Goal: Task Accomplishment & Management: Use online tool/utility

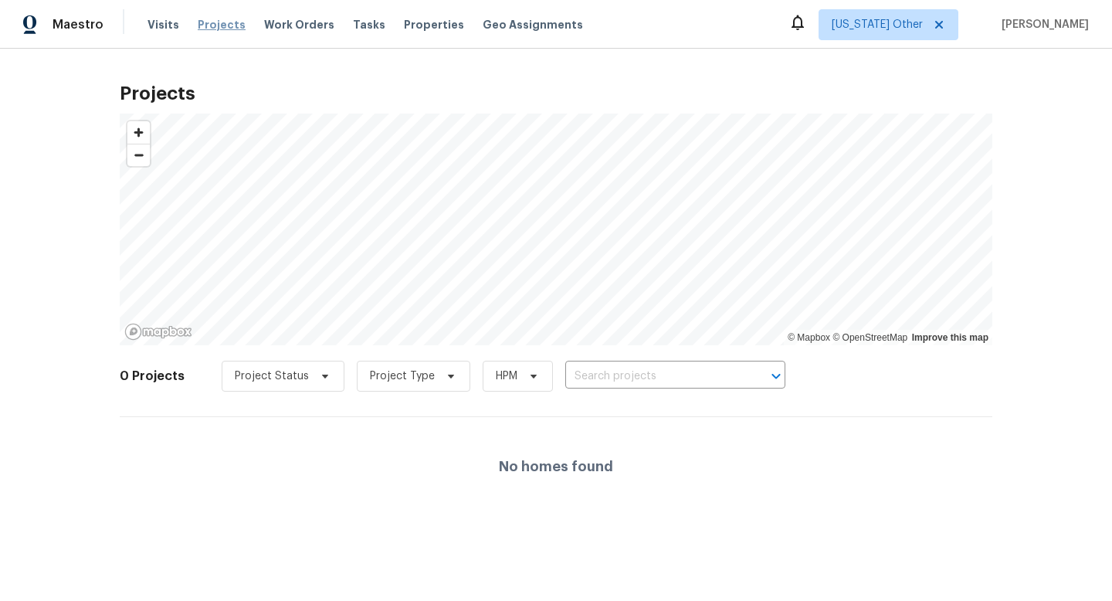
click at [218, 27] on span "Projects" at bounding box center [222, 24] width 48 height 15
click at [210, 25] on span "Projects" at bounding box center [222, 24] width 48 height 15
click at [942, 25] on icon at bounding box center [940, 25] width 8 height 8
click at [946, 24] on icon at bounding box center [939, 25] width 12 height 12
click at [916, 71] on div "Projects © Mapbox © OpenStreetMap Improve this map 0 Projects Project Status Pr…" at bounding box center [556, 295] width 1112 height 492
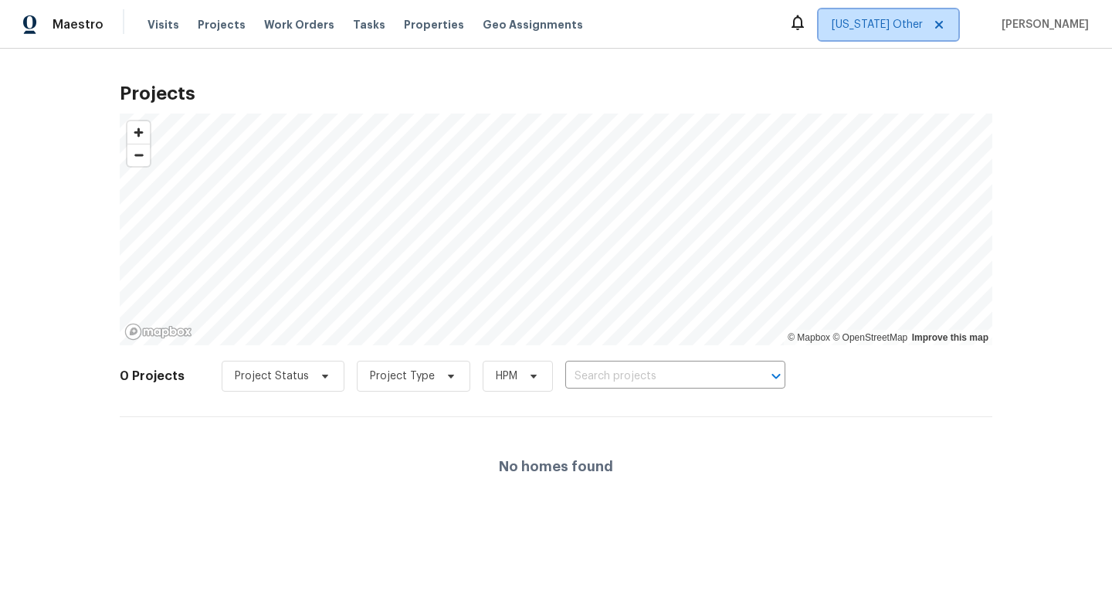
click at [943, 25] on icon at bounding box center [940, 25] width 8 height 8
click at [854, 74] on div "Projects © Mapbox © OpenStreetMap Improve this map 0 Projects Project Status Pr…" at bounding box center [556, 294] width 873 height 443
click at [789, 87] on h2 "Projects" at bounding box center [556, 93] width 873 height 15
click at [946, 25] on icon at bounding box center [939, 25] width 12 height 12
click at [943, 22] on icon at bounding box center [940, 25] width 8 height 8
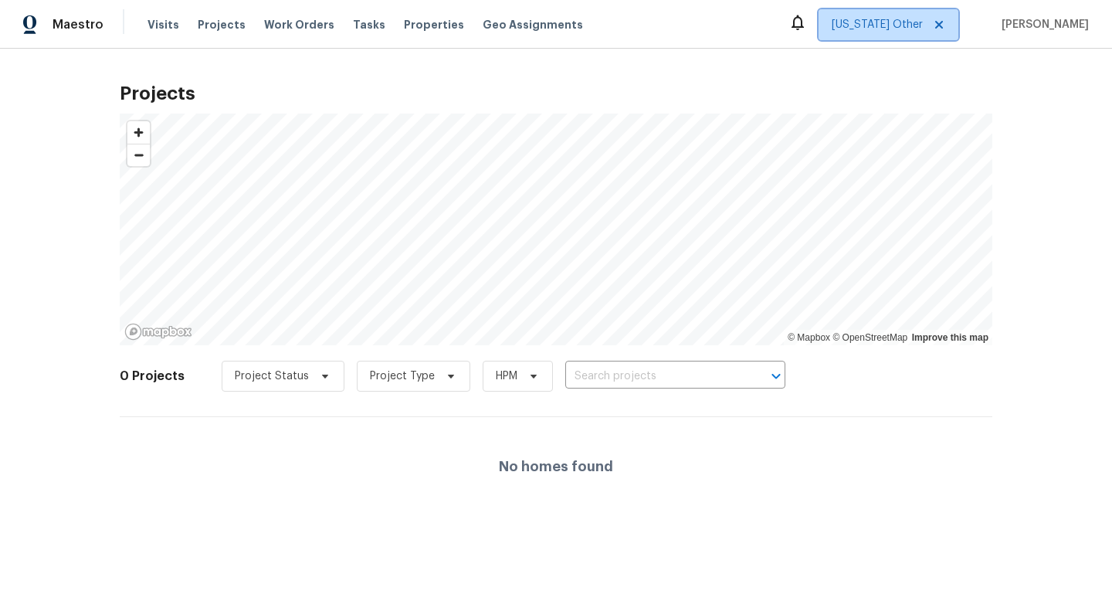
click at [943, 22] on icon at bounding box center [940, 25] width 8 height 8
click at [807, 22] on icon at bounding box center [798, 22] width 19 height 19
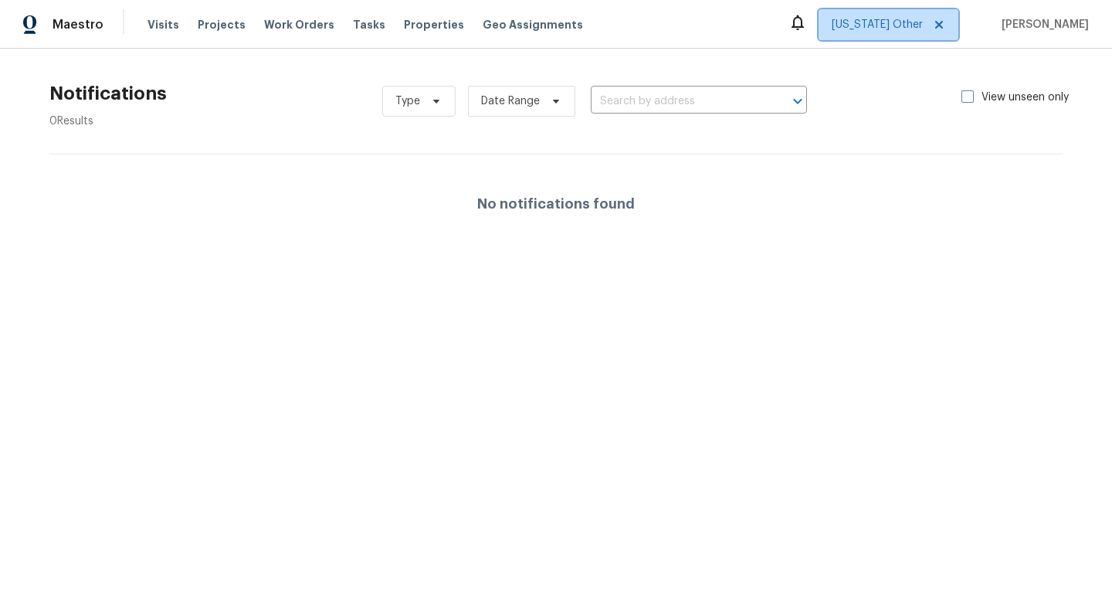
click at [885, 25] on span "Alabama Other" at bounding box center [877, 24] width 91 height 15
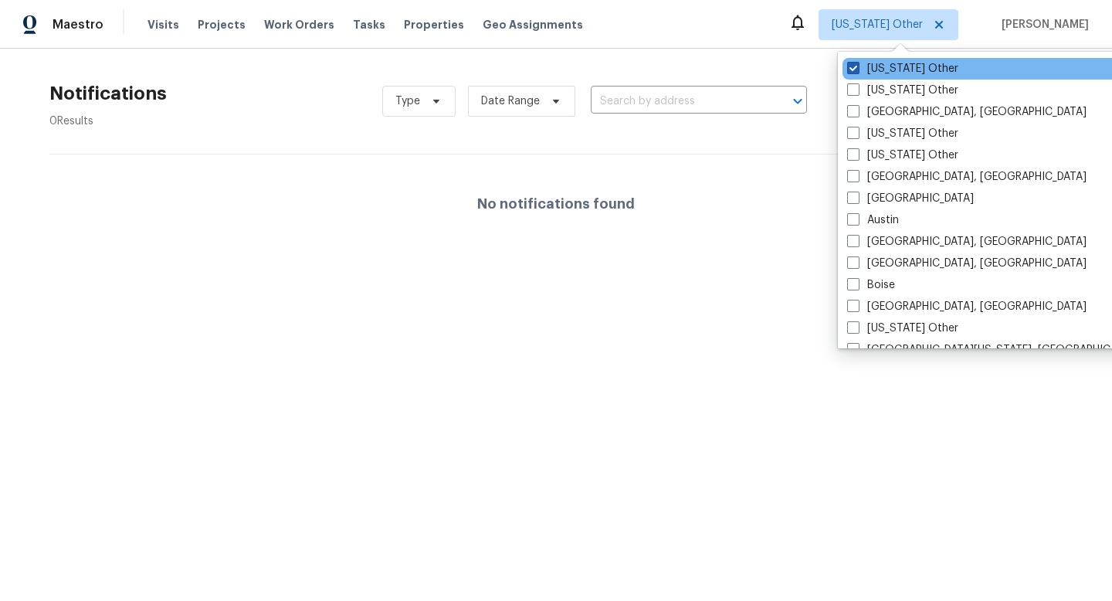
click at [856, 70] on span at bounding box center [853, 68] width 12 height 12
click at [856, 70] on input "Alabama Other" at bounding box center [852, 66] width 10 height 10
checkbox input "true"
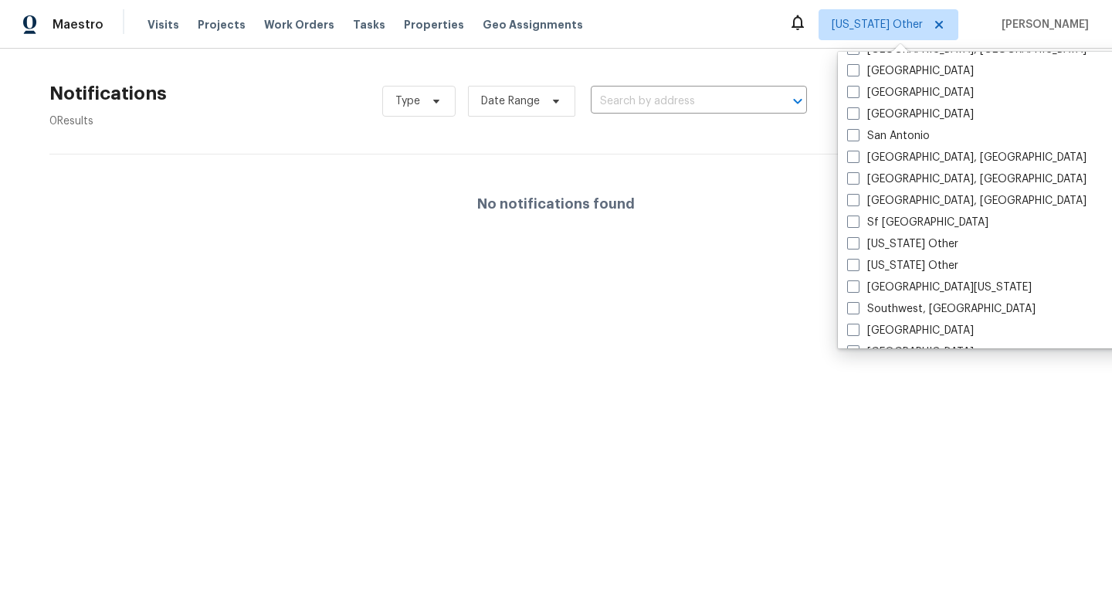
scroll to position [1978, 0]
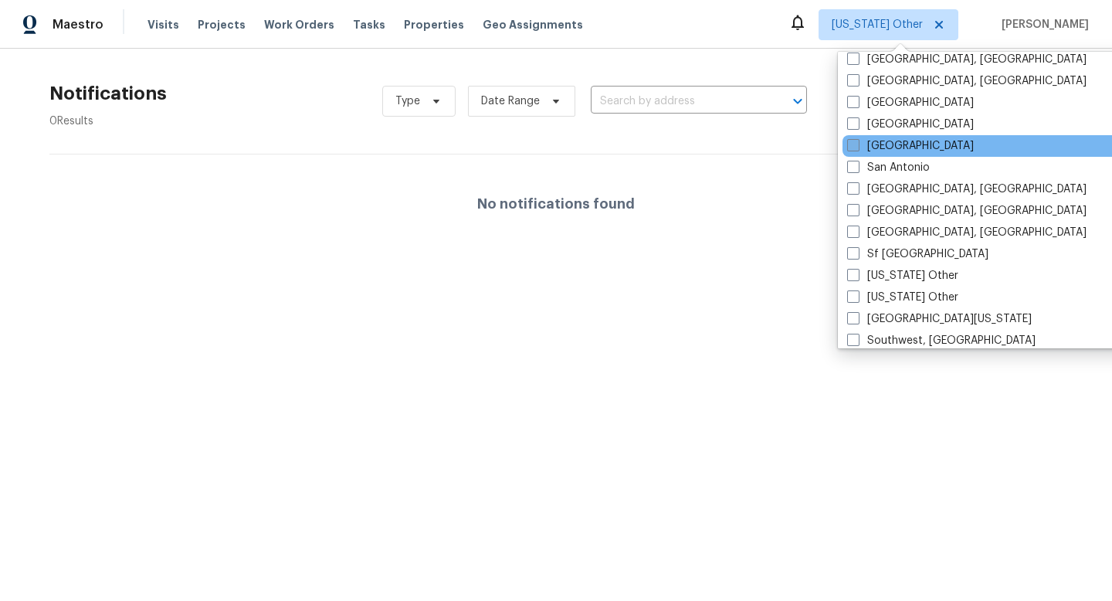
click at [857, 147] on span at bounding box center [853, 145] width 12 height 12
click at [857, 147] on input "Salt Lake City" at bounding box center [852, 143] width 10 height 10
checkbox input "true"
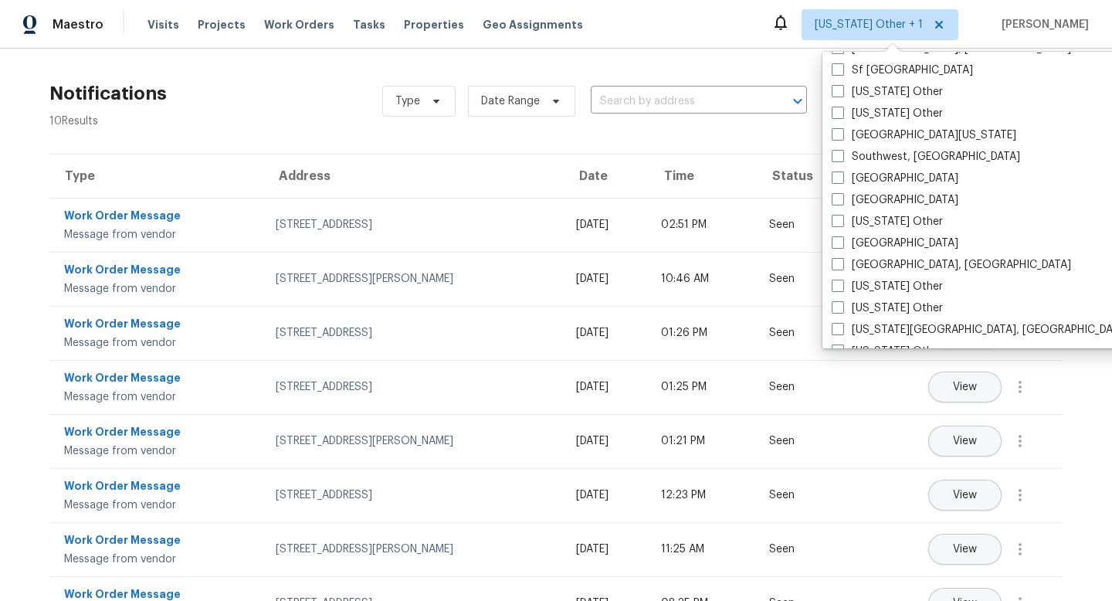
scroll to position [2163, 0]
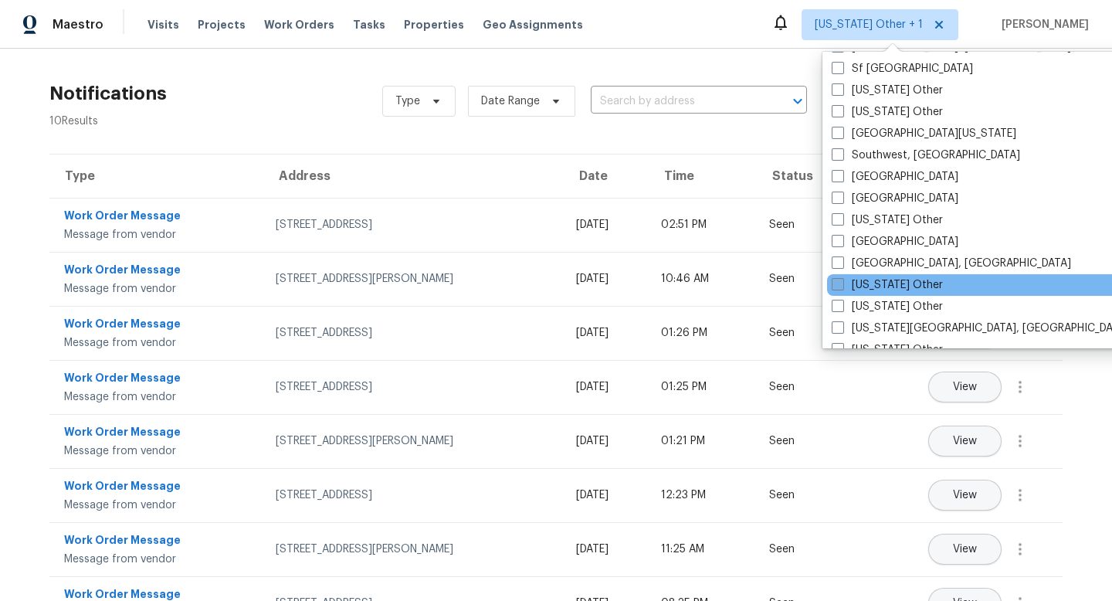
click at [836, 281] on span at bounding box center [838, 284] width 12 height 12
click at [836, 281] on input "Utah Other" at bounding box center [837, 282] width 10 height 10
checkbox input "true"
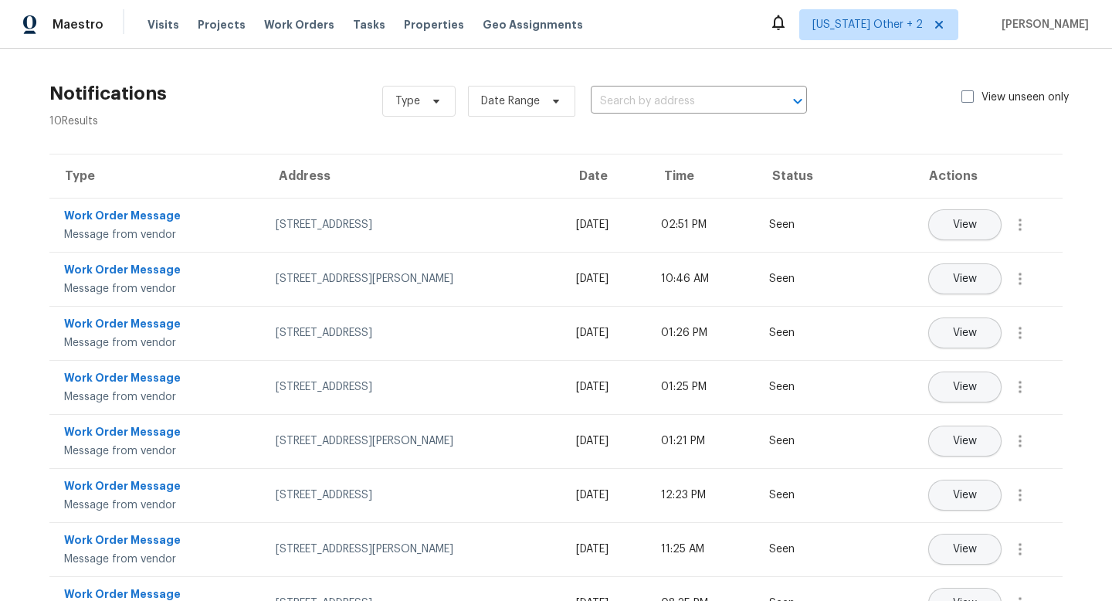
click at [1068, 155] on div "Type Address Date Time Status Actions Work Order Message Message from vendor 53…" at bounding box center [556, 447] width 1063 height 586
click at [208, 22] on span "Projects" at bounding box center [222, 24] width 48 height 15
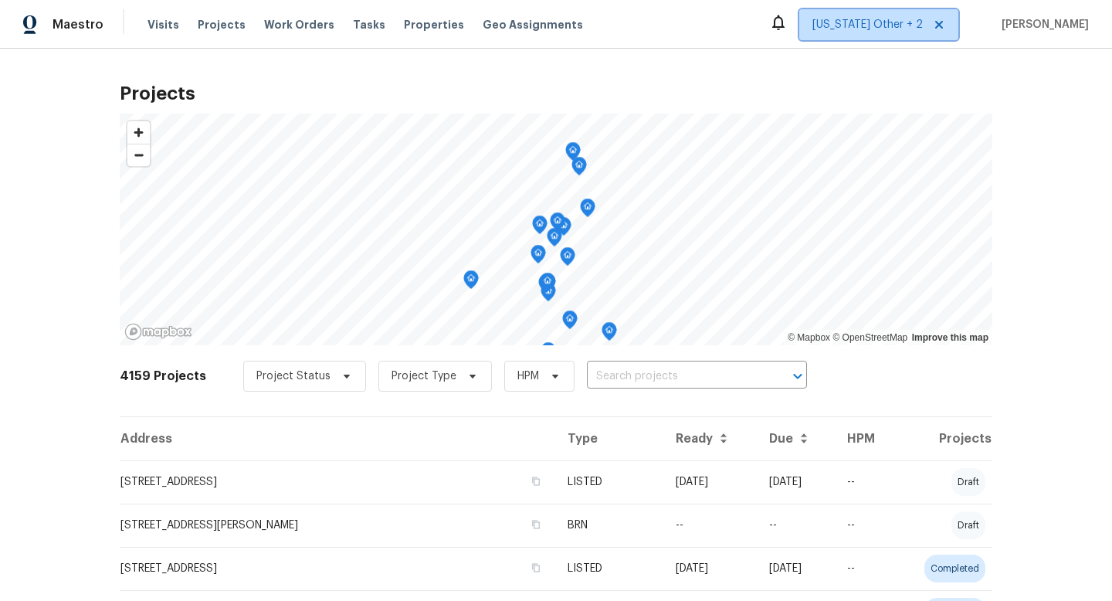
click at [885, 23] on span "Alabama Other + 2" at bounding box center [868, 24] width 110 height 15
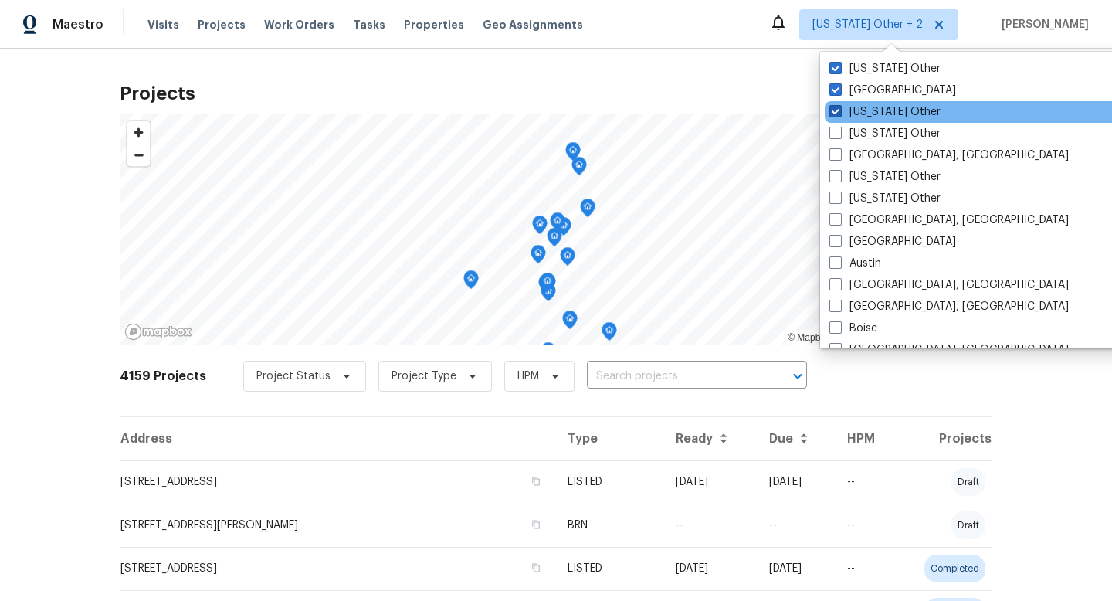
click at [837, 111] on span at bounding box center [836, 111] width 12 height 12
click at [837, 111] on input "Alabama Other" at bounding box center [835, 109] width 10 height 10
checkbox input "false"
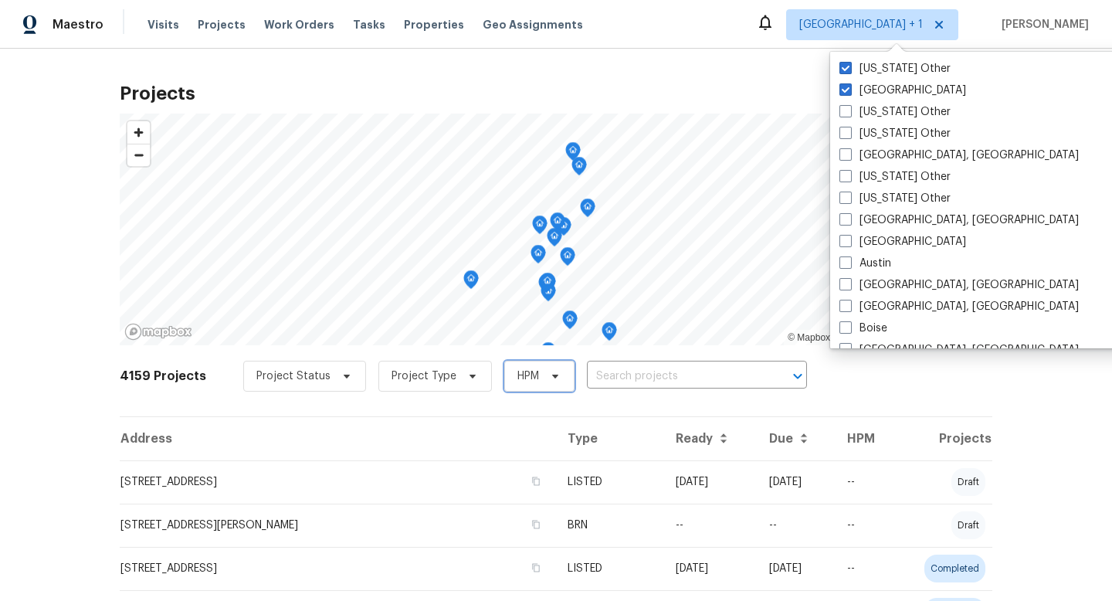
click at [518, 378] on span "HPM" at bounding box center [529, 375] width 22 height 15
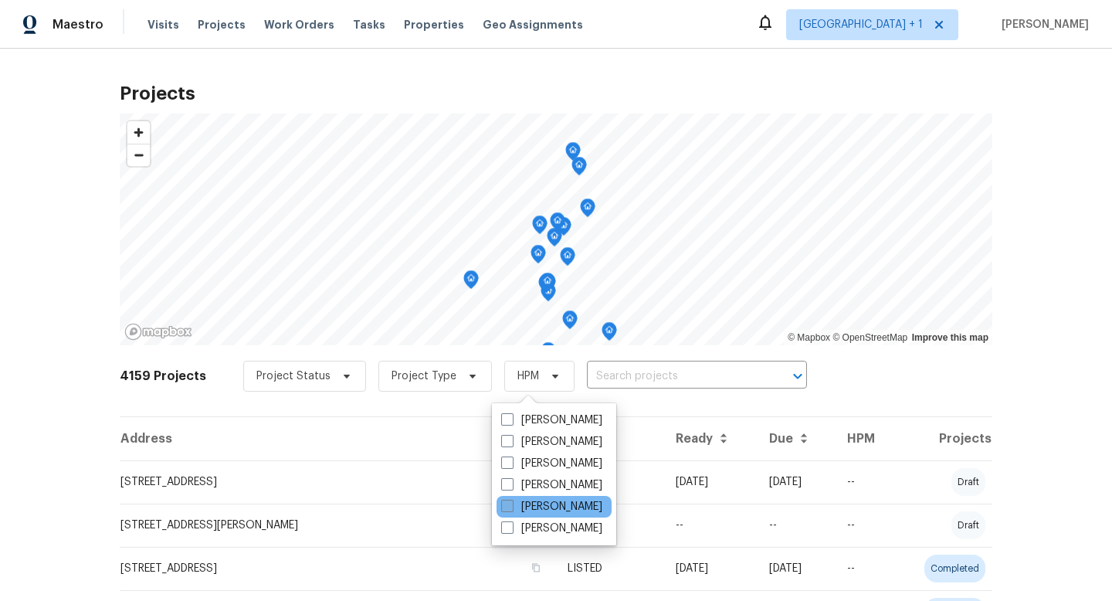
click at [510, 503] on span at bounding box center [507, 506] width 12 height 12
click at [510, 503] on input "[PERSON_NAME]" at bounding box center [506, 504] width 10 height 10
checkbox input "true"
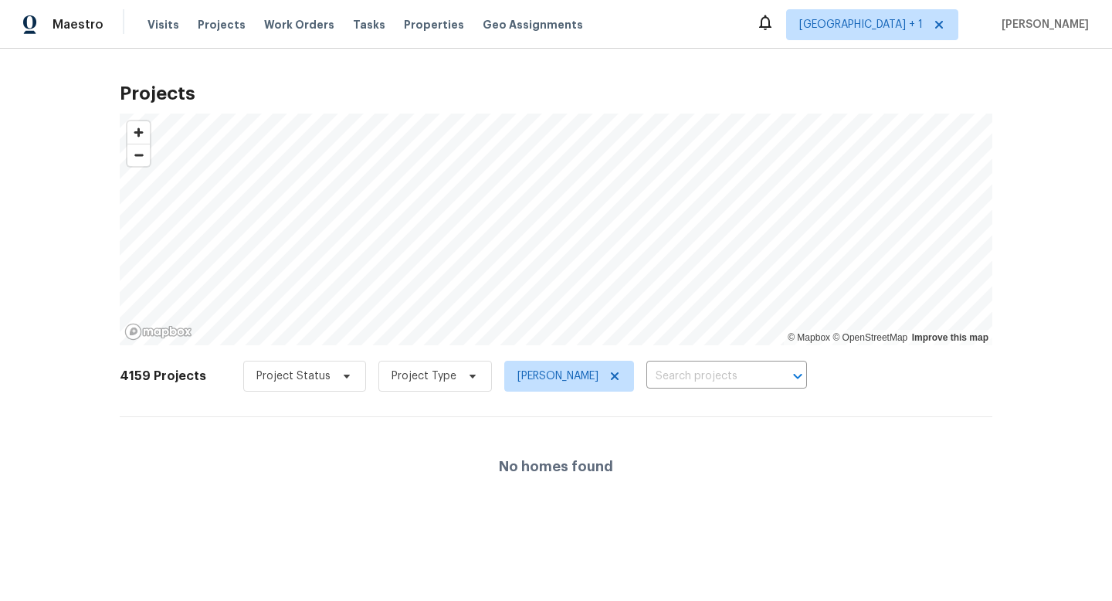
click at [433, 460] on div "No homes found" at bounding box center [556, 466] width 873 height 99
click at [462, 382] on span at bounding box center [470, 376] width 17 height 12
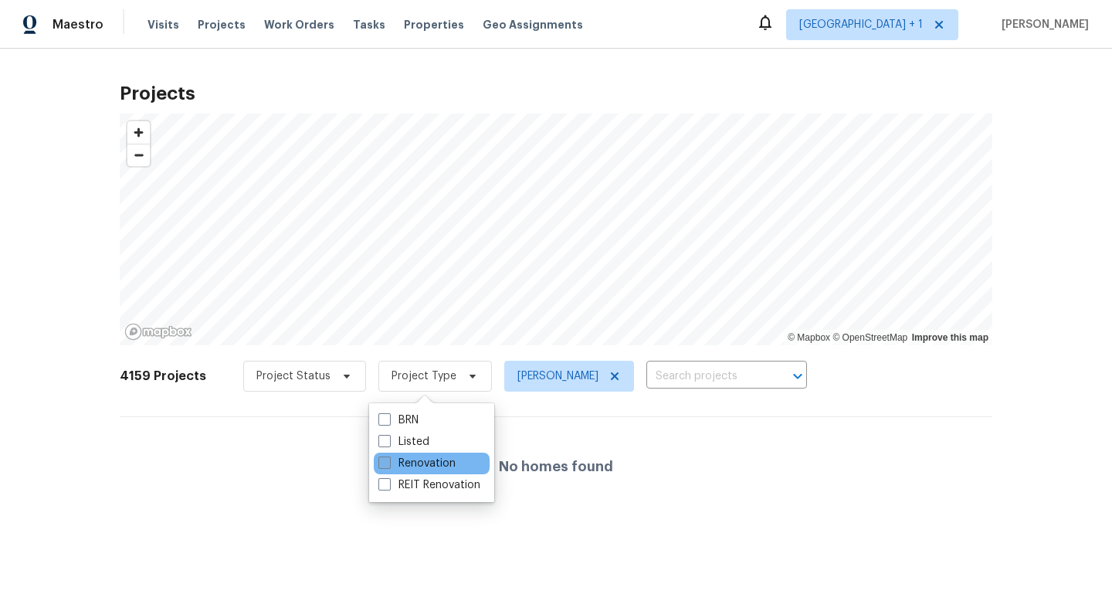
click at [386, 464] on span at bounding box center [385, 463] width 12 height 12
click at [386, 464] on input "Renovation" at bounding box center [384, 461] width 10 height 10
checkbox input "true"
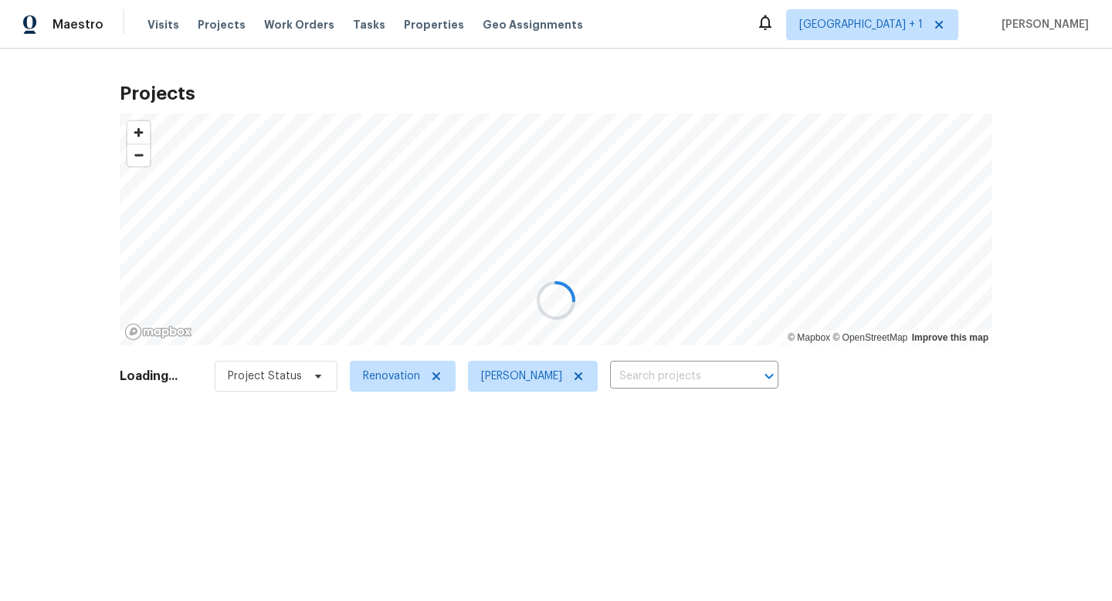
click at [314, 379] on div at bounding box center [556, 300] width 1112 height 601
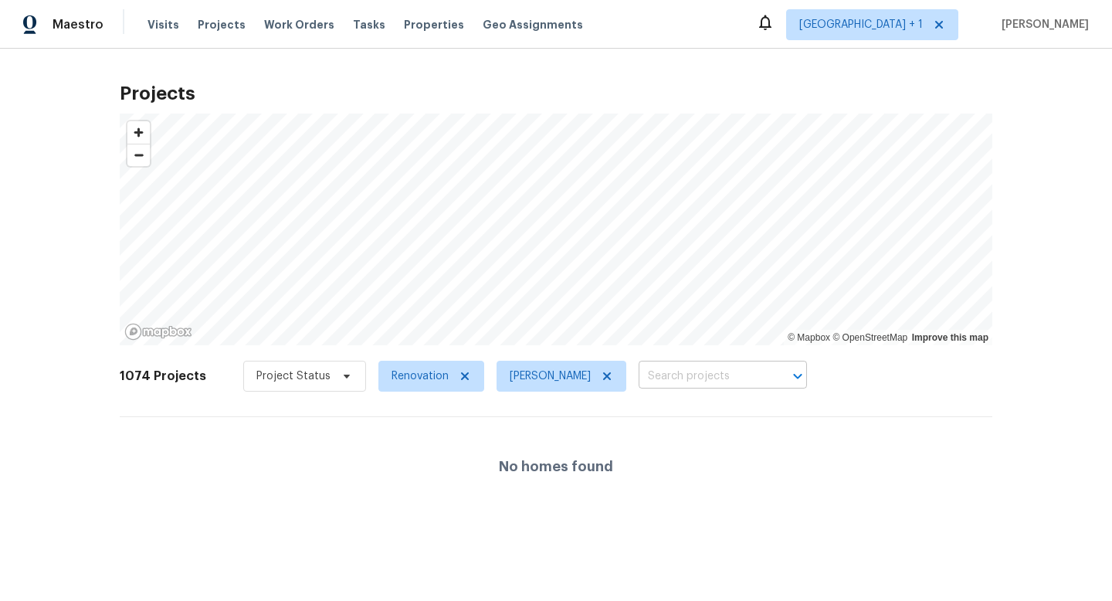
click at [669, 387] on input "text" at bounding box center [701, 377] width 125 height 24
click at [222, 25] on span "Projects" at bounding box center [222, 24] width 48 height 15
click at [414, 23] on span "Properties" at bounding box center [434, 24] width 60 height 15
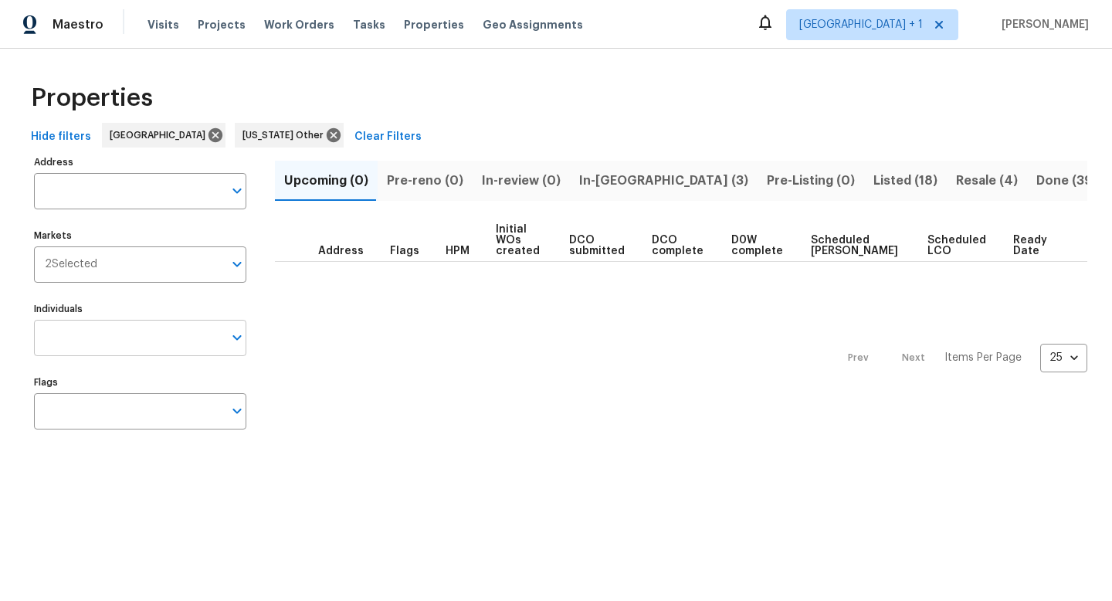
click at [237, 339] on icon "Open" at bounding box center [237, 337] width 19 height 19
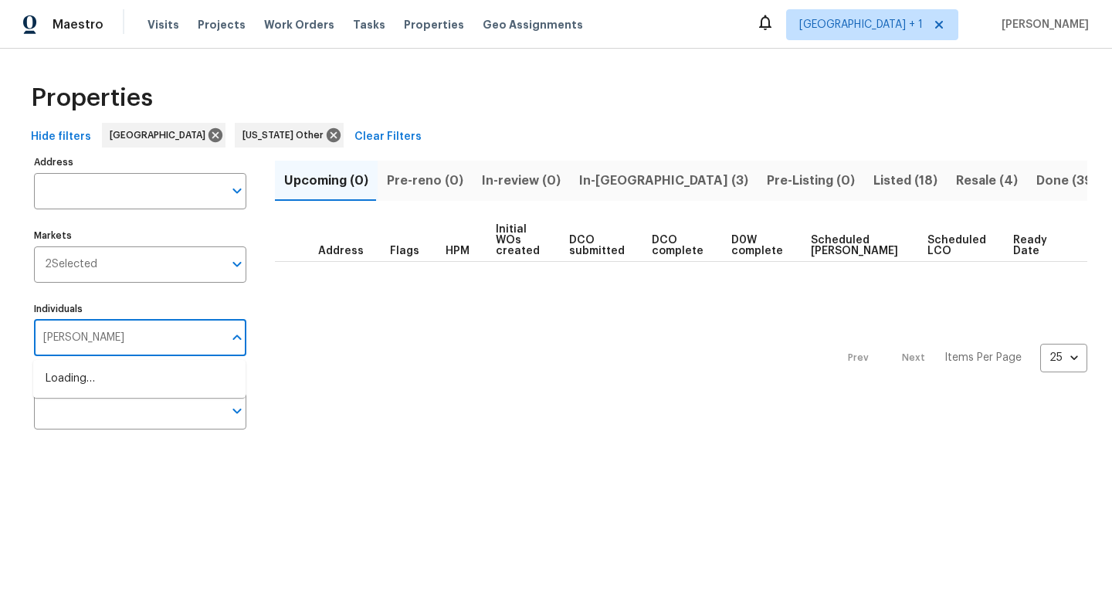
type input "scott beirdneau"
click at [62, 384] on input "checkbox" at bounding box center [62, 387] width 32 height 32
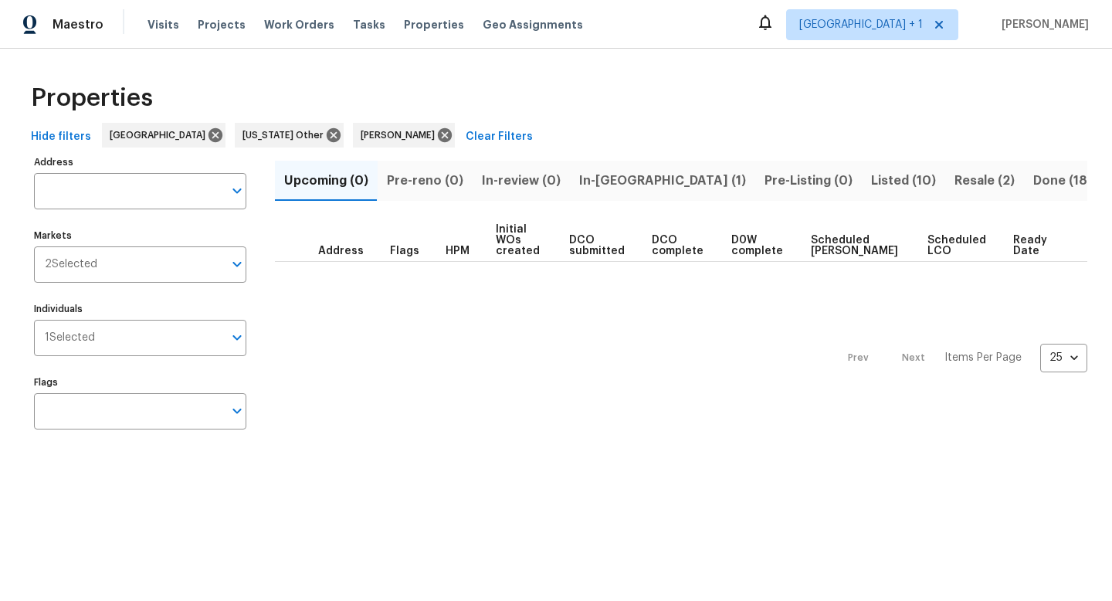
click at [139, 470] on html "Maestro Visits Projects Work Orders Tasks Properties Geo Assignments Salt Lake …" at bounding box center [556, 235] width 1112 height 470
click at [605, 178] on span "In-reno (1)" at bounding box center [662, 181] width 167 height 22
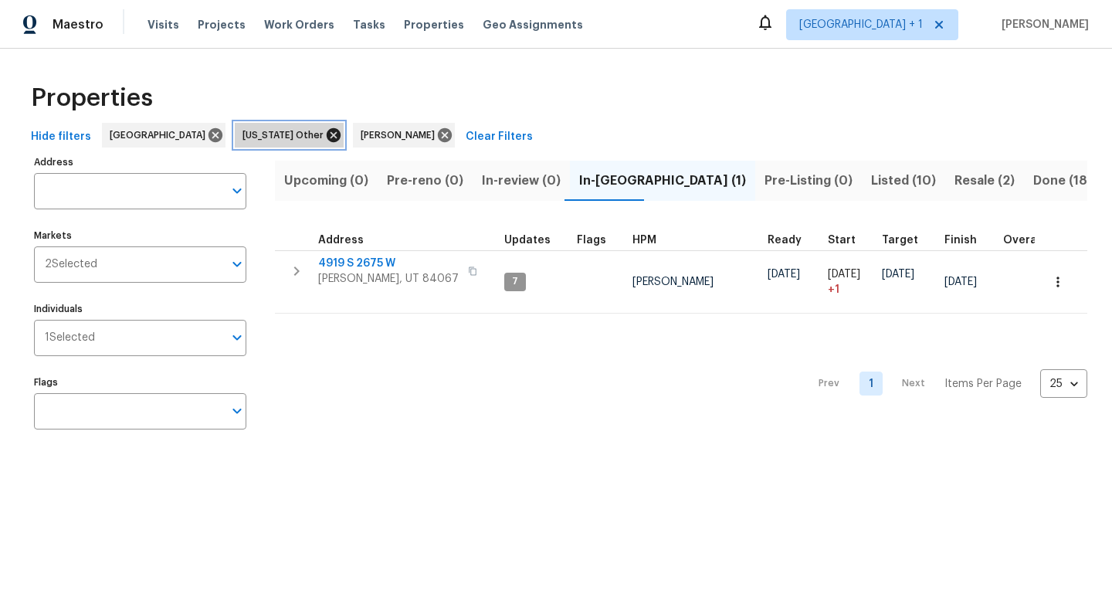
click at [327, 140] on icon at bounding box center [334, 135] width 14 height 14
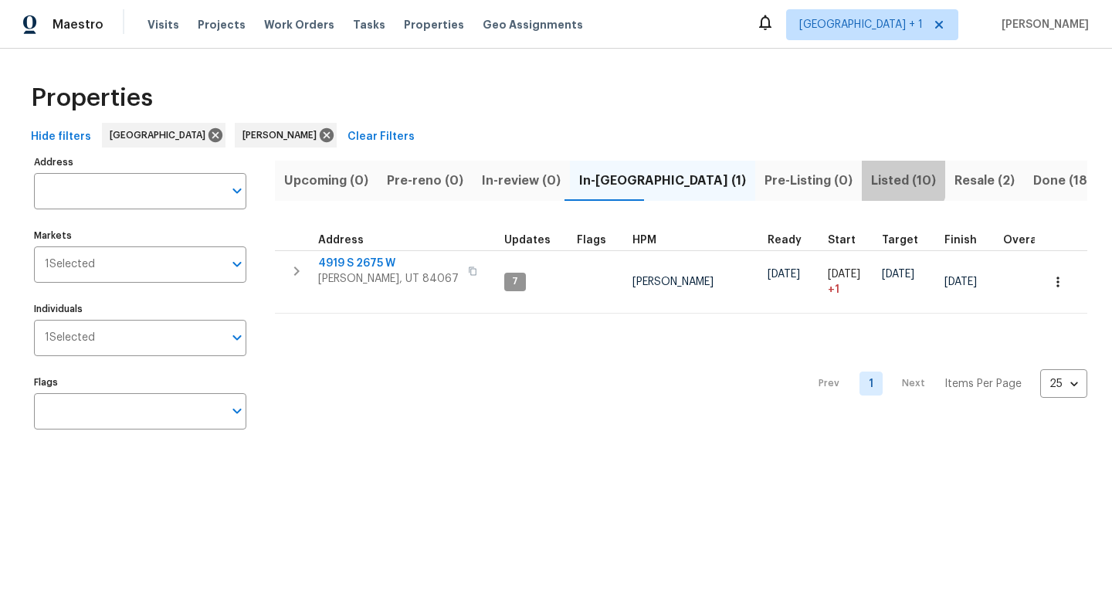
click at [871, 178] on span "Listed (10)" at bounding box center [903, 181] width 65 height 22
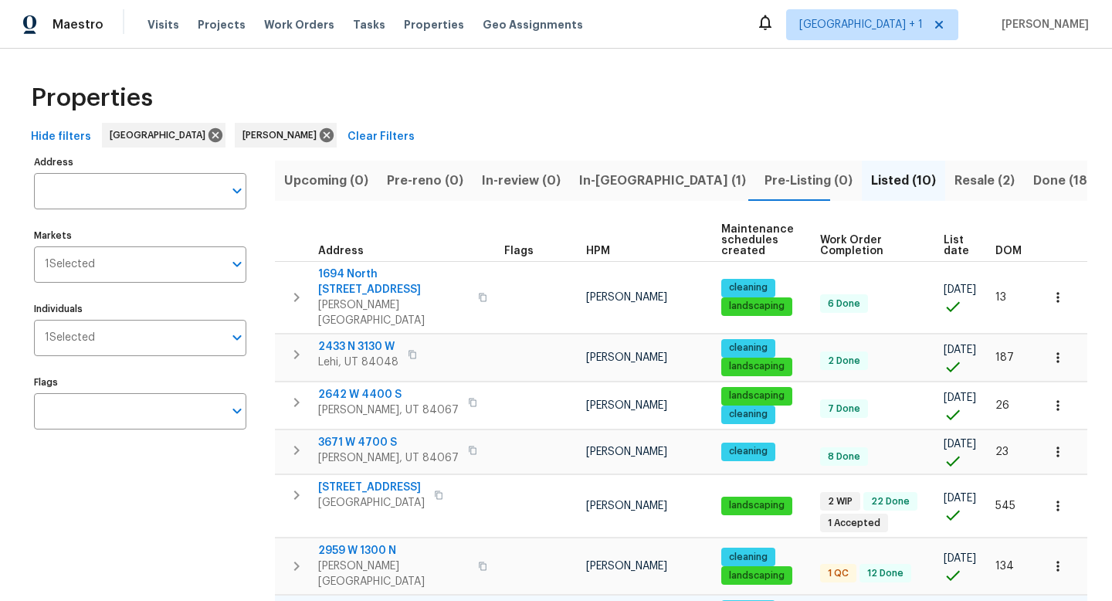
click at [355, 600] on span "456 E 3675 N" at bounding box center [364, 607] width 93 height 15
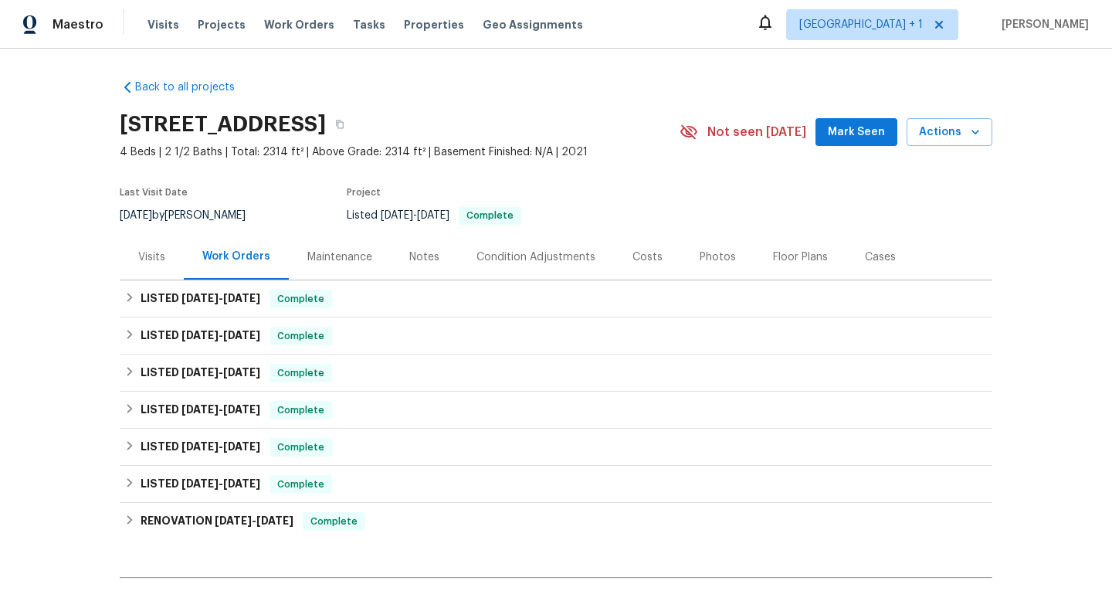
click at [1054, 200] on div "Back to all projects [STREET_ADDRESS] 4 Beds | 2 1/2 Baths | Total: 2314 ft² | …" at bounding box center [556, 325] width 1112 height 552
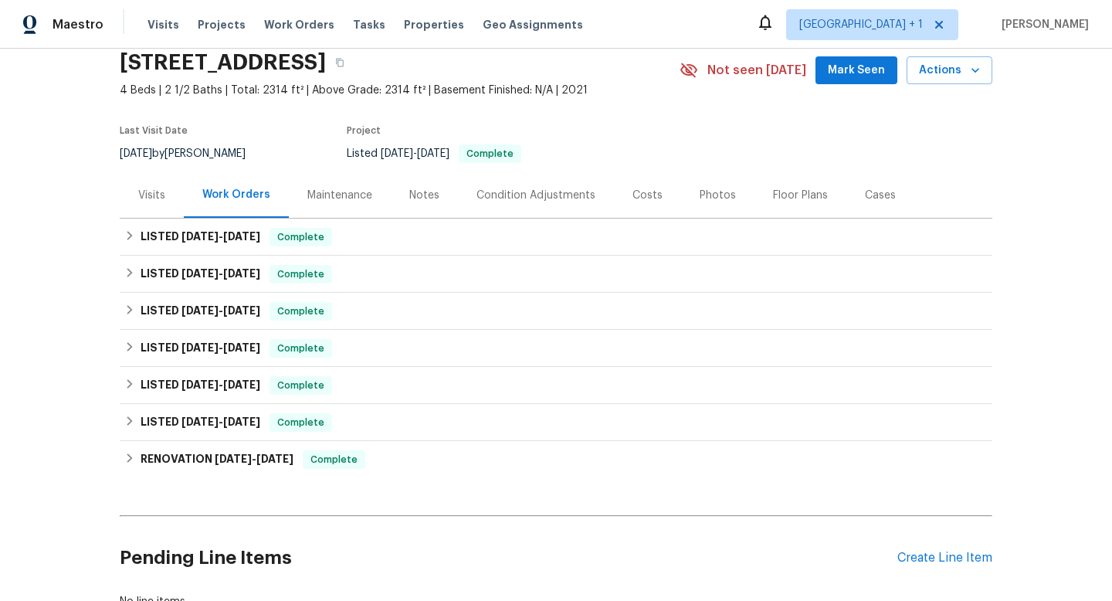
scroll to position [93, 0]
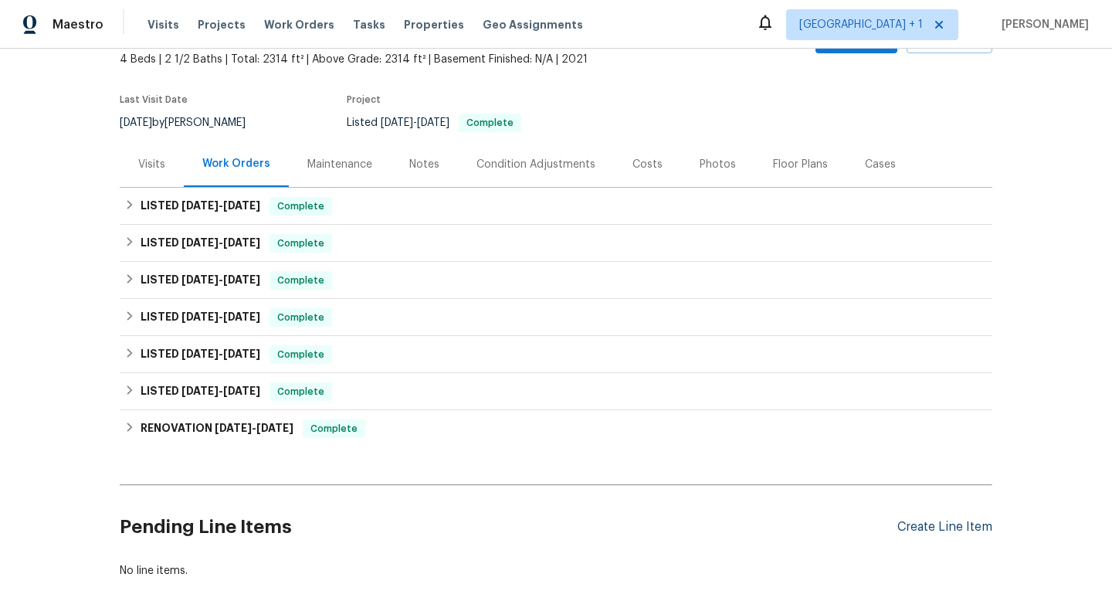
click at [967, 527] on div "Create Line Item" at bounding box center [945, 527] width 95 height 15
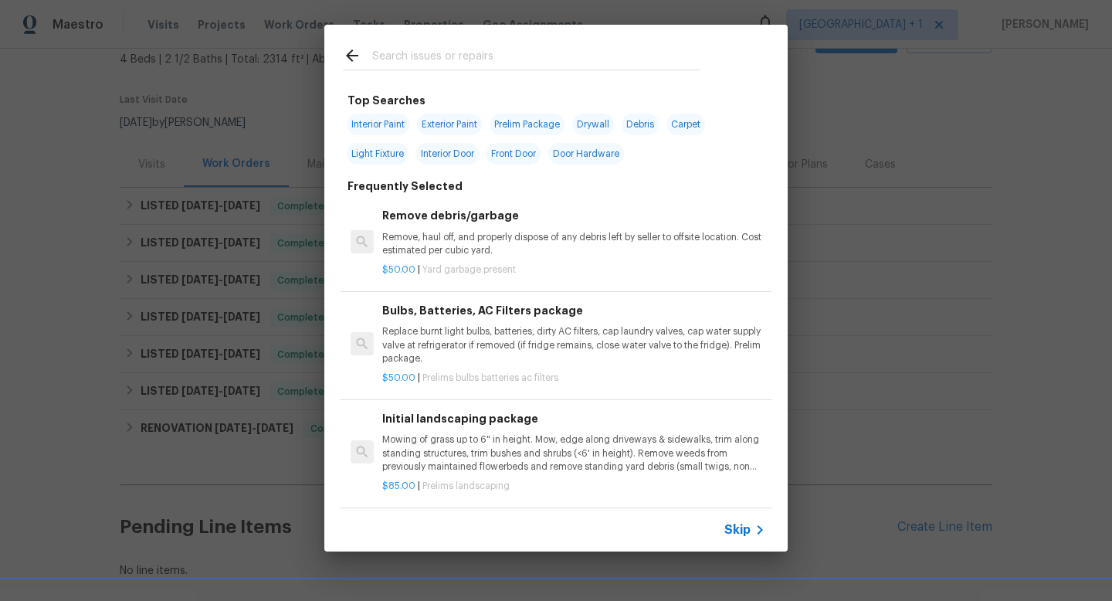
click at [351, 56] on icon at bounding box center [352, 55] width 12 height 12
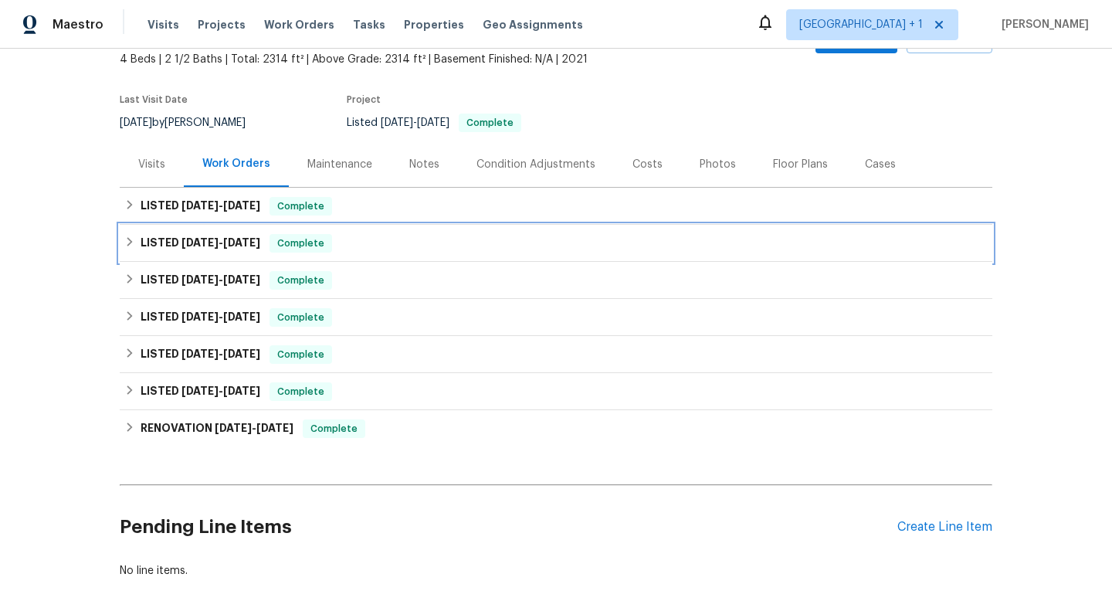
click at [130, 241] on icon at bounding box center [129, 241] width 11 height 11
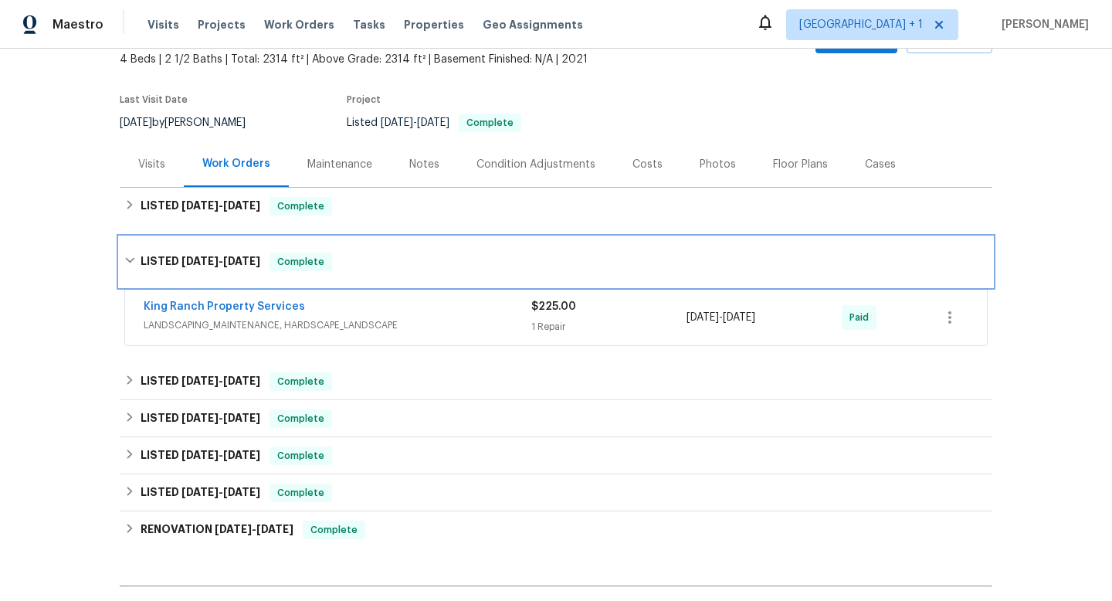
click at [128, 259] on icon at bounding box center [129, 260] width 11 height 11
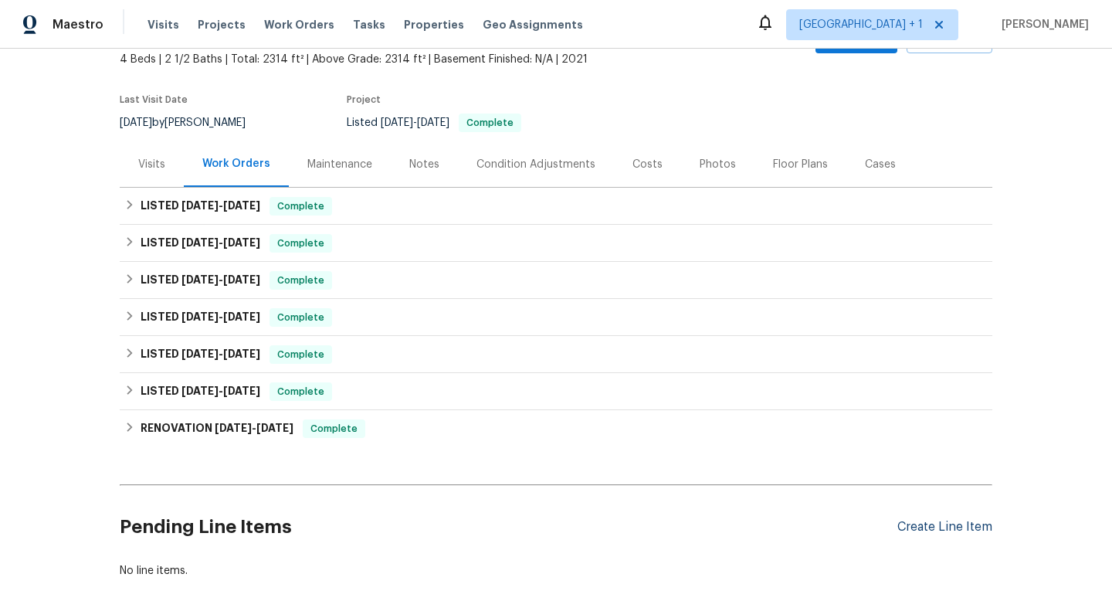
click at [913, 529] on div "Create Line Item" at bounding box center [945, 527] width 95 height 15
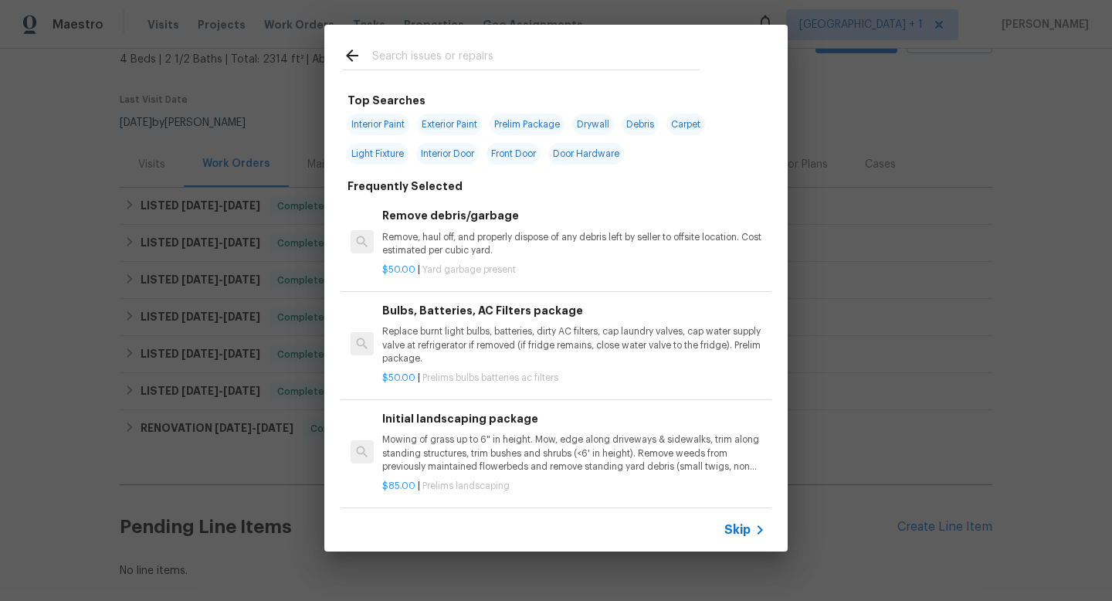
click at [495, 56] on input "text" at bounding box center [536, 57] width 328 height 23
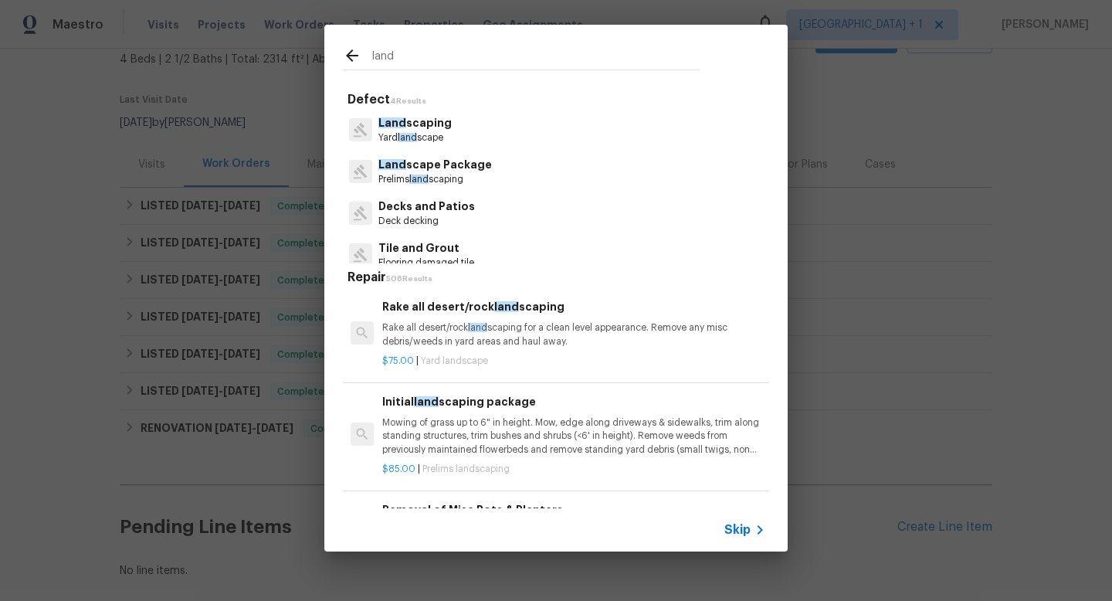
type input "land"
click at [430, 131] on p "Yard land scape" at bounding box center [415, 137] width 73 height 13
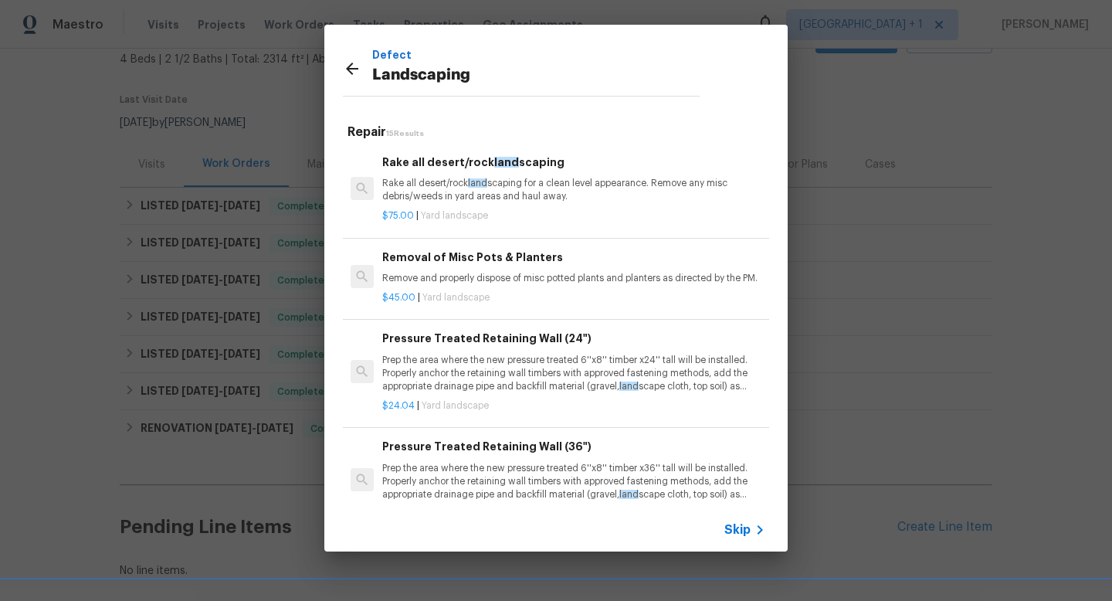
click at [347, 67] on icon at bounding box center [352, 69] width 12 height 12
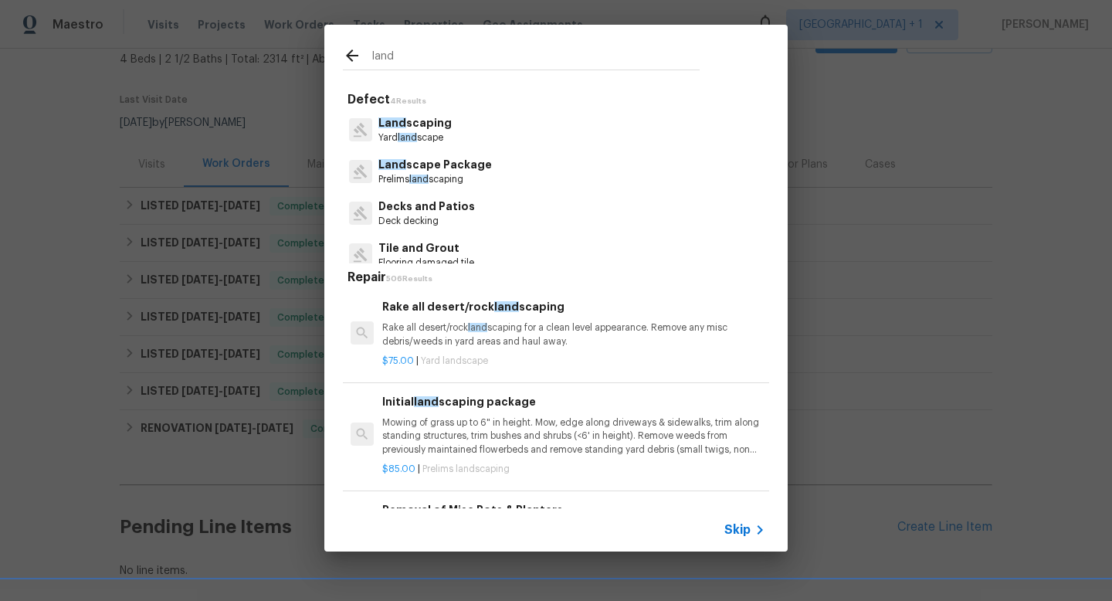
click at [463, 172] on p "Land scape Package" at bounding box center [436, 165] width 114 height 16
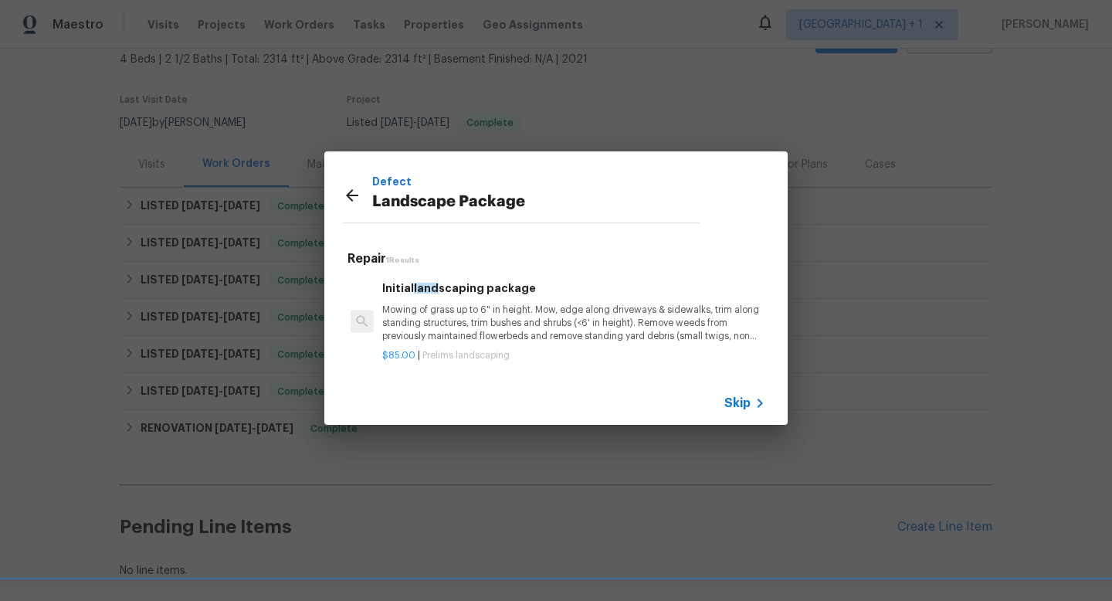
click at [353, 193] on icon at bounding box center [352, 195] width 19 height 19
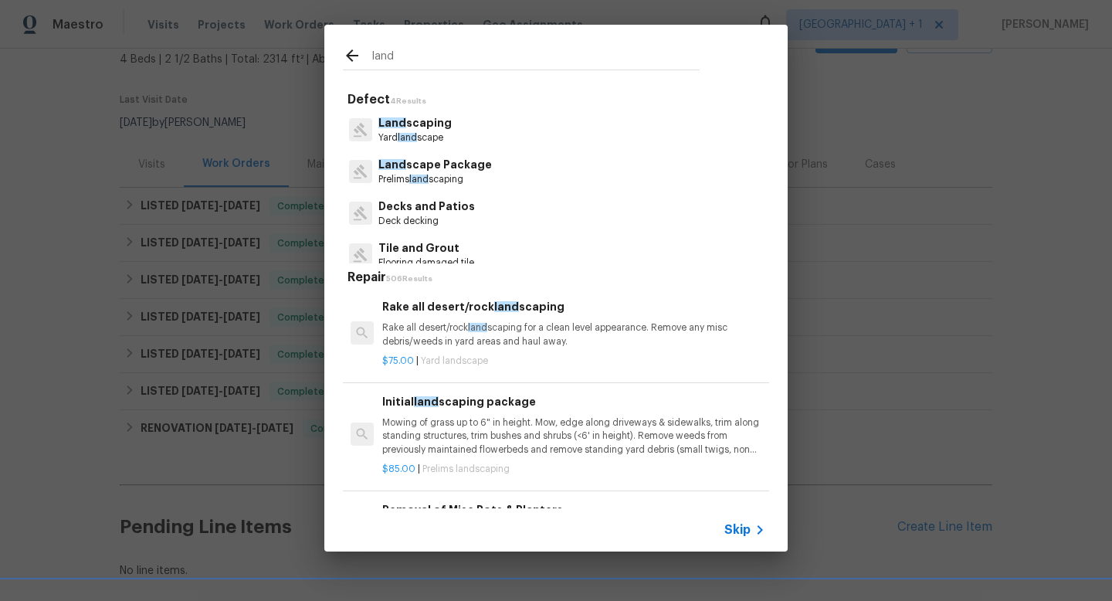
click at [410, 127] on p "Land scaping" at bounding box center [415, 123] width 73 height 16
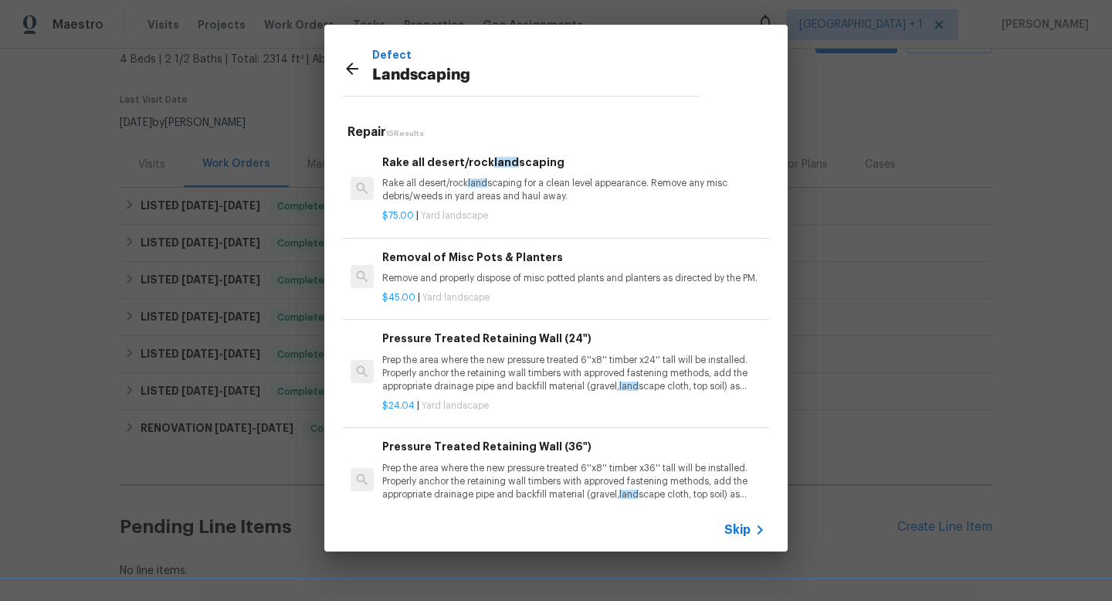
click at [712, 236] on div "Removal of Misc Pots & Planters Remove and properly dispose of misc potted plan…" at bounding box center [556, 277] width 431 height 87
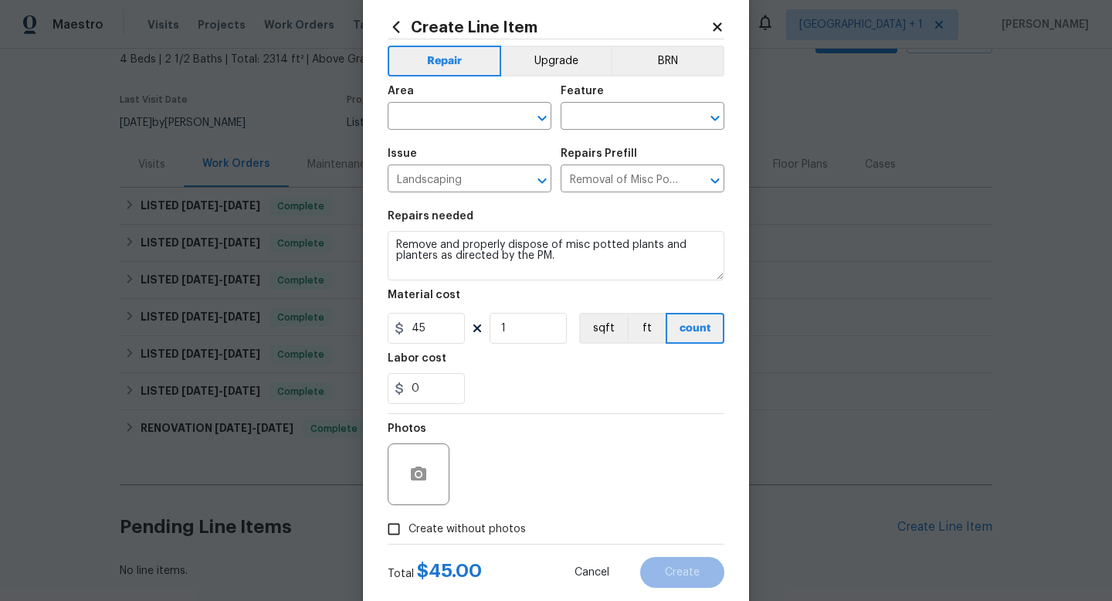
scroll to position [31, 0]
click at [696, 181] on icon "Clear" at bounding box center [695, 179] width 9 height 9
click at [665, 180] on input "text" at bounding box center [621, 179] width 121 height 24
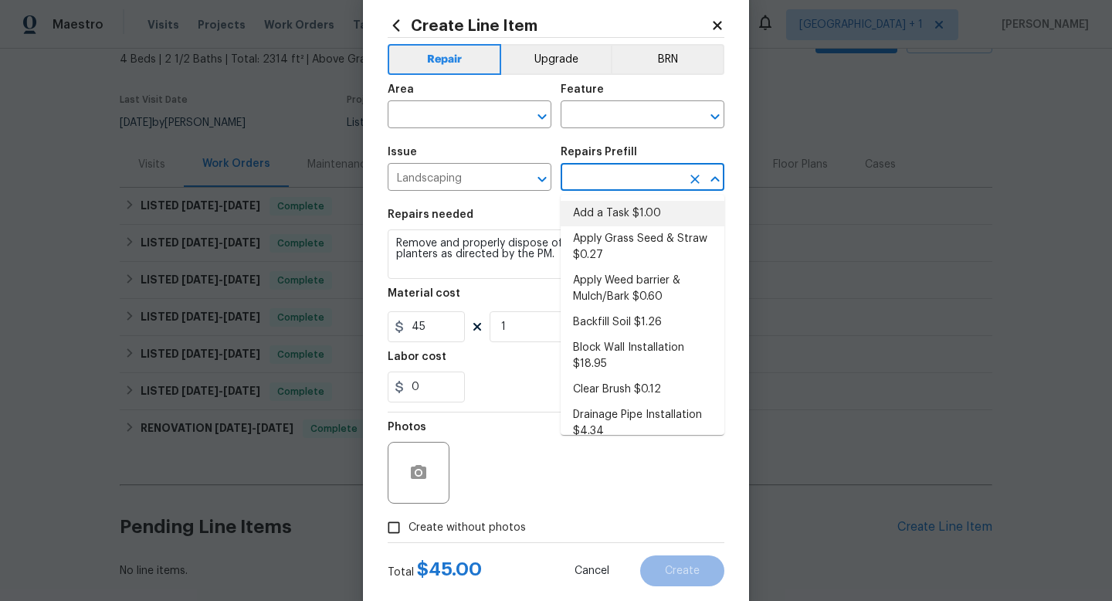
click at [648, 210] on li "Add a Task $1.00" at bounding box center [643, 213] width 164 height 25
type input "Add a Task $1.00"
type textarea "HPM to detail"
type input "1"
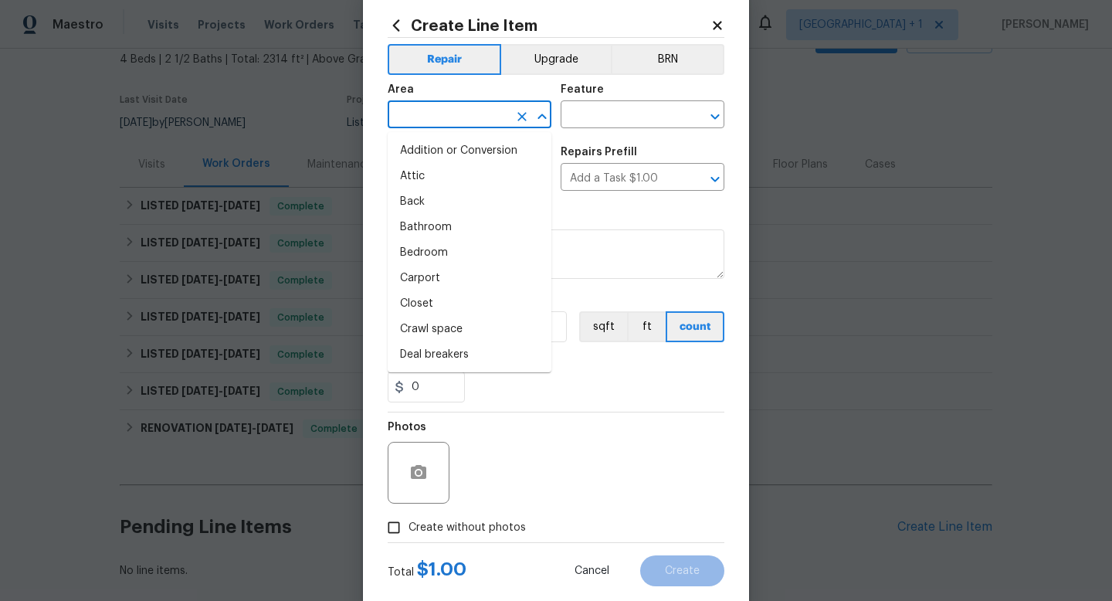
click at [491, 108] on input "text" at bounding box center [448, 116] width 121 height 24
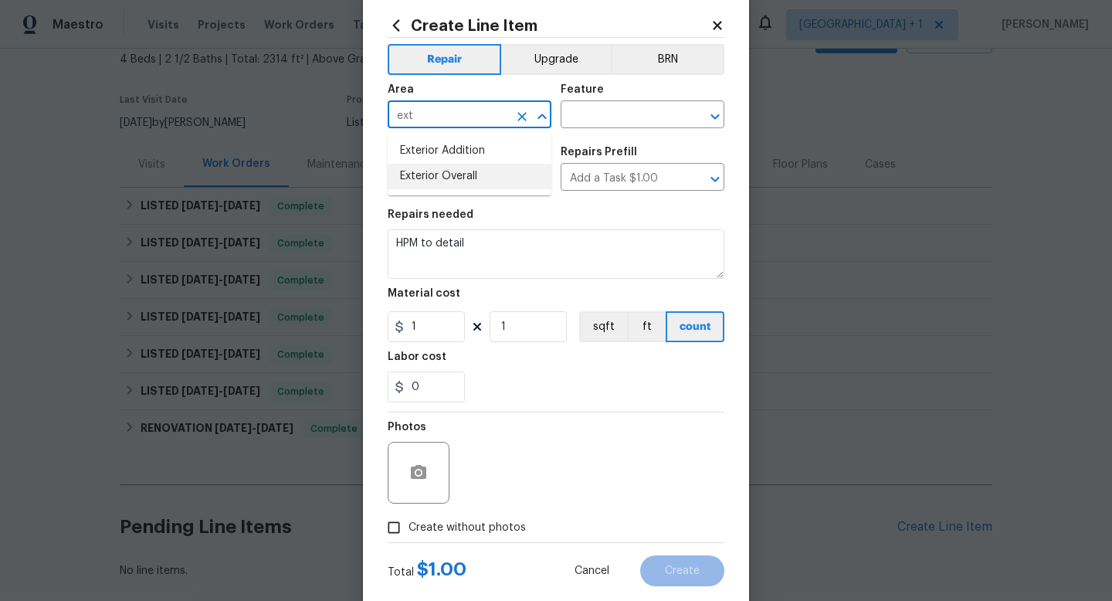
click at [470, 179] on li "Exterior Overall" at bounding box center [470, 176] width 164 height 25
type input "Exterior Overall"
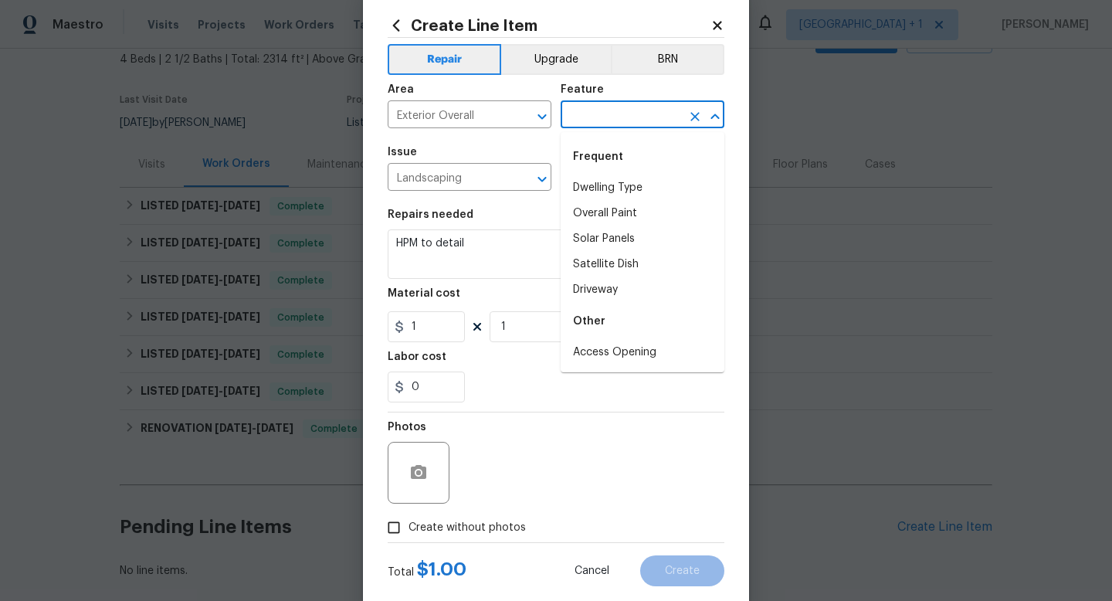
click at [587, 121] on input "text" at bounding box center [621, 116] width 121 height 24
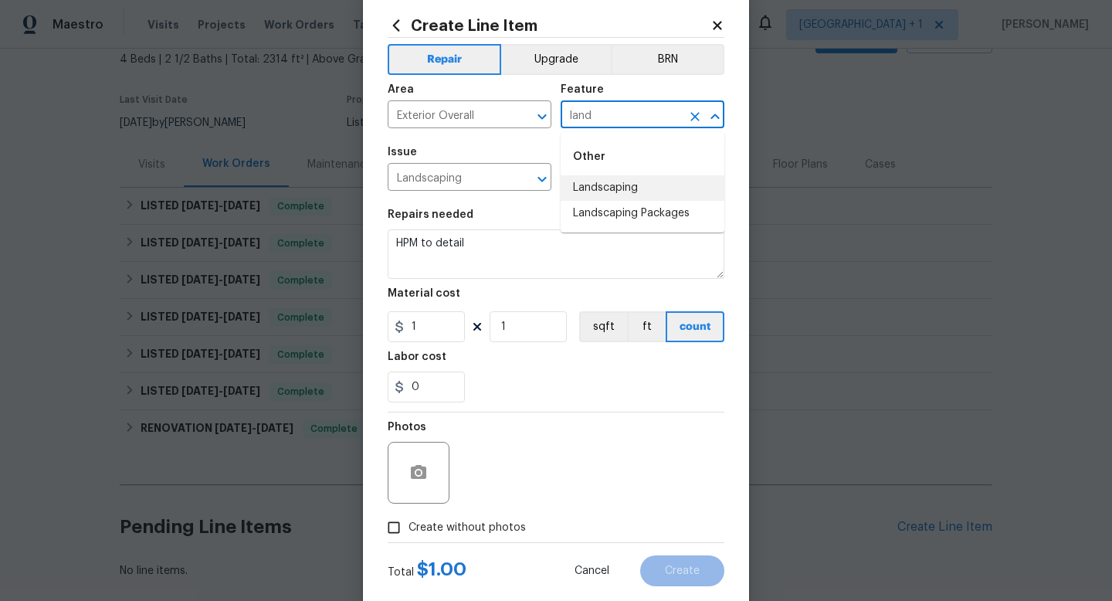
click at [590, 192] on li "Landscaping" at bounding box center [643, 187] width 164 height 25
type input "Landscaping"
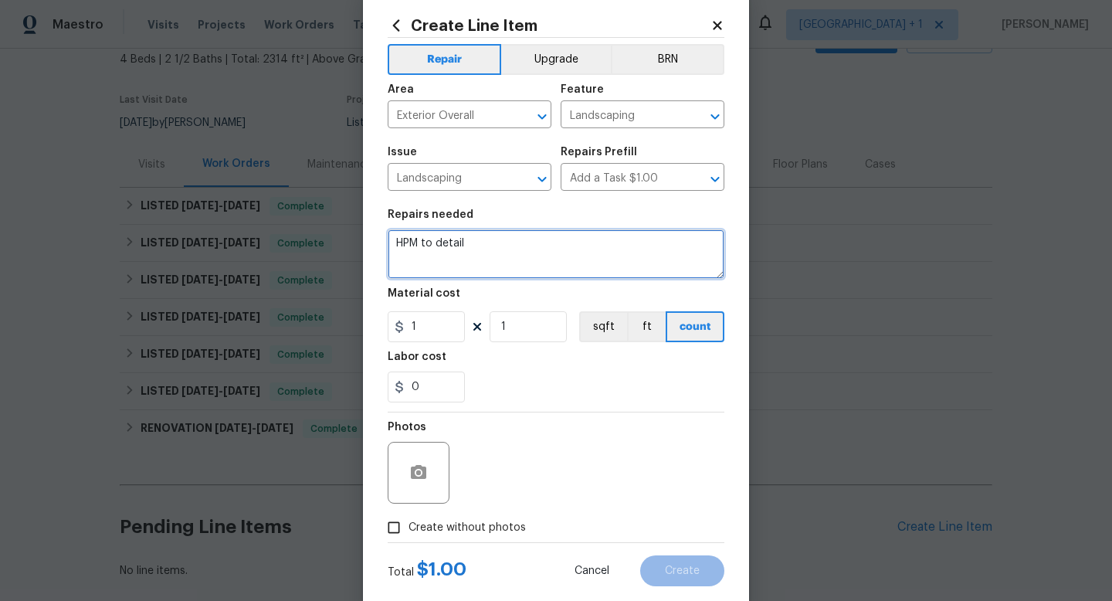
drag, startPoint x: 467, startPoint y: 244, endPoint x: 386, endPoint y: 244, distance: 80.3
click at [386, 244] on div "Create Line Item Repair Upgrade BRN Area Exterior Overall ​ Feature Landscaping…" at bounding box center [556, 301] width 386 height 619
paste textarea "he grass needs to be cut and the yard, in general, "needs a little bit of atten…"
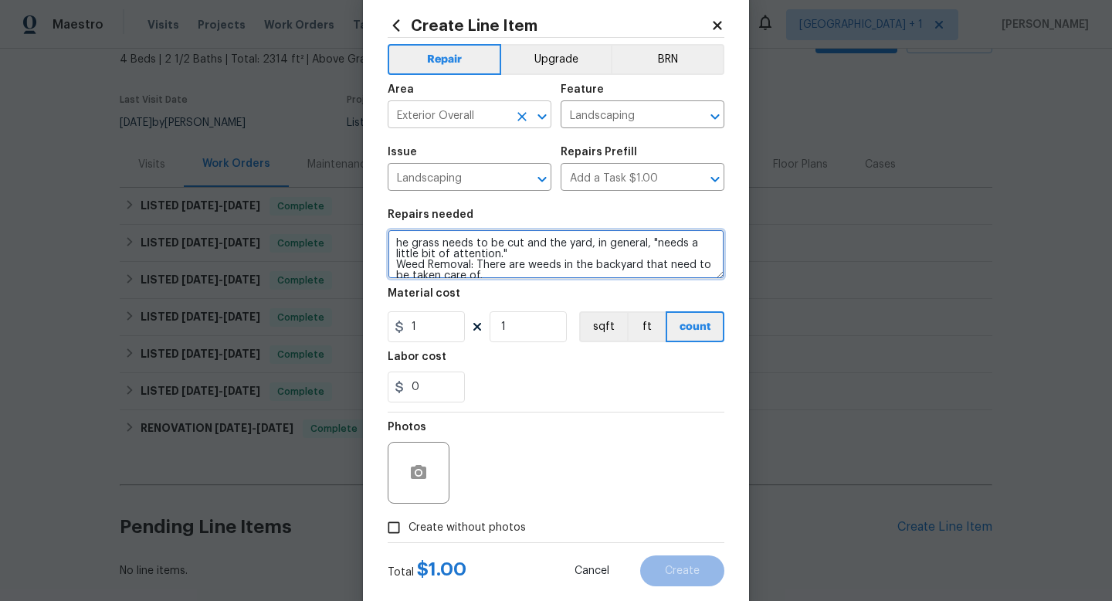
scroll to position [68, 0]
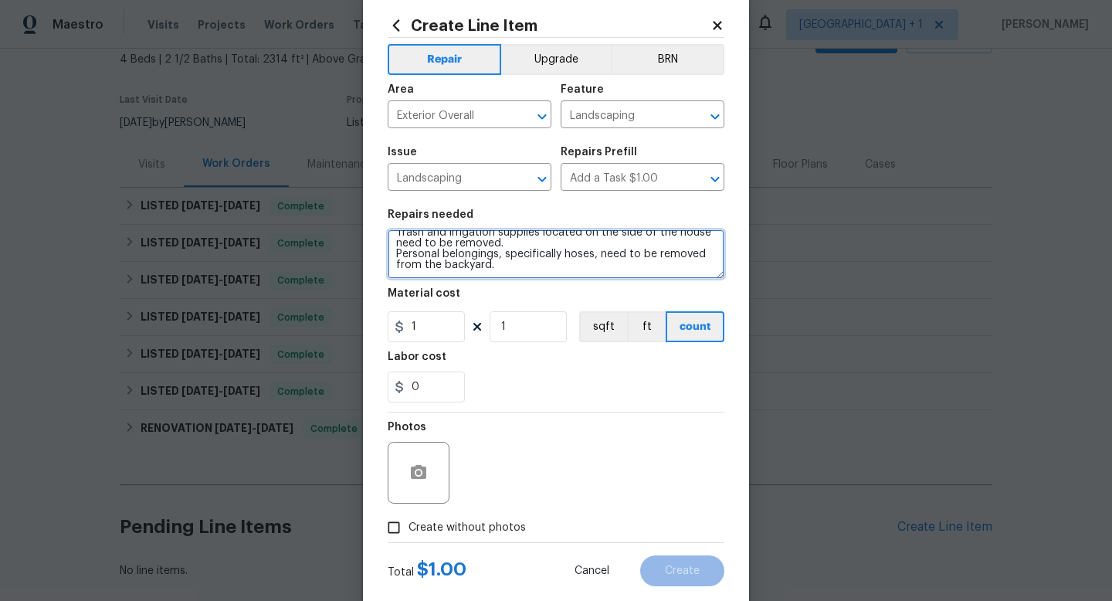
click at [399, 253] on textarea "he grass needs to be cut and the yard, in general, "needs a little bit of atten…" at bounding box center [556, 253] width 337 height 49
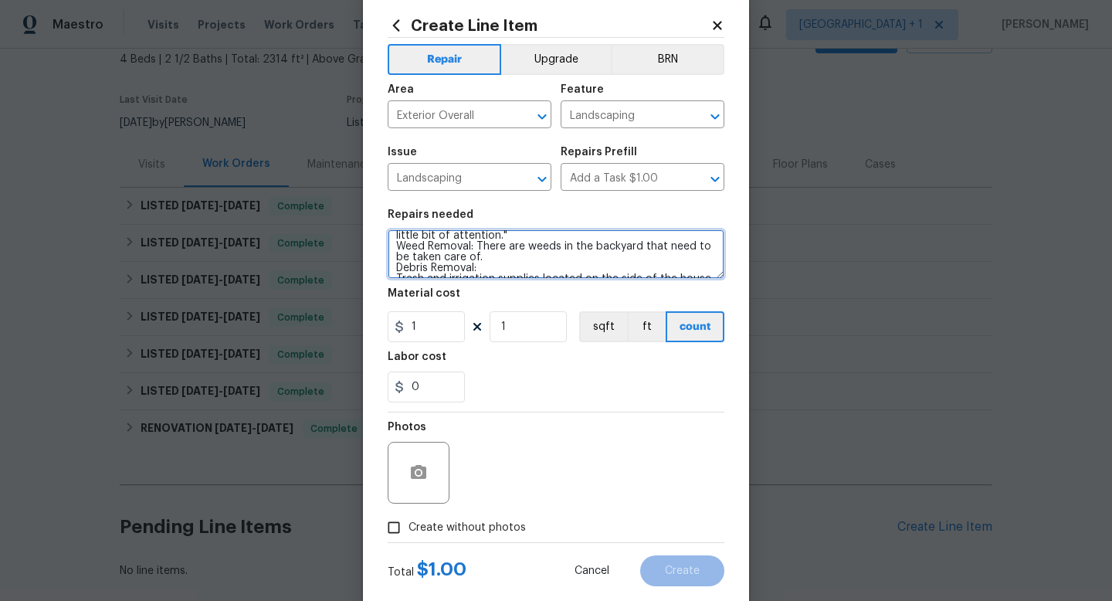
scroll to position [0, 0]
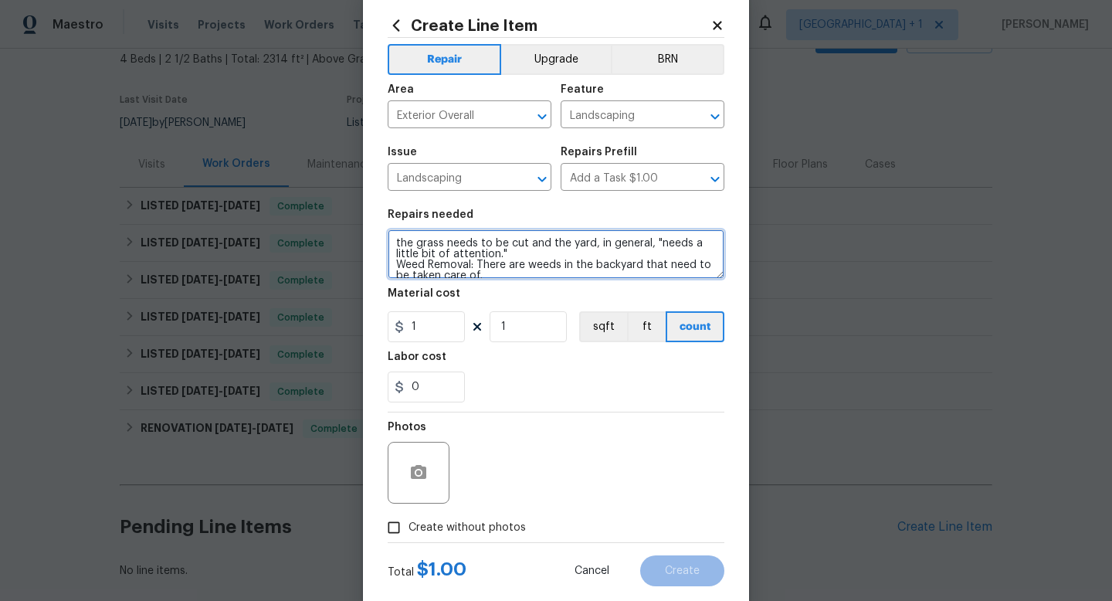
drag, startPoint x: 513, startPoint y: 256, endPoint x: 389, endPoint y: 246, distance: 124.0
click at [389, 246] on textarea "the grass needs to be cut and the yard, in general, "needs a little bit of atte…" at bounding box center [556, 253] width 337 height 49
click at [396, 254] on textarea "Weed Removal: There are weeds in the backyard that need to be taken care of. De…" at bounding box center [556, 253] width 337 height 49
drag, startPoint x: 486, startPoint y: 255, endPoint x: 371, endPoint y: 243, distance: 115.7
click at [371, 243] on div "Create Line Item Repair Upgrade BRN Area Exterior Overall ​ Feature Landscaping…" at bounding box center [556, 301] width 386 height 619
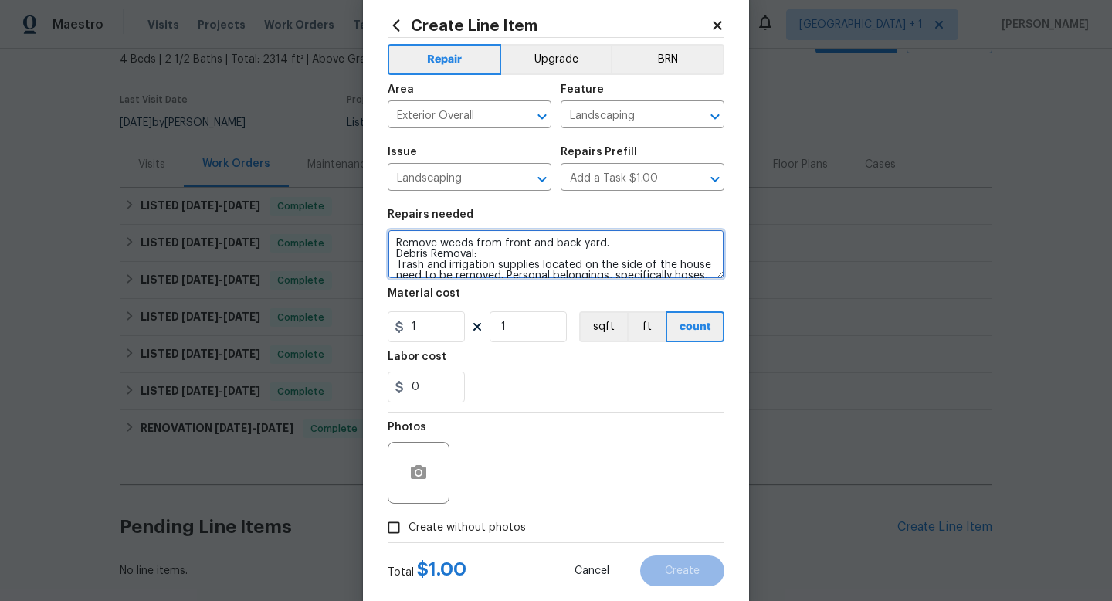
click at [397, 238] on textarea "Remove weeds from front and back yard. Debris Removal: Trash and irrigation sup…" at bounding box center [556, 253] width 337 height 49
click at [621, 243] on textarea "1. Remove weeds from front and back yard. Debris Removal: Trash and irrigation …" at bounding box center [556, 253] width 337 height 49
click at [531, 274] on textarea "1. Remove weeds from front and back yard. 2. Make recommendations for improving…" at bounding box center [556, 253] width 337 height 49
click at [689, 276] on textarea "1. Remove weeds from front and back yard. 2. Make recommendations for improving…" at bounding box center [556, 253] width 337 height 49
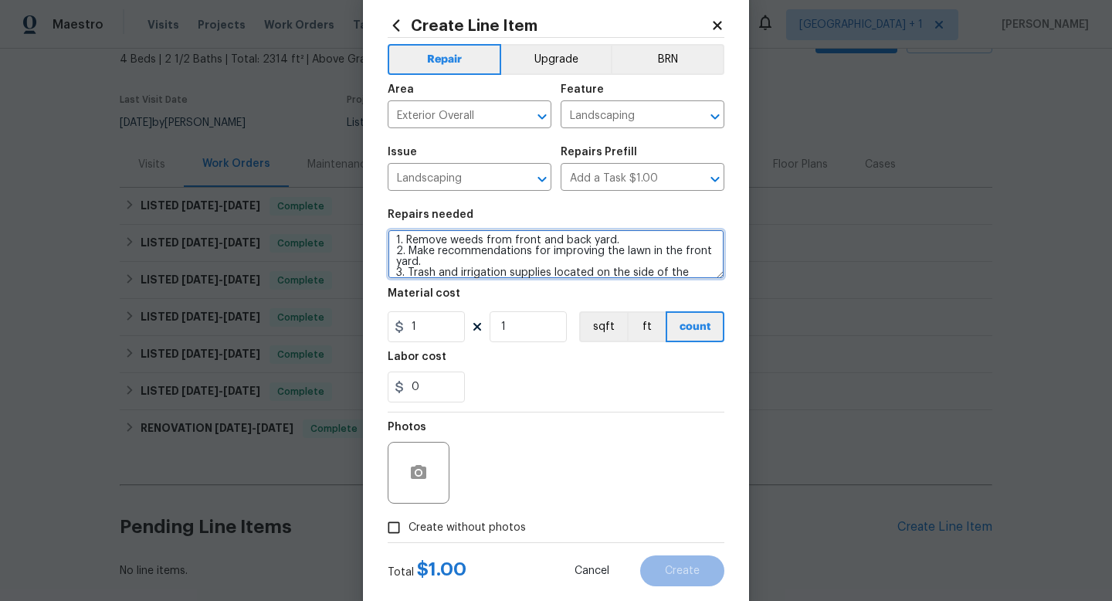
scroll to position [32, 0]
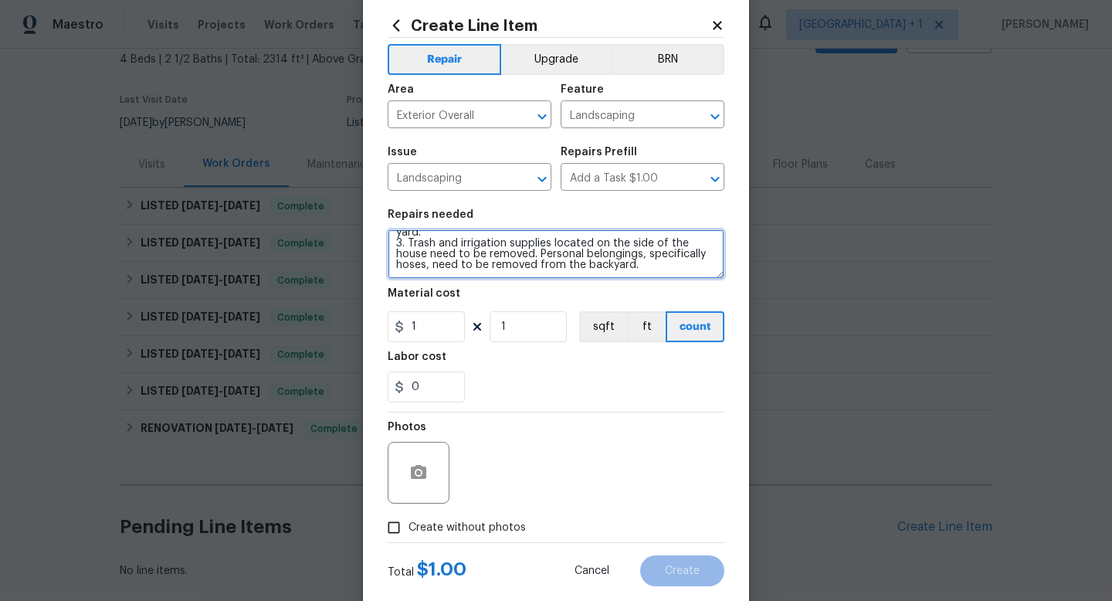
type textarea "1. Remove weeds from front and back yard. 2. Make recommendations for improving…"
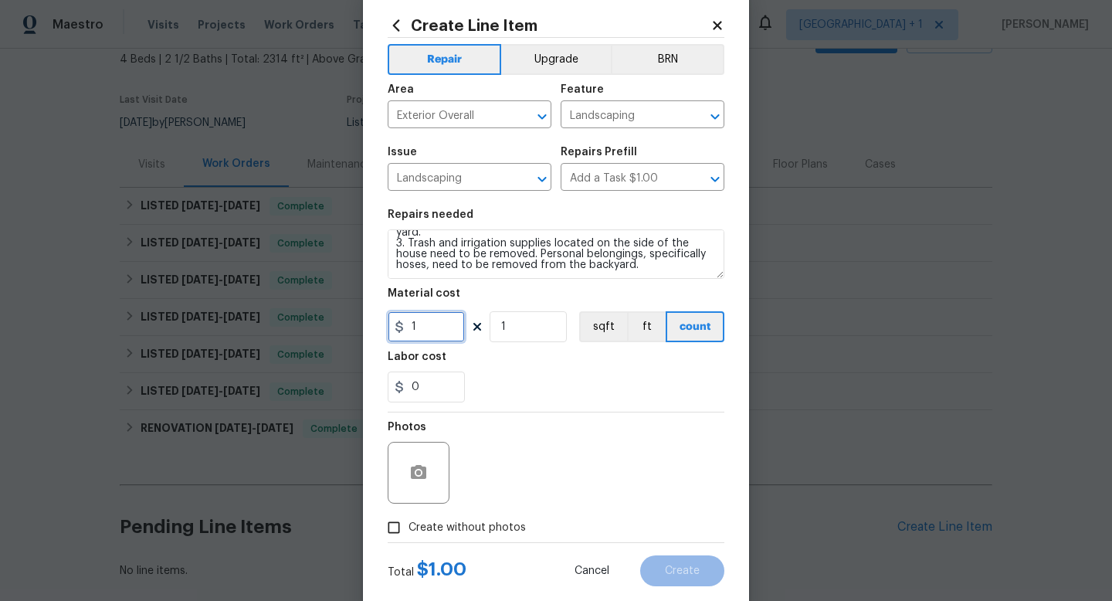
click at [439, 329] on input "1" at bounding box center [426, 326] width 77 height 31
type input "150"
click at [392, 529] on input "Create without photos" at bounding box center [393, 527] width 29 height 29
checkbox input "true"
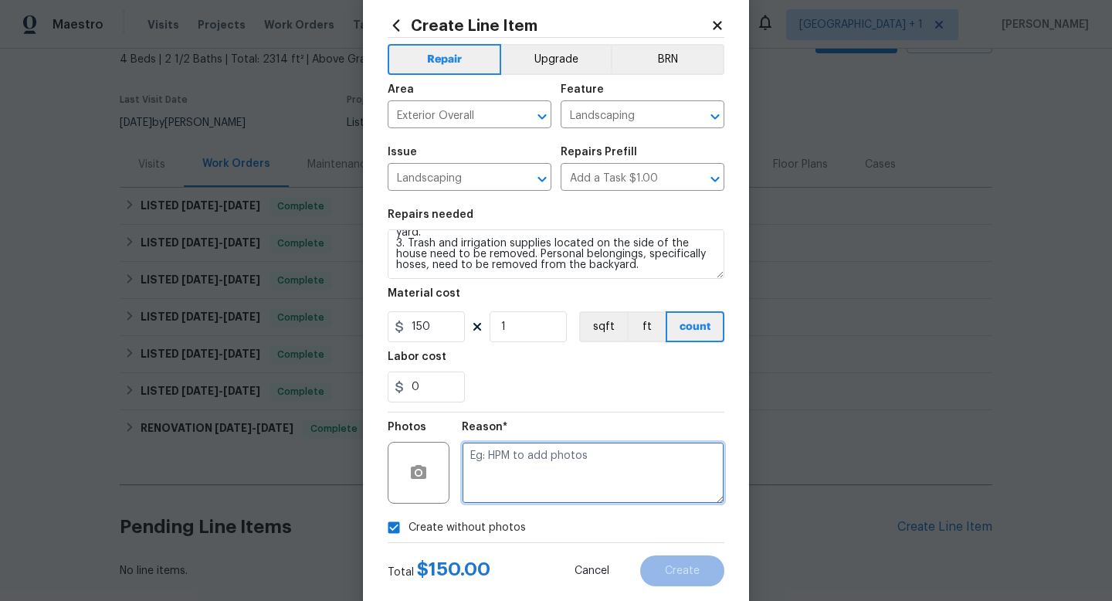
click at [515, 470] on textarea at bounding box center [593, 473] width 263 height 62
type textarea "h"
type textarea "HPM to add"
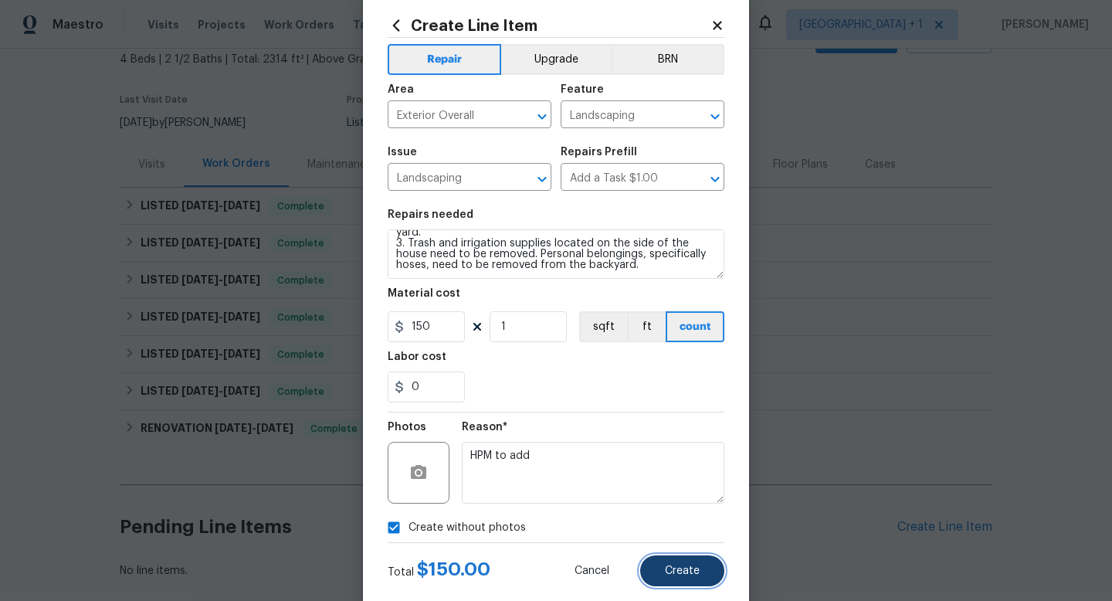
click at [671, 567] on span "Create" at bounding box center [682, 571] width 35 height 12
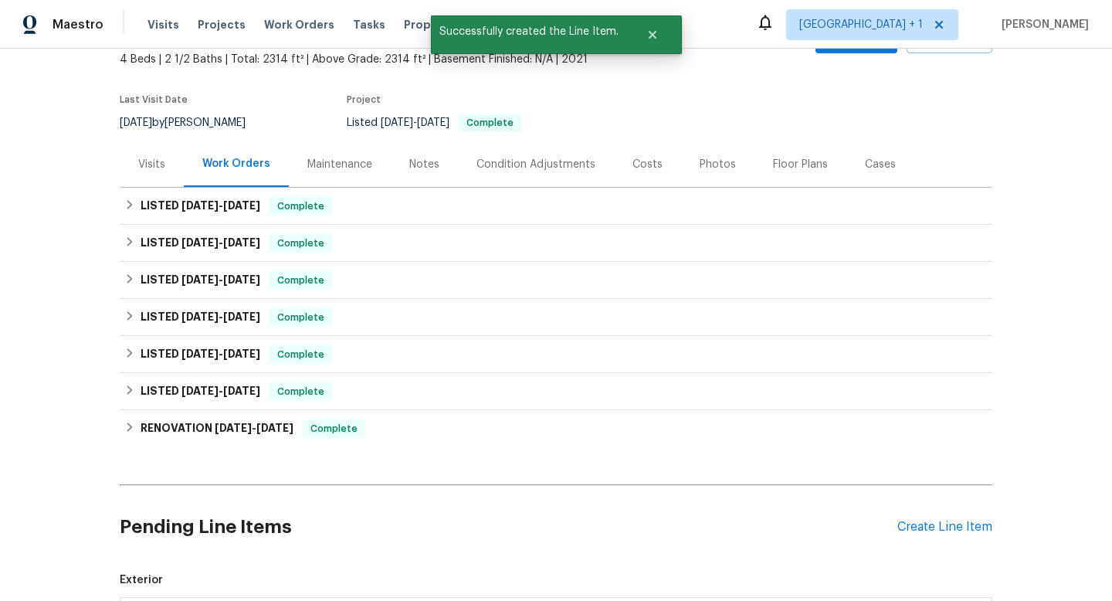
click at [1058, 452] on div "Back to all projects [STREET_ADDRESS] 4 Beds | 2 1/2 Baths | Total: 2314 ft² | …" at bounding box center [556, 325] width 1112 height 552
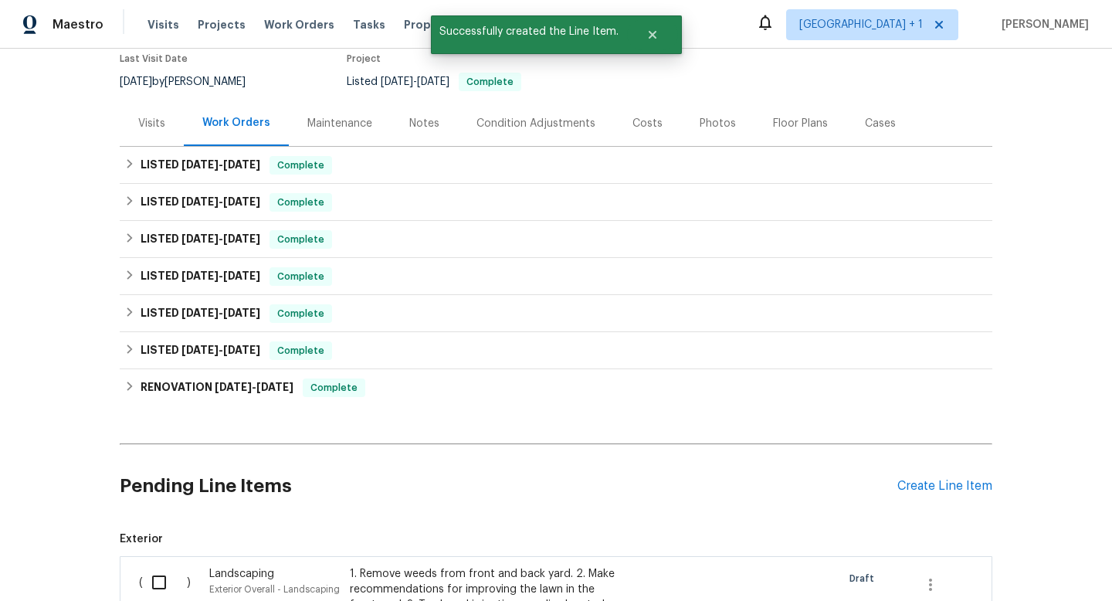
scroll to position [155, 0]
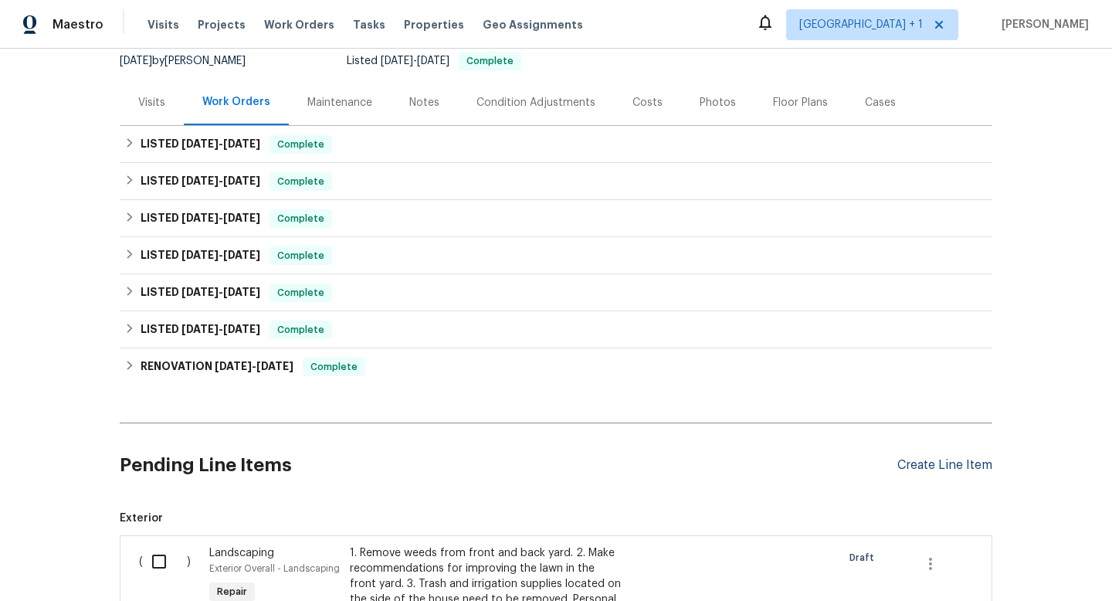
click at [936, 467] on div "Create Line Item" at bounding box center [945, 465] width 95 height 15
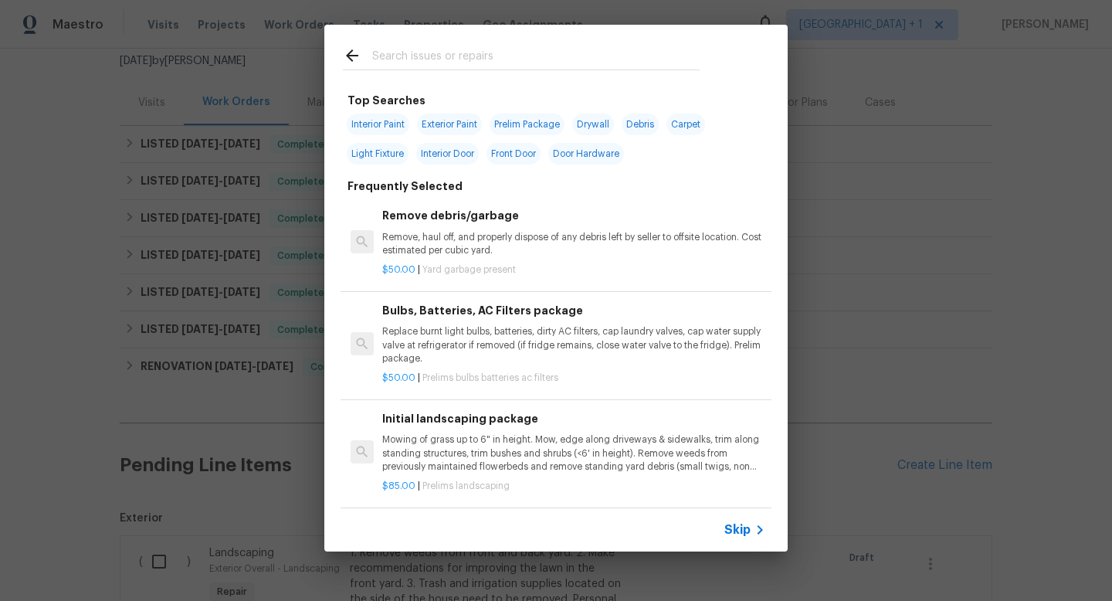
click at [516, 53] on input "text" at bounding box center [536, 57] width 328 height 23
click at [460, 123] on span "Exterior Paint" at bounding box center [449, 125] width 65 height 22
type input "Exterior Paint"
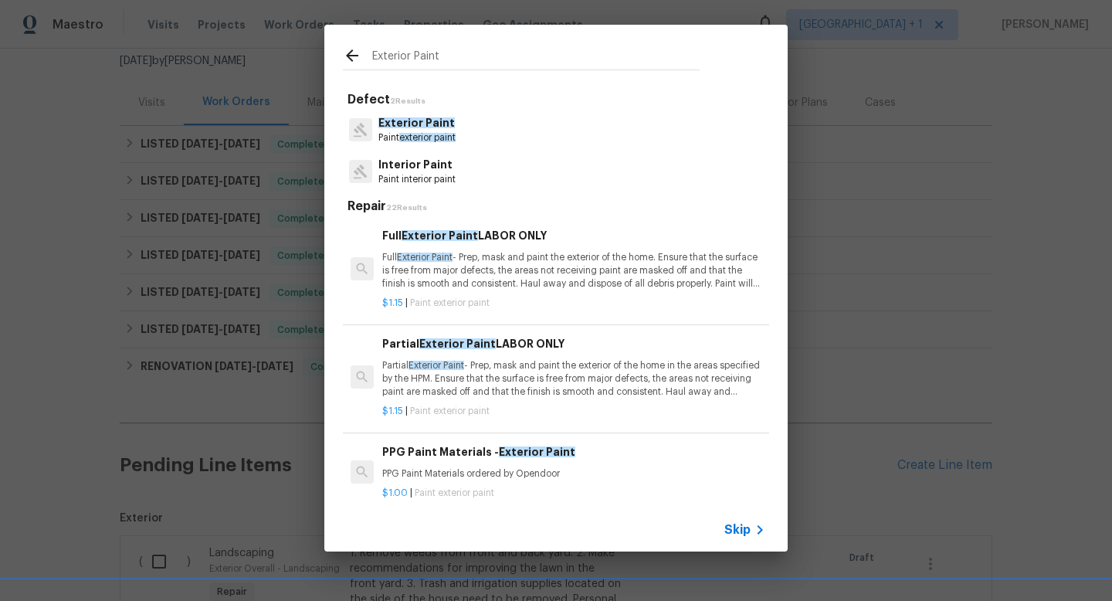
click at [663, 433] on div "PPG Paint Materials - Exterior Paint PPG Paint Materials ordered by Opendoor $1…" at bounding box center [556, 472] width 431 height 87
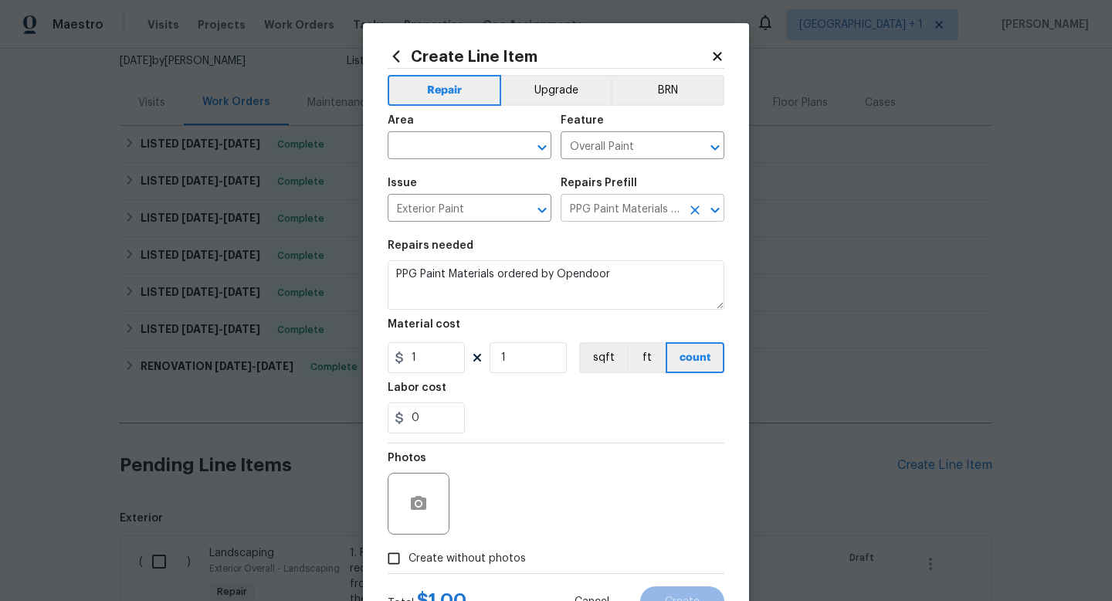
click at [647, 206] on input "PPG Paint Materials - Exterior Paint $1.00" at bounding box center [621, 210] width 121 height 24
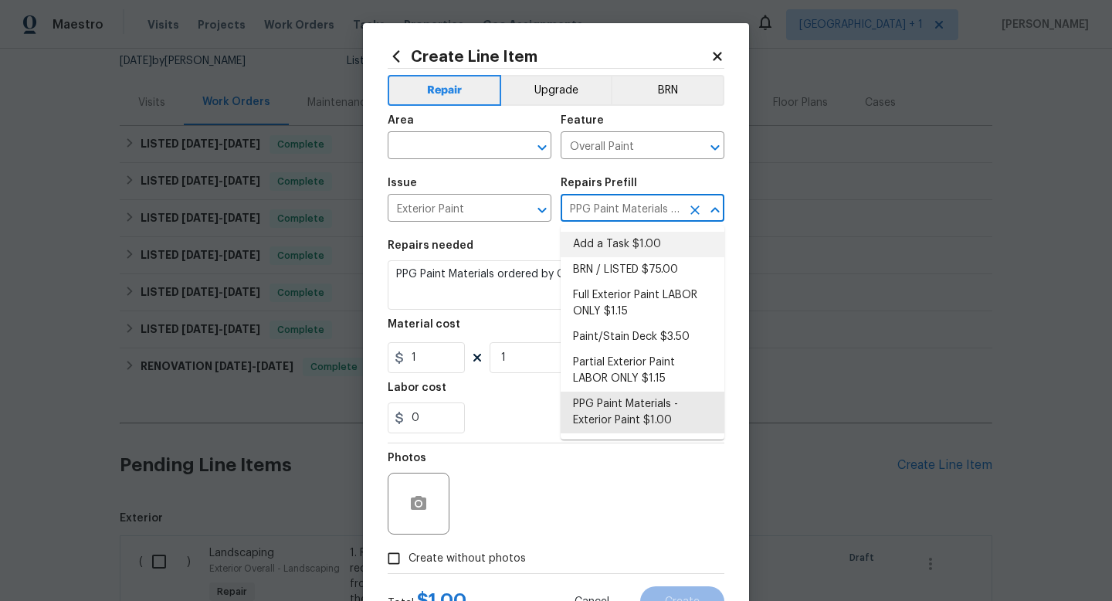
click at [640, 246] on li "Add a Task $1.00" at bounding box center [643, 244] width 164 height 25
type input "Add a Task $1.00"
type textarea "HPM to detail"
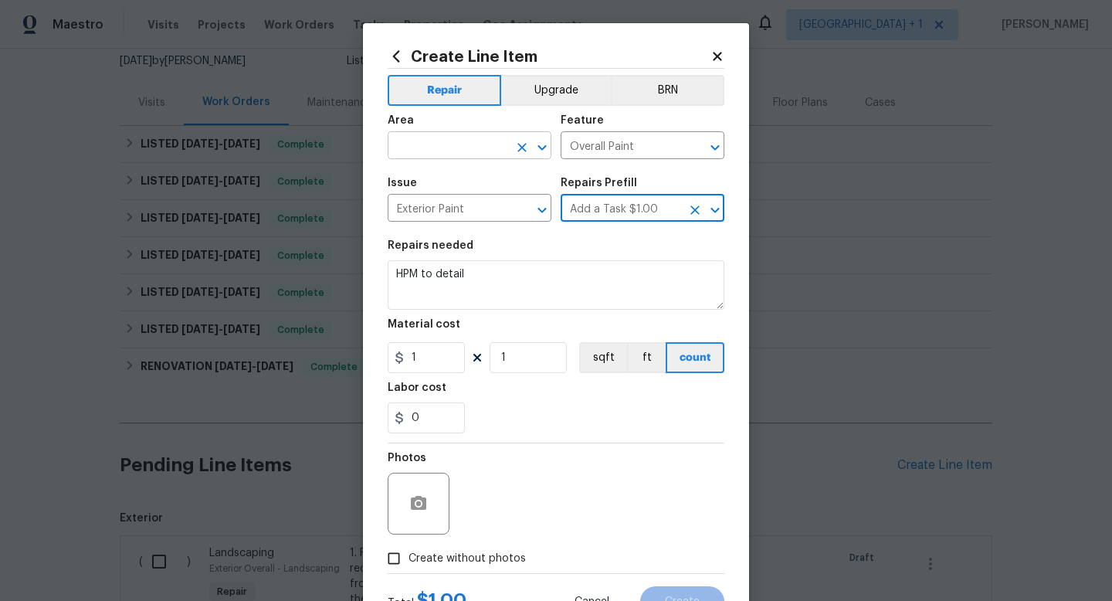
click at [481, 145] on input "text" at bounding box center [448, 147] width 121 height 24
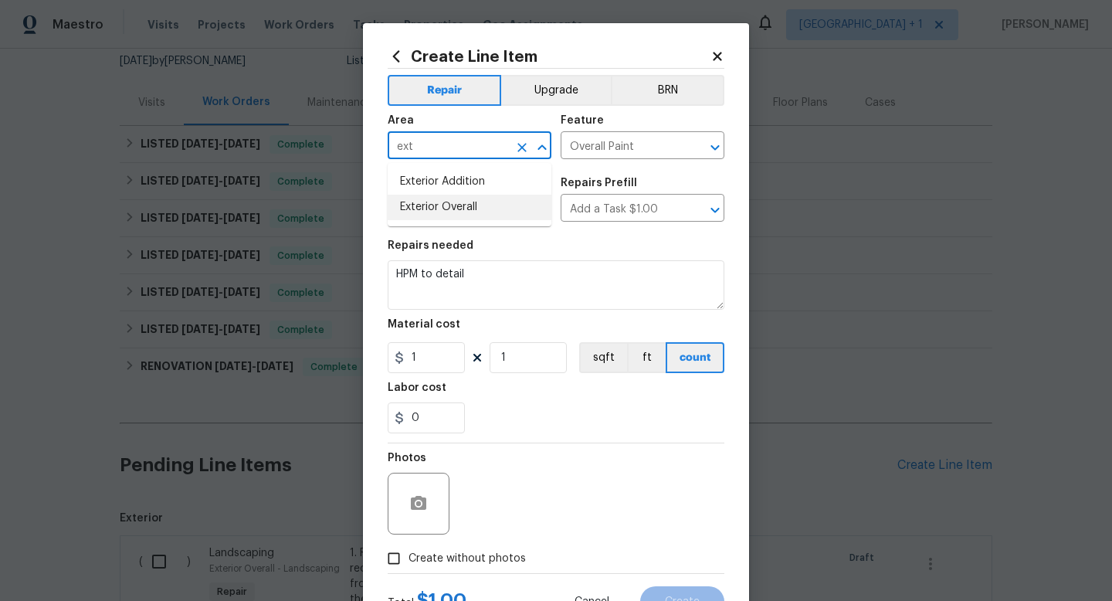
click at [456, 207] on li "Exterior Overall" at bounding box center [470, 207] width 164 height 25
type input "Exterior Overall"
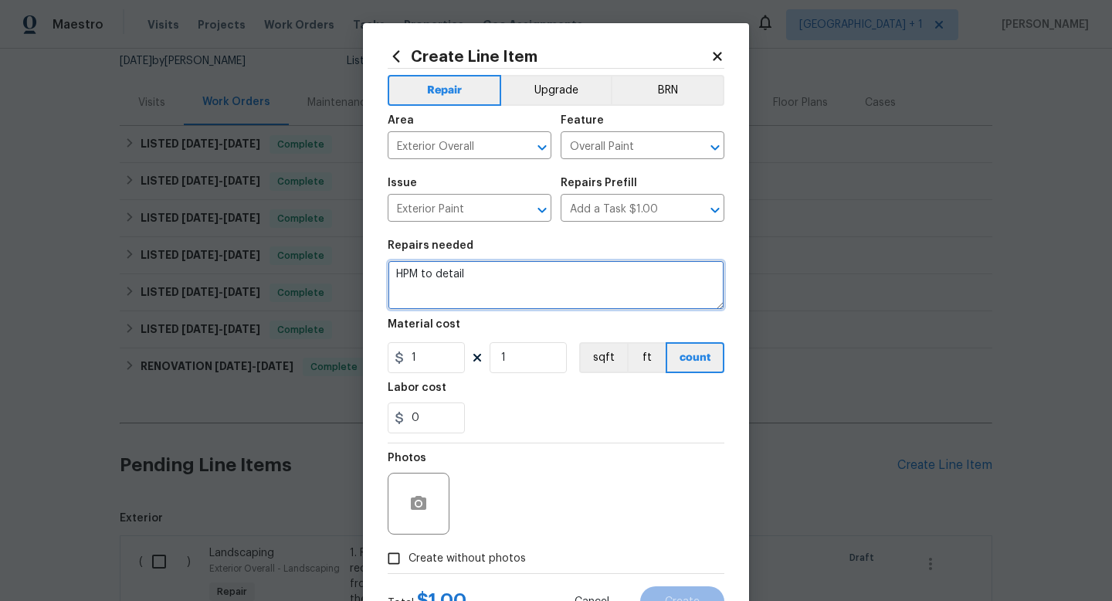
drag, startPoint x: 479, startPoint y: 280, endPoint x: 377, endPoint y: 267, distance: 102.7
click at [377, 267] on div "Create Line Item Repair Upgrade BRN Area Exterior Overall ​ Feature Overall Pai…" at bounding box center [556, 332] width 386 height 619
type textarea "S"
type textarea "!"
click at [564, 274] on textarea "1. Scrape and paint side door and door trim" at bounding box center [556, 284] width 337 height 49
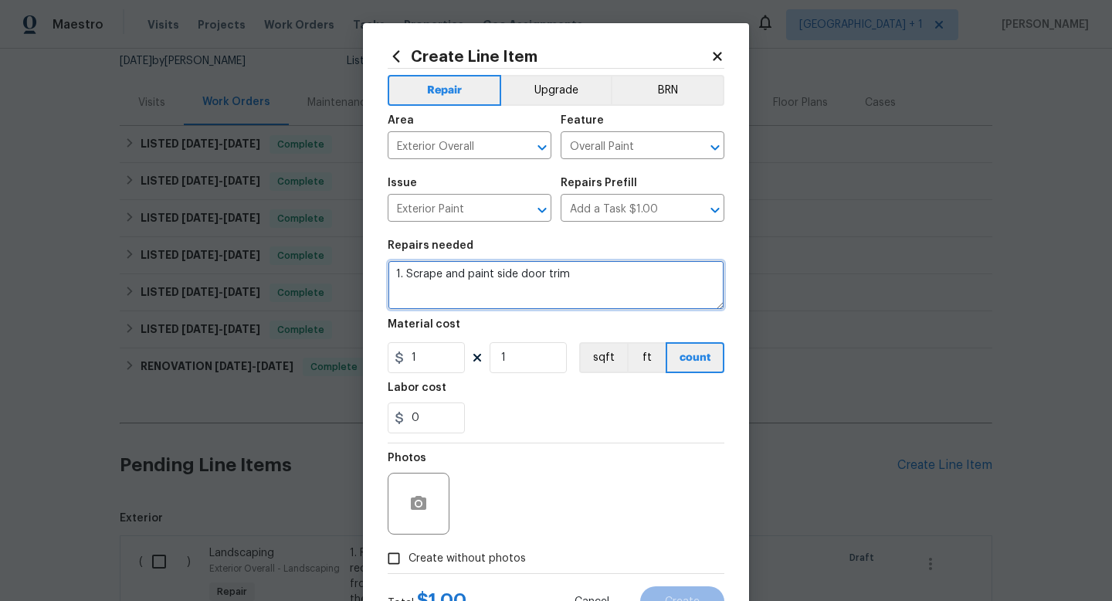
click at [616, 275] on textarea "1. Scrape and paint side door trim" at bounding box center [556, 284] width 337 height 49
type textarea "1. Scrape and paint side door trim, and back door trim"
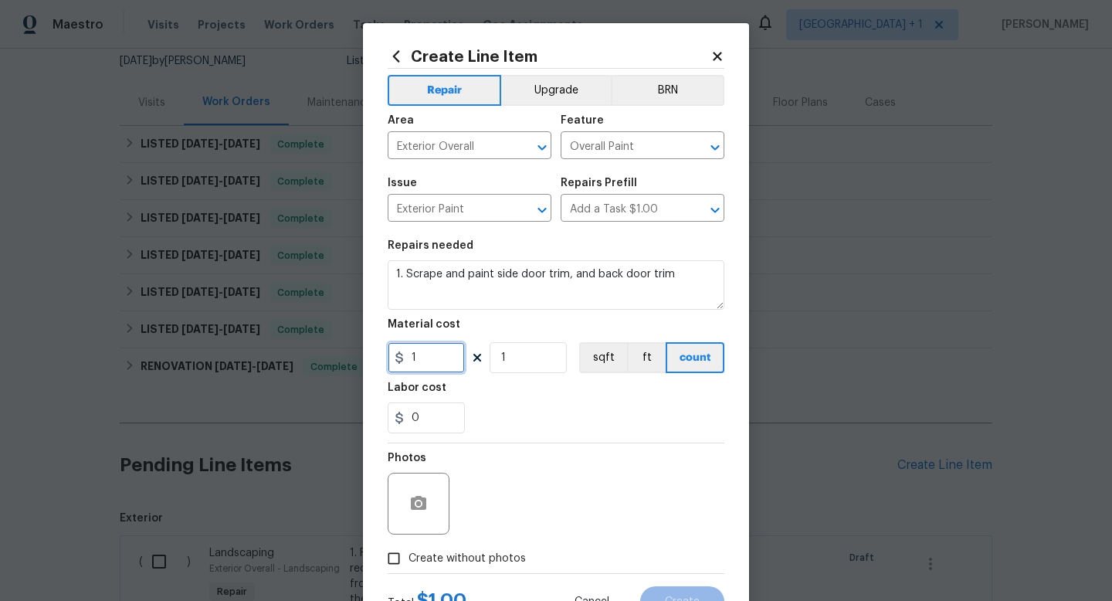
click at [444, 361] on input "1" at bounding box center [426, 357] width 77 height 31
click at [526, 358] on input "1" at bounding box center [528, 357] width 77 height 31
type input "2"
click at [439, 360] on input "1" at bounding box center [426, 357] width 77 height 31
type input "35"
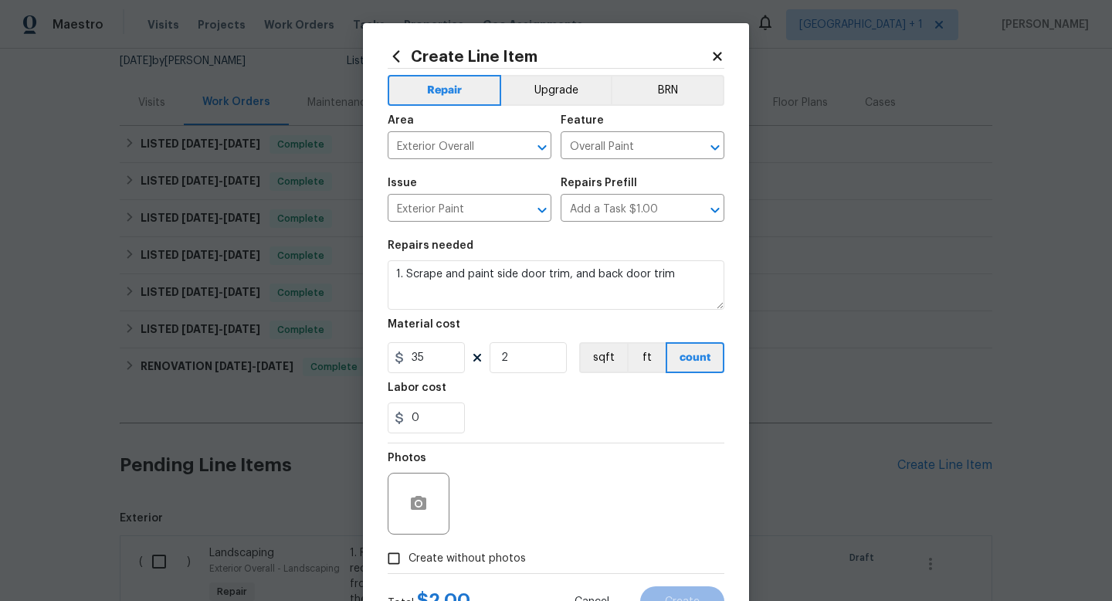
click at [566, 491] on div "Photos" at bounding box center [556, 493] width 337 height 100
click at [392, 564] on input "Create without photos" at bounding box center [393, 558] width 29 height 29
checkbox input "true"
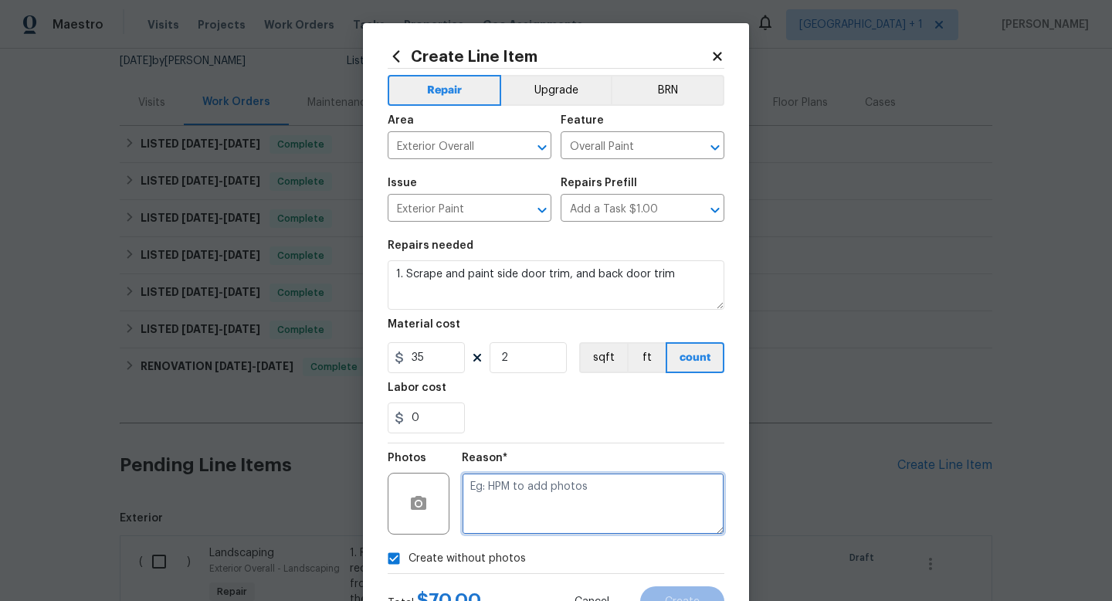
click at [519, 510] on textarea at bounding box center [593, 504] width 263 height 62
type textarea "HPM to add"
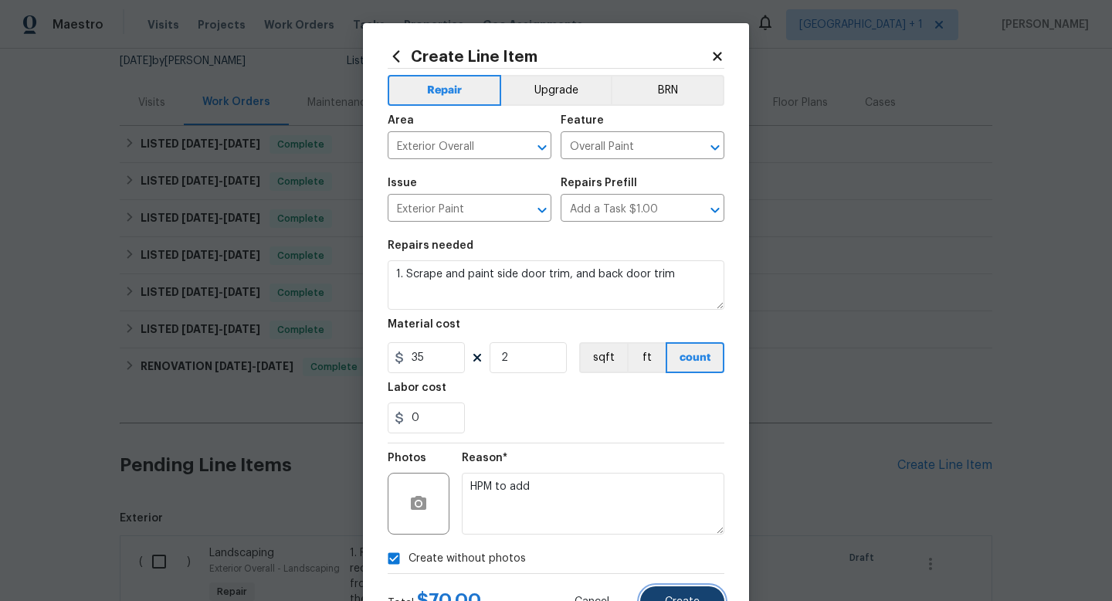
click at [677, 595] on button "Create" at bounding box center [682, 601] width 84 height 31
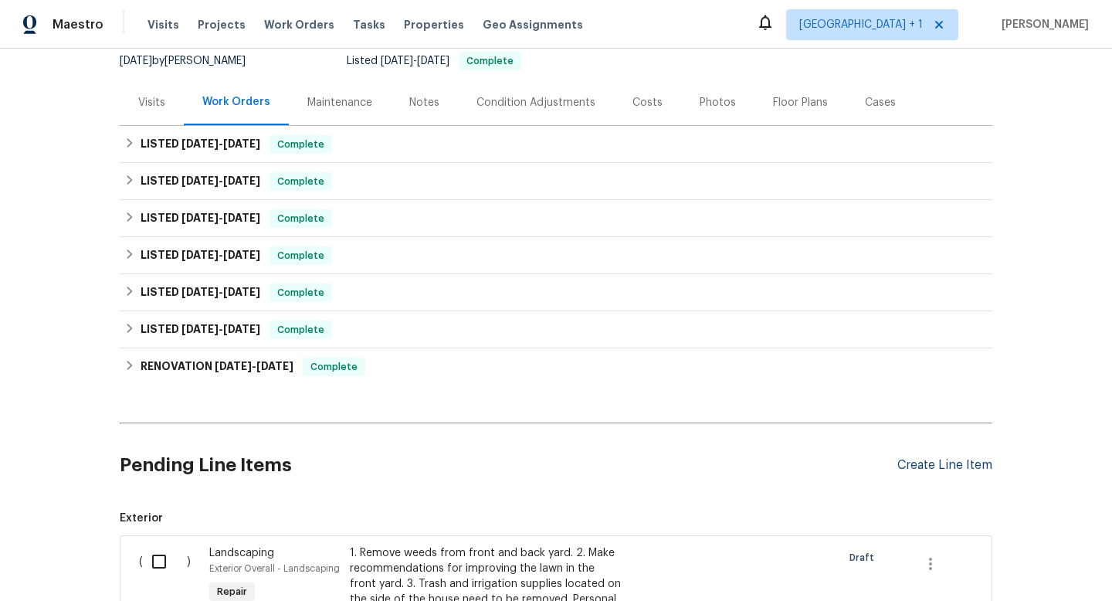
click at [930, 464] on div "Create Line Item" at bounding box center [945, 465] width 95 height 15
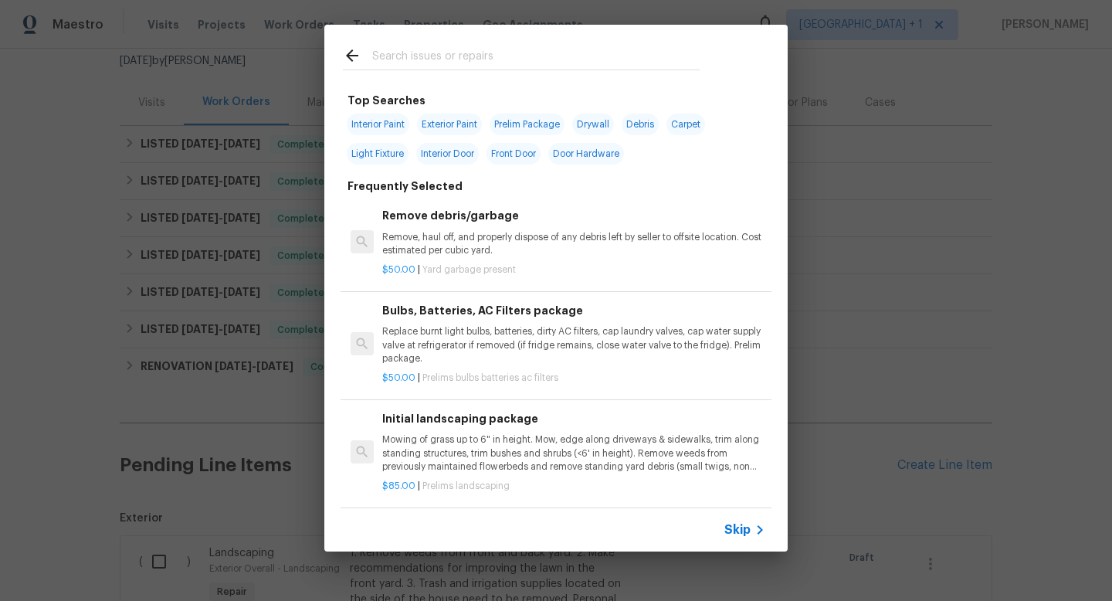
click at [524, 60] on input "text" at bounding box center [536, 57] width 328 height 23
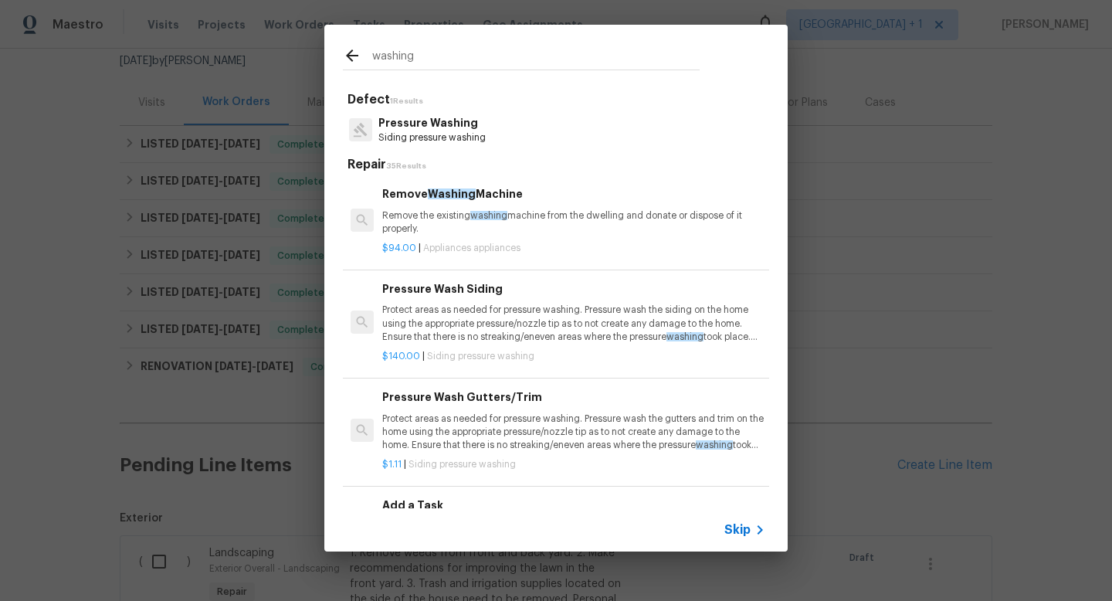
type input "washing"
click at [548, 212] on p "Remove the existing washing machine from the dwelling and donate or dispose of …" at bounding box center [573, 222] width 383 height 26
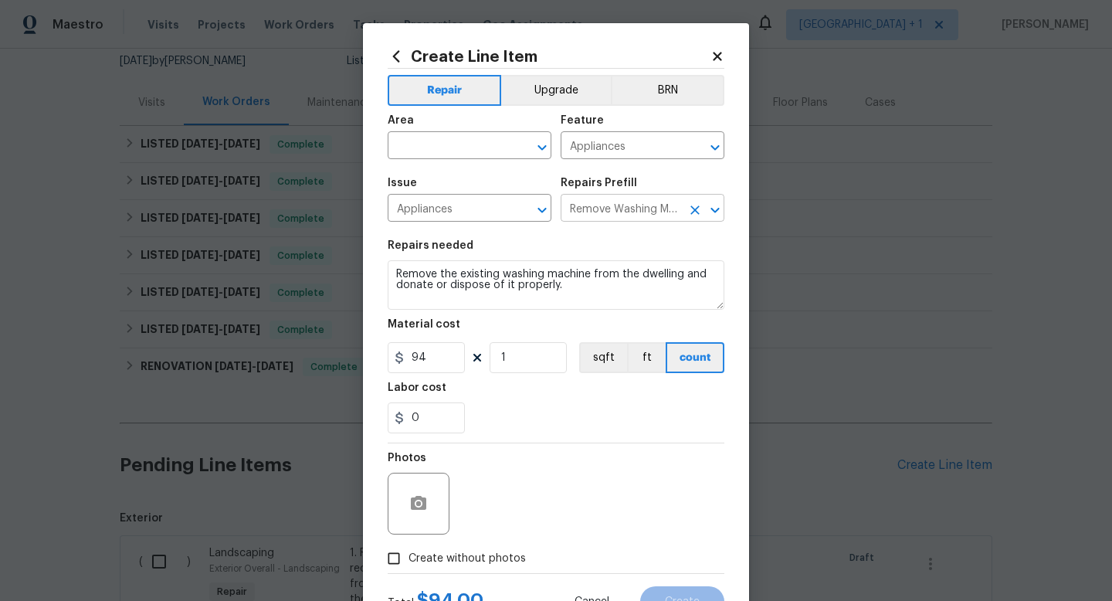
click at [626, 207] on input "Remove Washing Machine $94.00" at bounding box center [621, 210] width 121 height 24
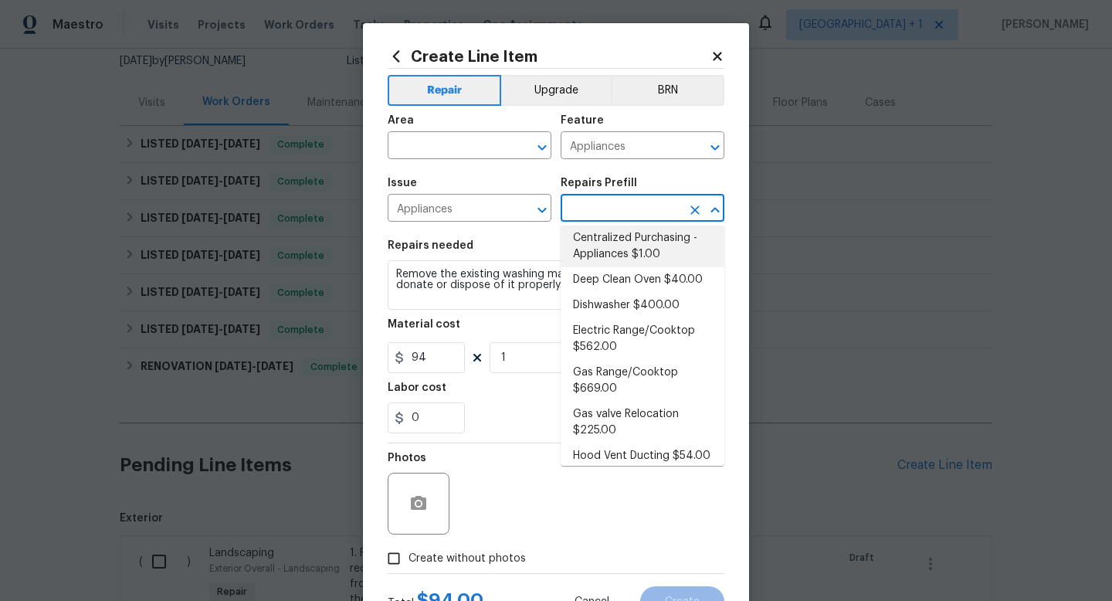
scroll to position [6, 0]
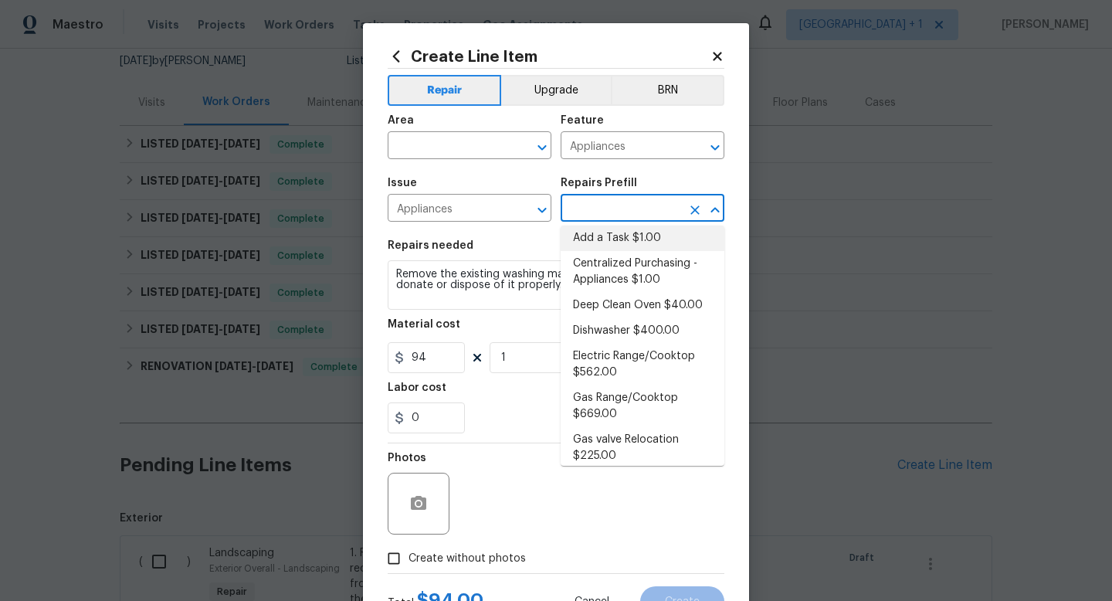
type input "Add a Task $1.00"
type textarea "HPM to detail"
type input "1"
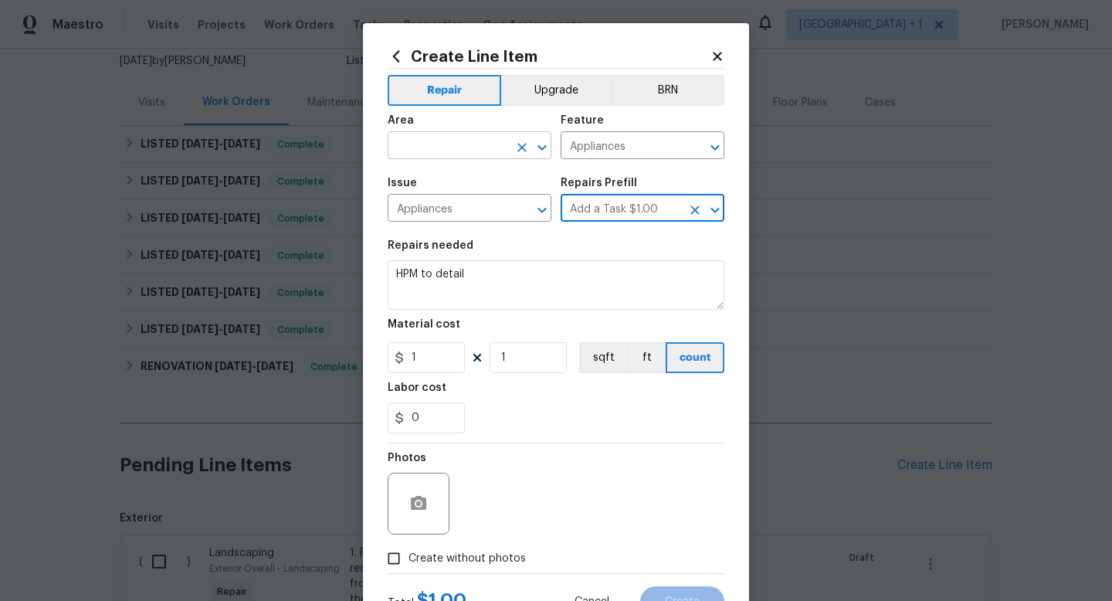
type input "Add a Task $1.00"
click at [500, 148] on input "text" at bounding box center [448, 147] width 121 height 24
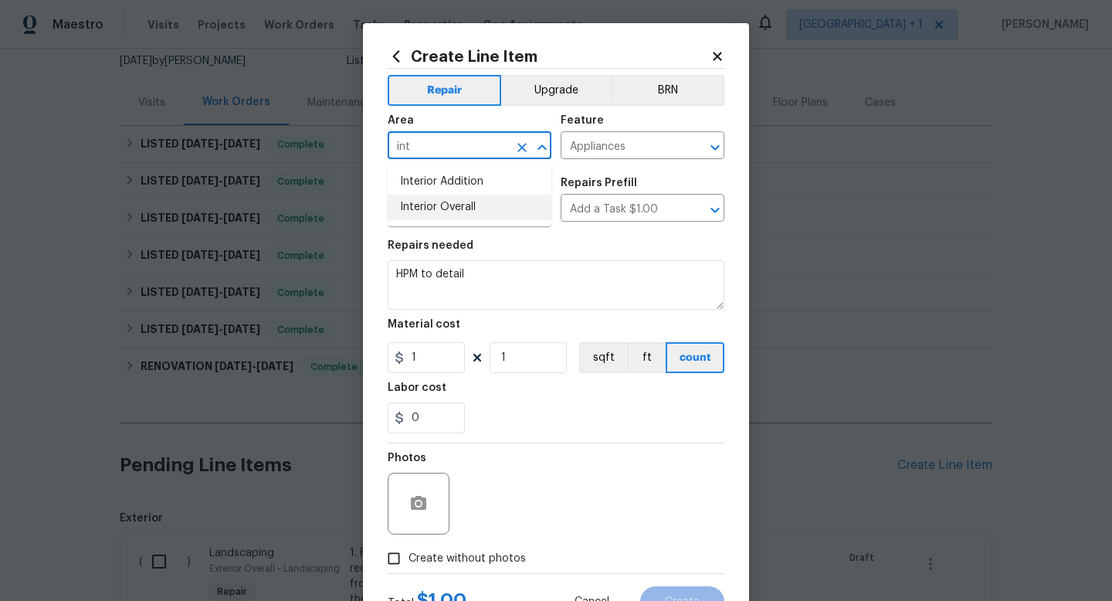
click at [477, 204] on li "Interior Overall" at bounding box center [470, 207] width 164 height 25
type input "Interior Overall"
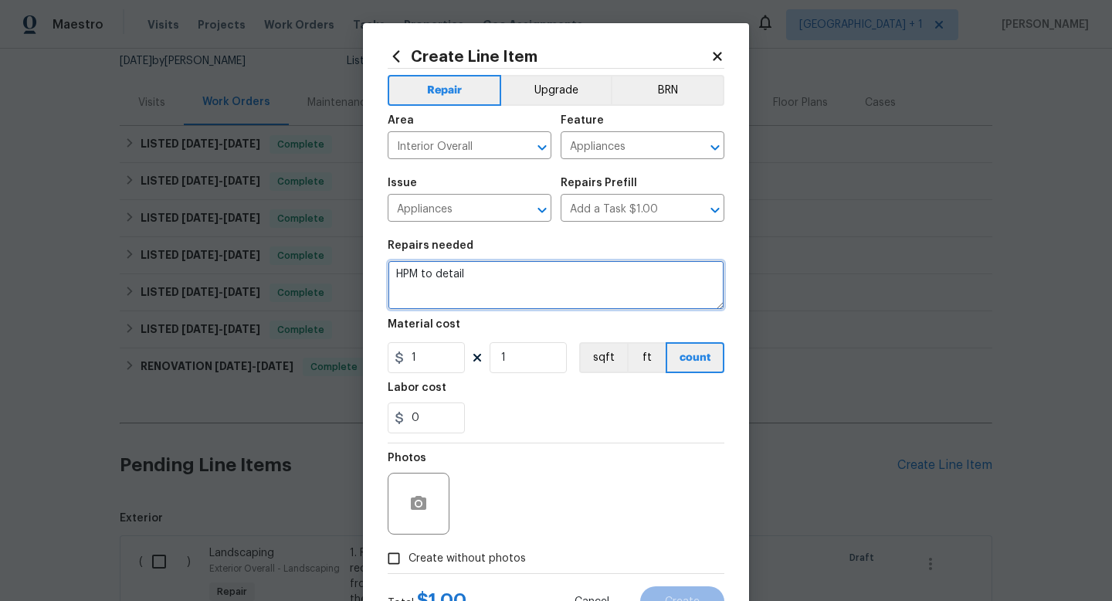
drag, startPoint x: 480, startPoint y: 280, endPoint x: 341, endPoint y: 273, distance: 138.5
click at [341, 273] on div "Create Line Item Repair Upgrade BRN Area Interior Overall ​ Feature Appliances …" at bounding box center [556, 300] width 1112 height 601
type textarea "Hook up speed queen washing machine in laundry room"
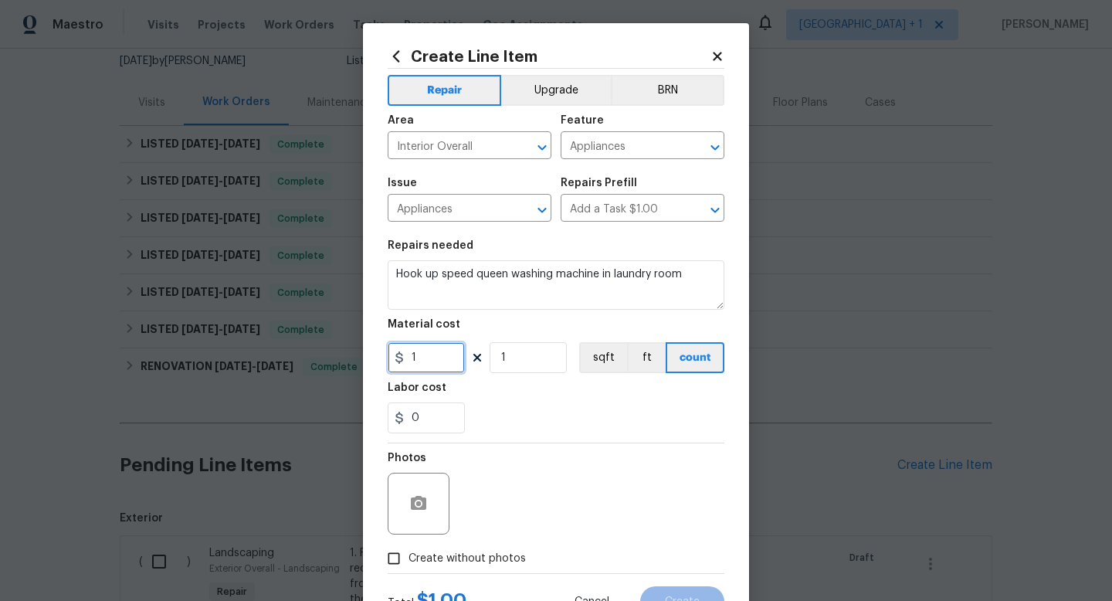
click at [432, 358] on input "1" at bounding box center [426, 357] width 77 height 31
type input "50"
click at [394, 556] on input "Create without photos" at bounding box center [393, 558] width 29 height 29
checkbox input "true"
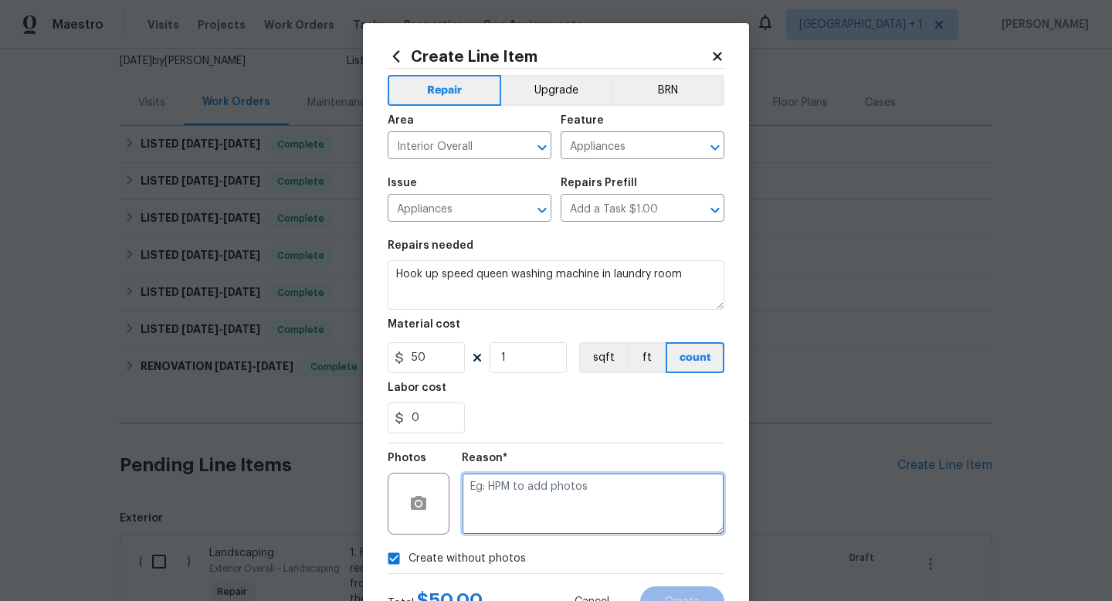
click at [524, 492] on textarea at bounding box center [593, 504] width 263 height 62
type textarea "HPM to add"
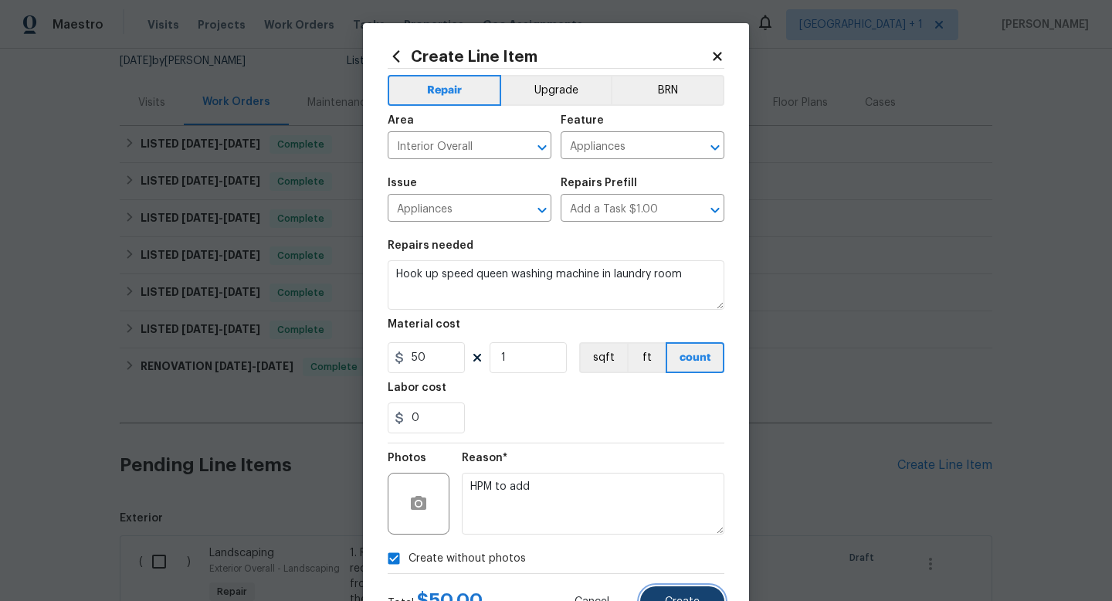
click at [665, 594] on button "Create" at bounding box center [682, 601] width 84 height 31
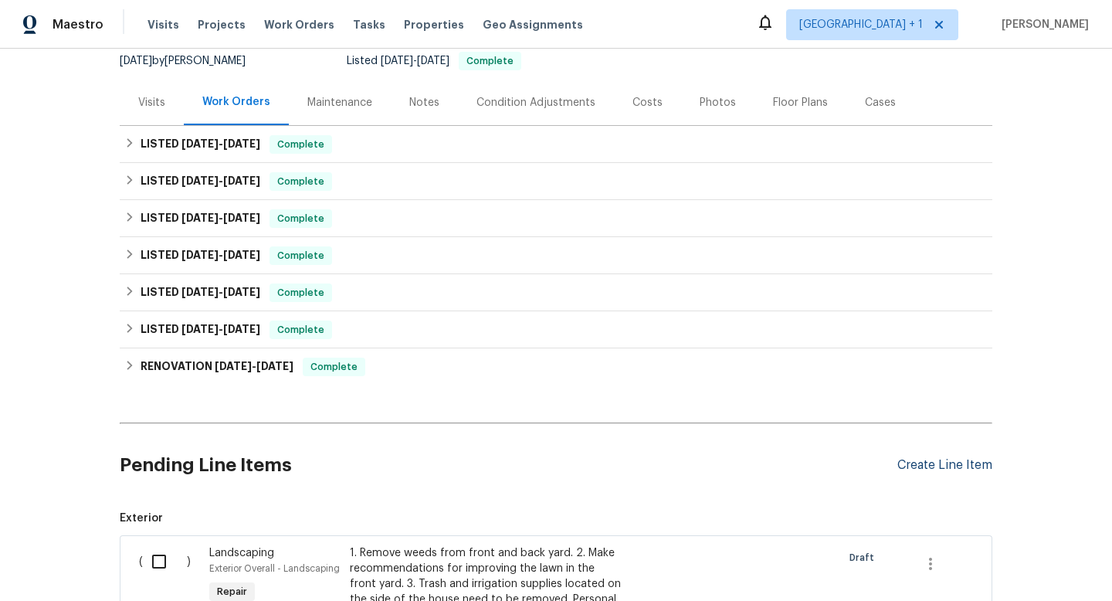
click at [922, 469] on div "Create Line Item" at bounding box center [945, 465] width 95 height 15
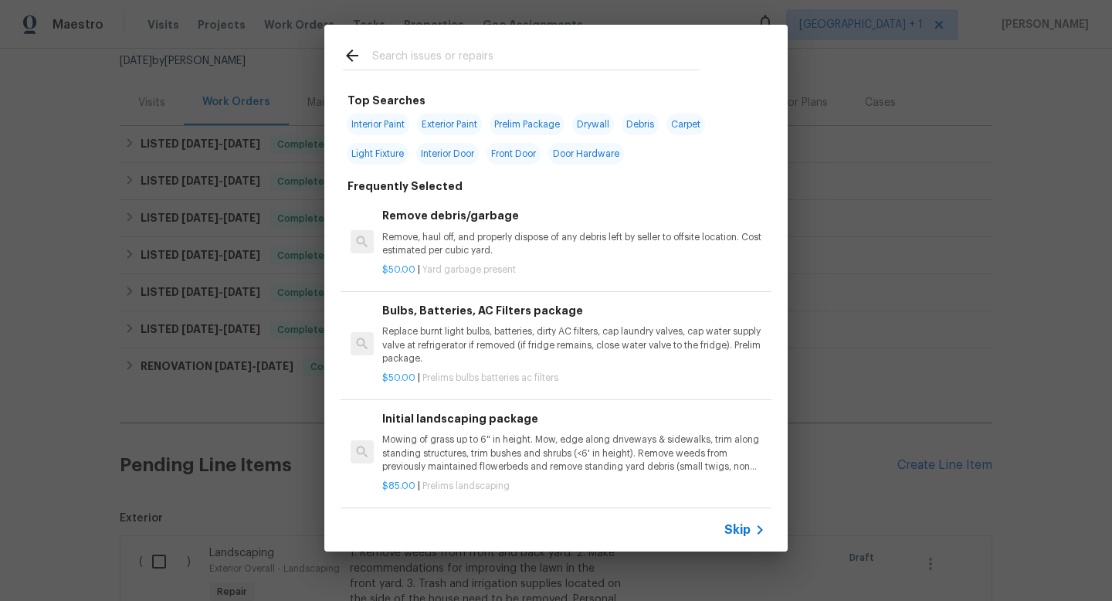
click at [450, 60] on input "text" at bounding box center [536, 57] width 328 height 23
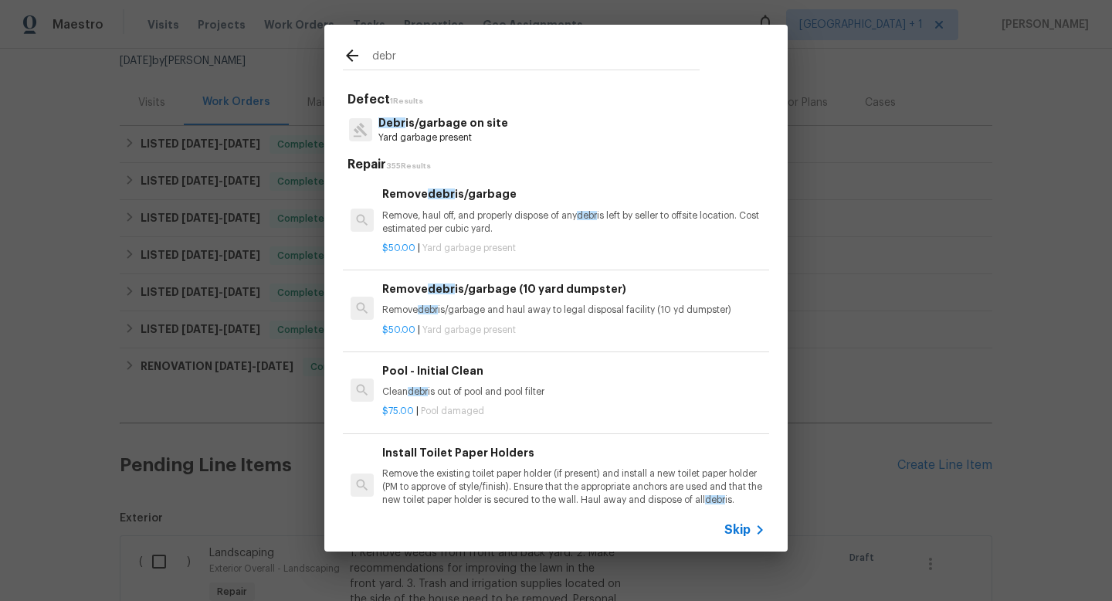
type input "debr"
click at [487, 212] on p "Remove, haul off, and properly dispose of any debr is left by seller to offsite…" at bounding box center [573, 222] width 383 height 26
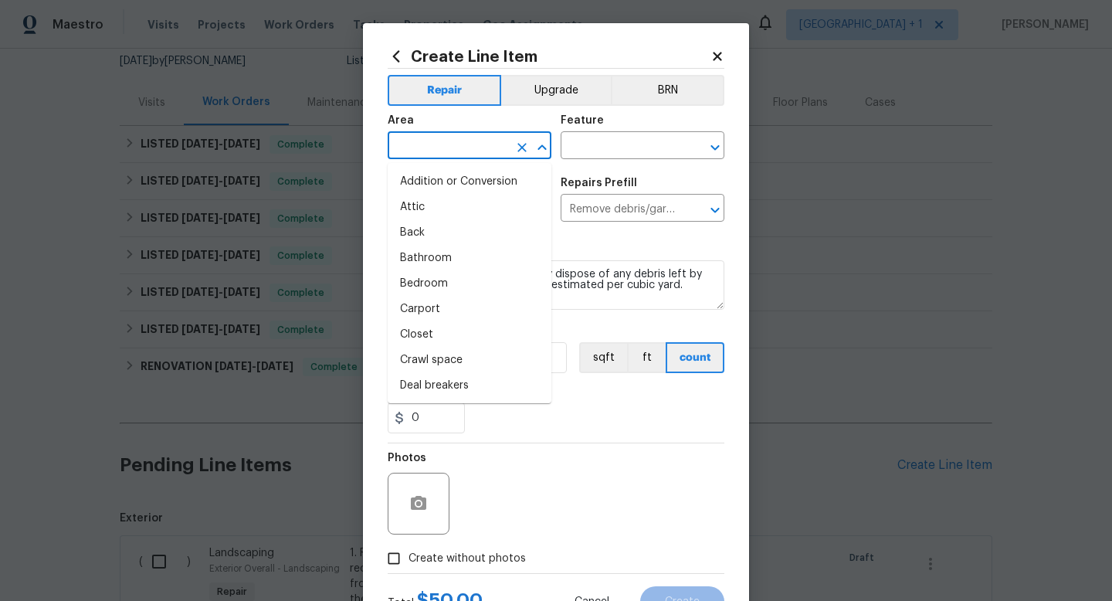
click at [477, 145] on input "text" at bounding box center [448, 147] width 121 height 24
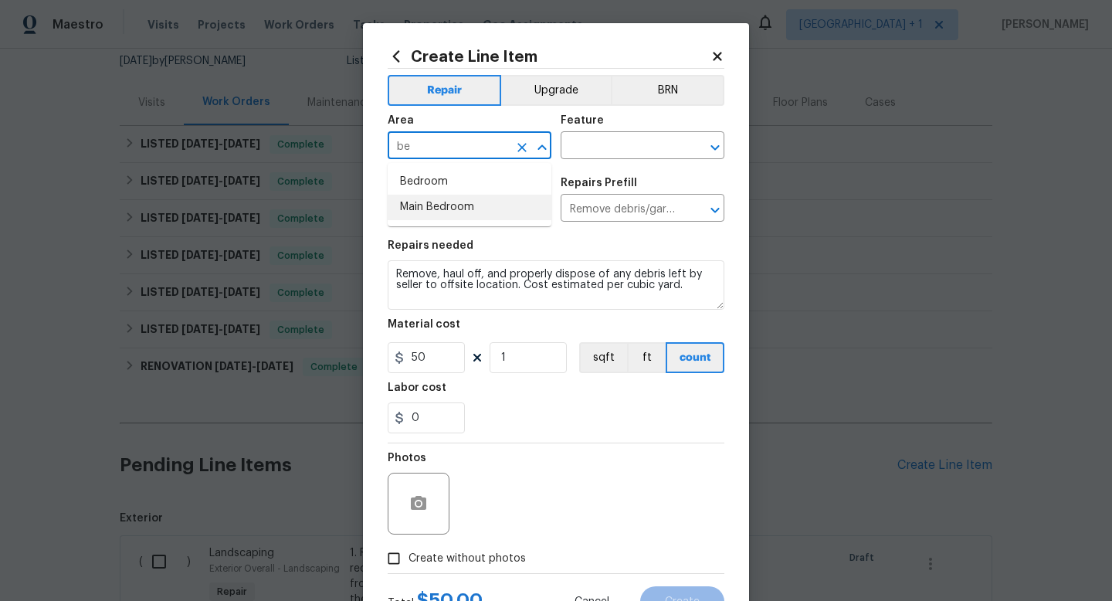
click at [477, 208] on li "Main Bedroom" at bounding box center [470, 207] width 164 height 25
type input "Main Bedroom"
click at [603, 143] on input "text" at bounding box center [621, 147] width 121 height 24
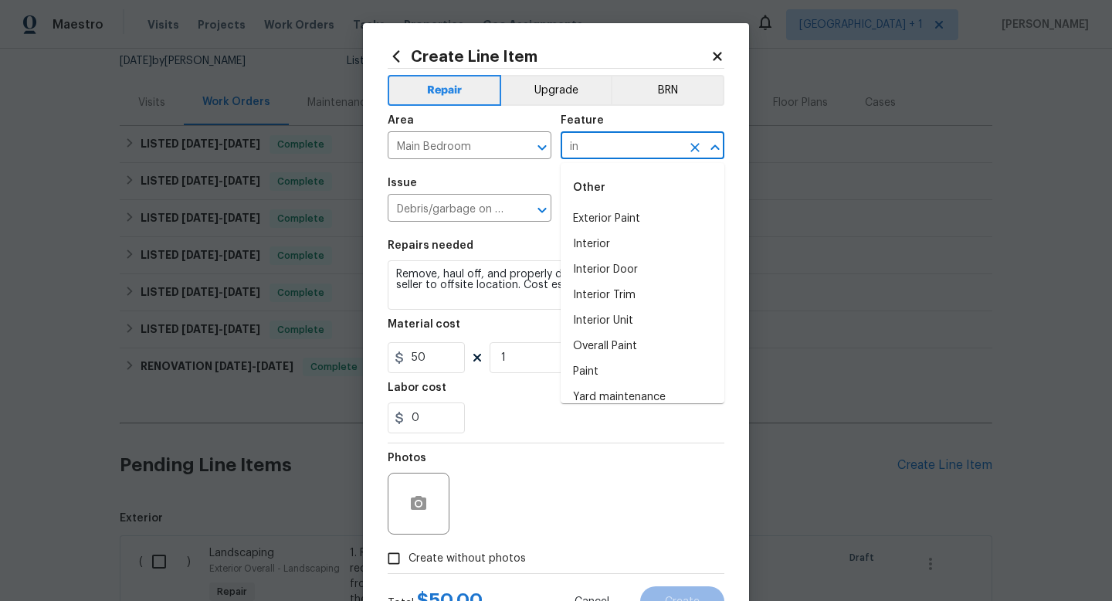
type input "i"
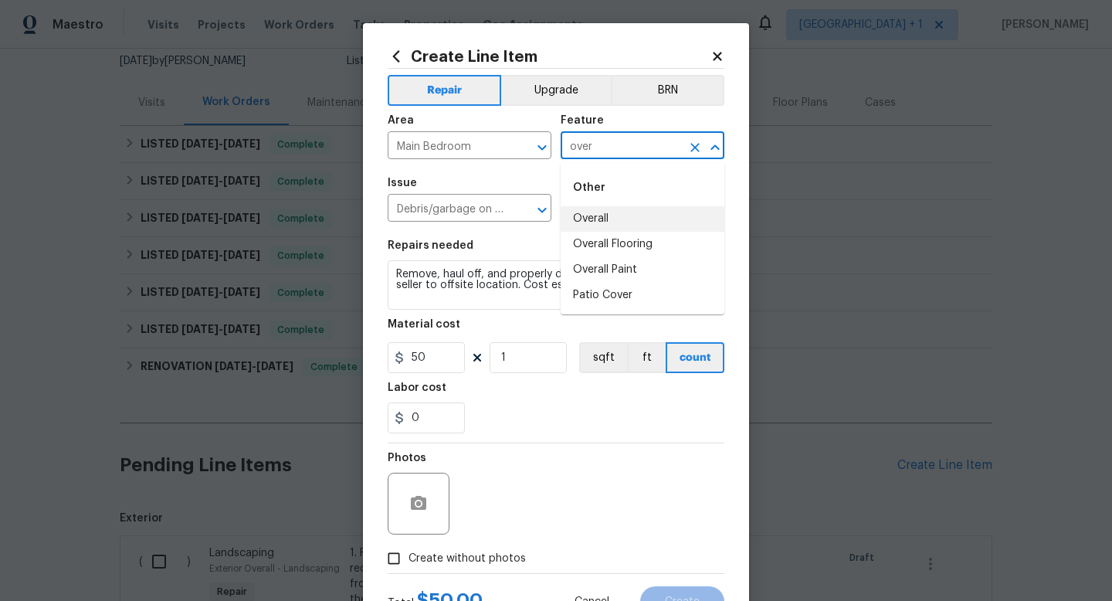
click at [610, 216] on li "Overall" at bounding box center [643, 218] width 164 height 25
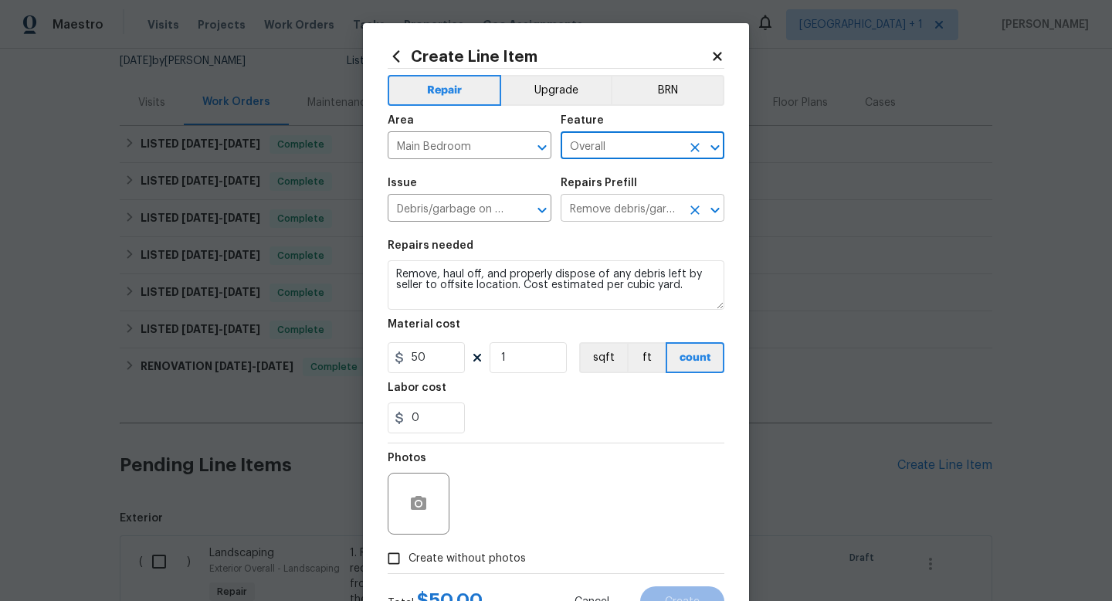
type input "Overall"
click at [614, 209] on input "Remove debris/garbage $50.00" at bounding box center [621, 210] width 121 height 24
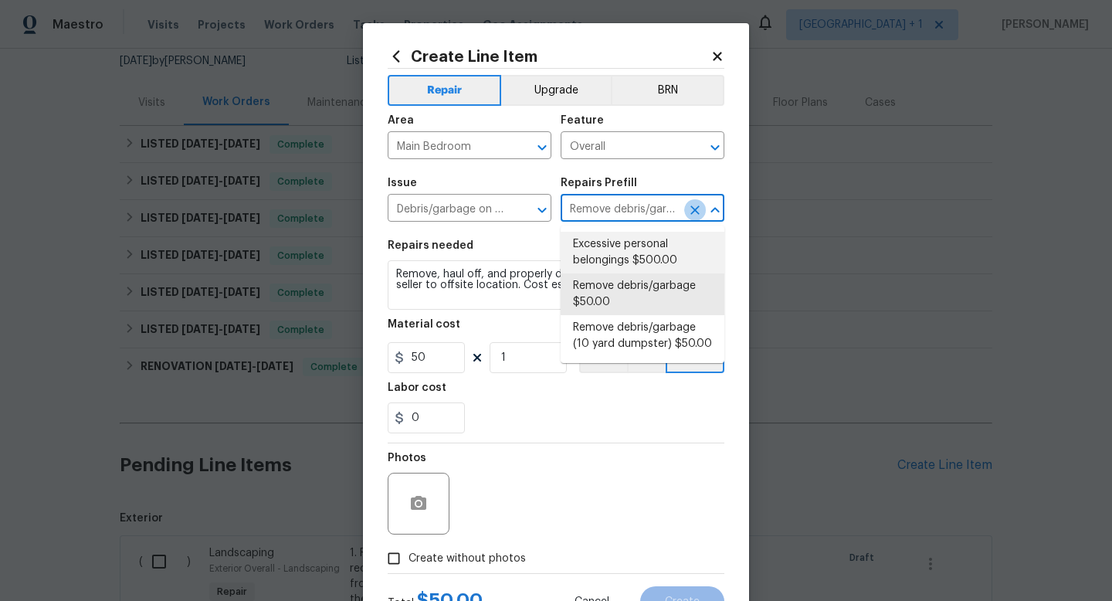
click at [697, 211] on icon "Clear" at bounding box center [695, 209] width 9 height 9
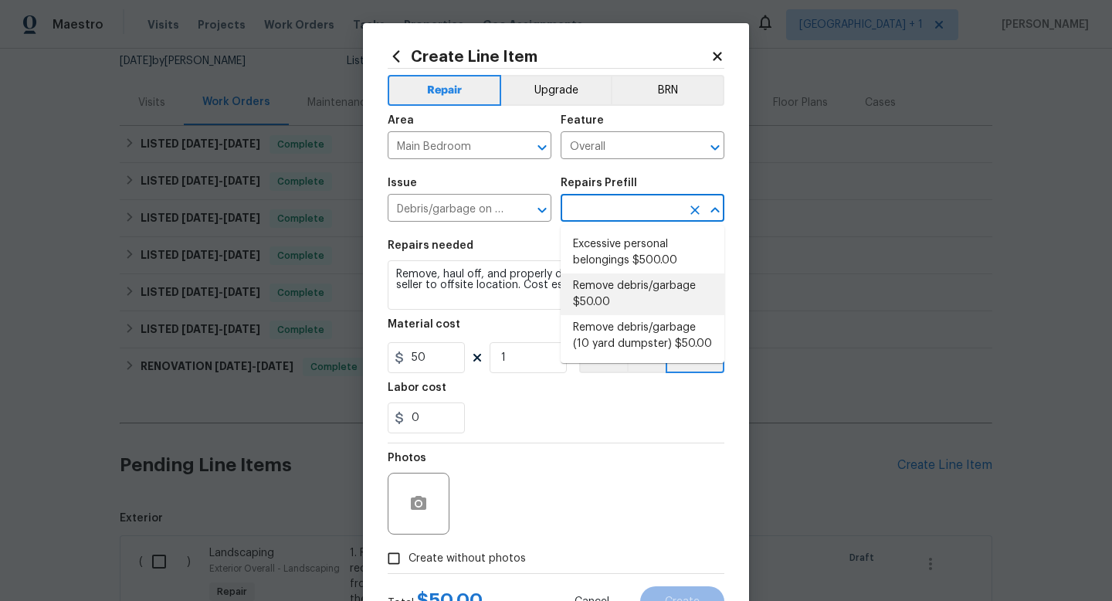
click at [629, 288] on li "Remove debris/garbage $50.00" at bounding box center [643, 294] width 164 height 42
type input "Remove debris/garbage $50.00"
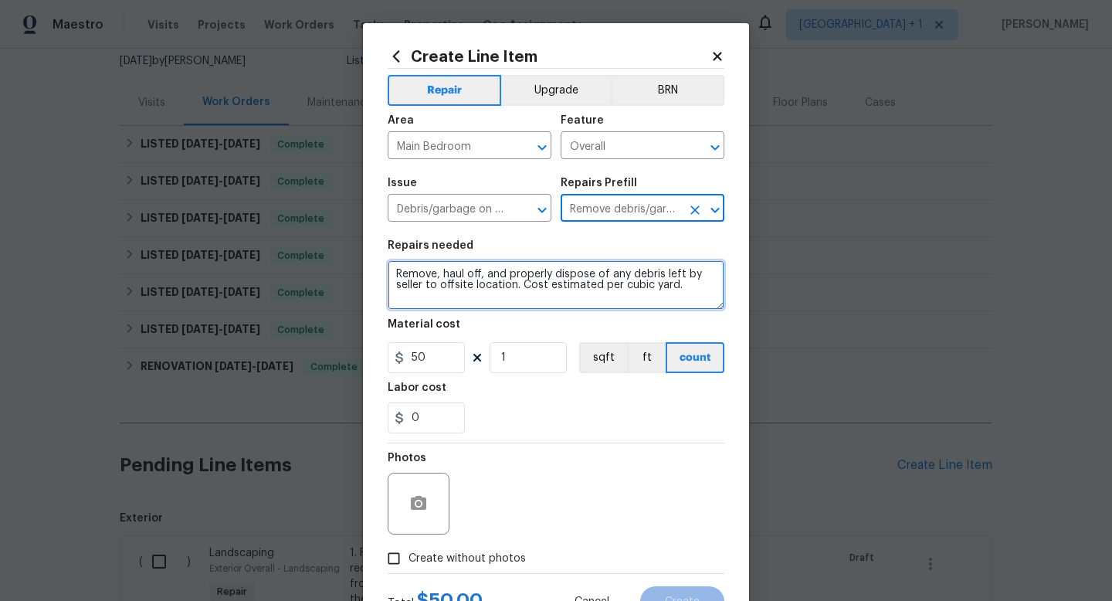
click at [521, 283] on textarea "Remove, haul off, and properly dispose of any debris left by seller to offsite …" at bounding box center [556, 284] width 337 height 49
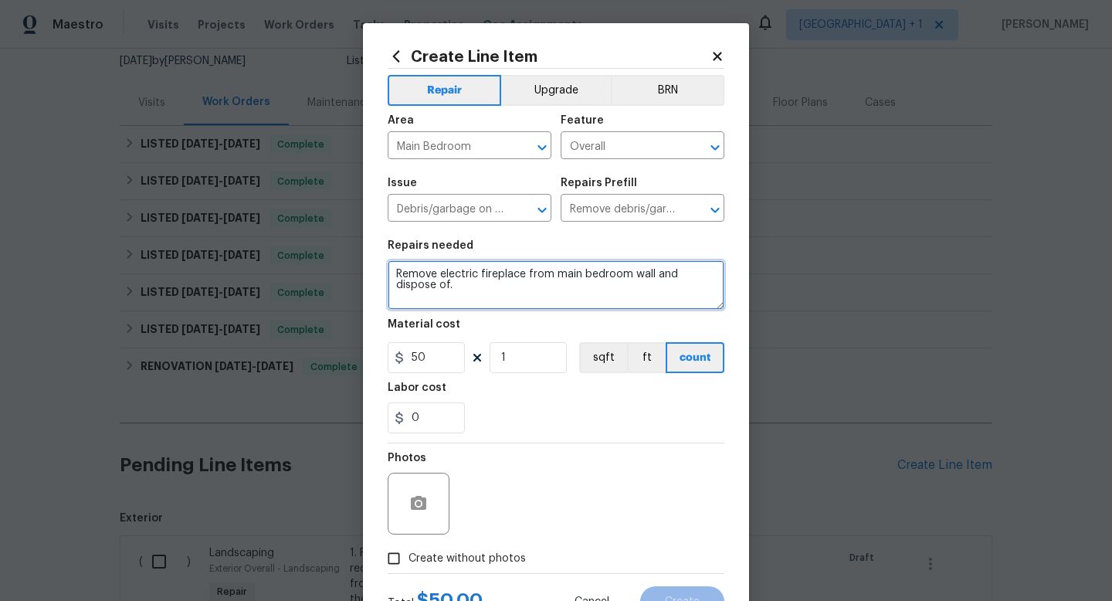
type textarea "Remove electric fireplace from main bedroom wall and dispose of."
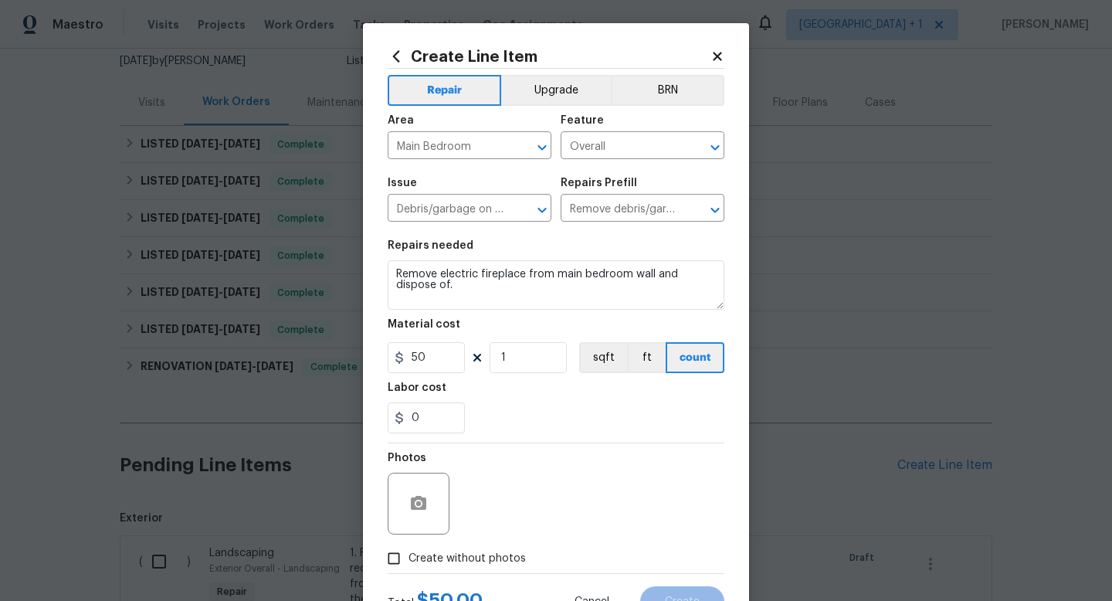
click at [399, 557] on input "Create without photos" at bounding box center [393, 558] width 29 height 29
click at [379, 544] on input "Create without photos" at bounding box center [393, 558] width 29 height 29
click at [399, 557] on input "Create without photos" at bounding box center [393, 558] width 29 height 29
checkbox input "true"
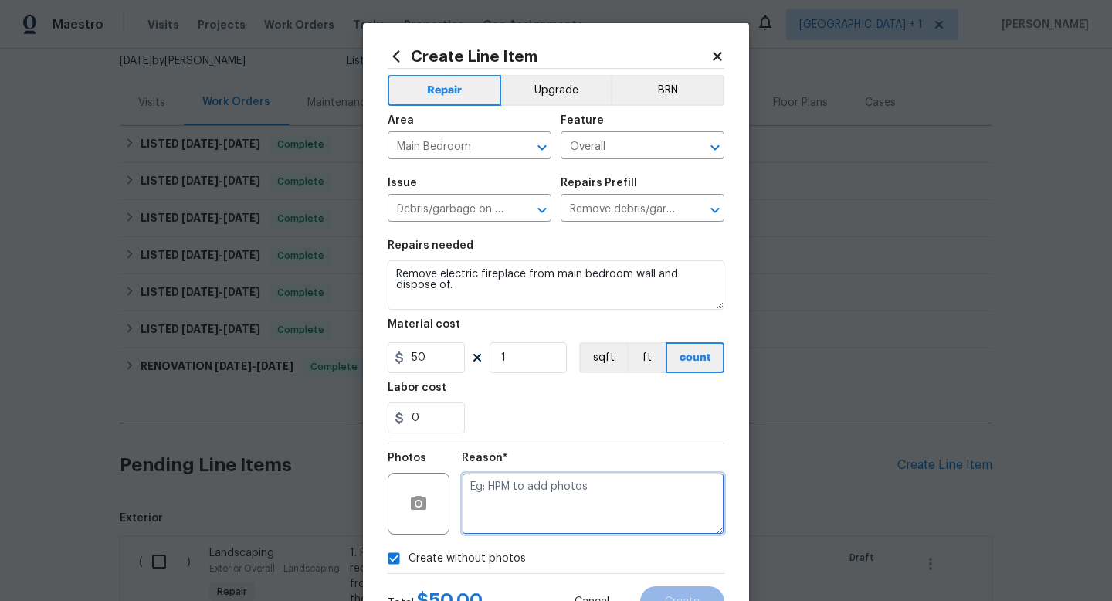
click at [521, 499] on textarea at bounding box center [593, 504] width 263 height 62
type textarea "to add"
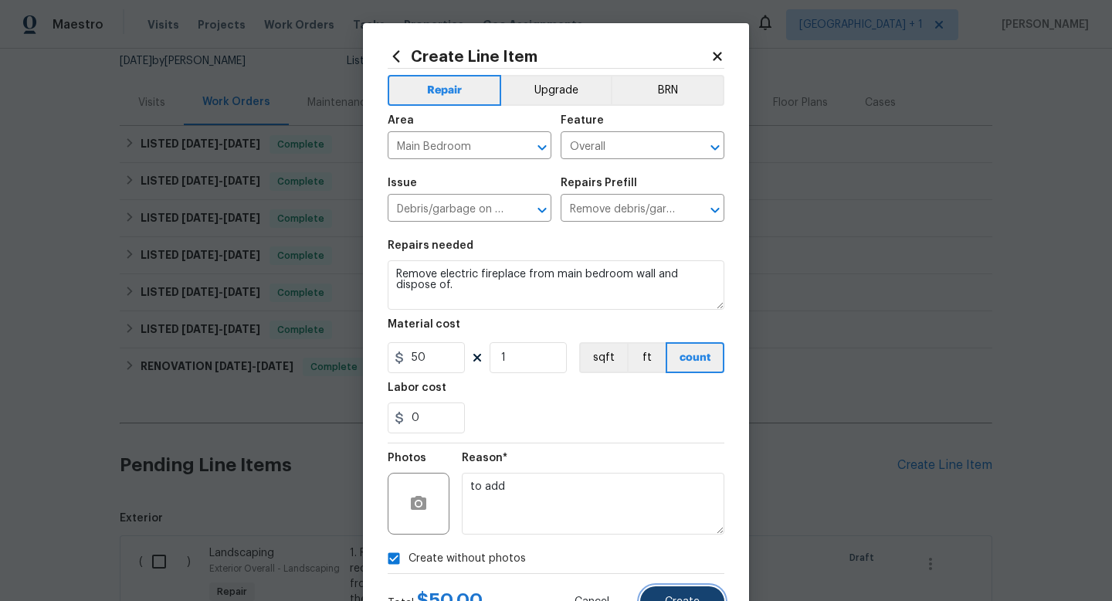
click at [662, 592] on button "Create" at bounding box center [682, 601] width 84 height 31
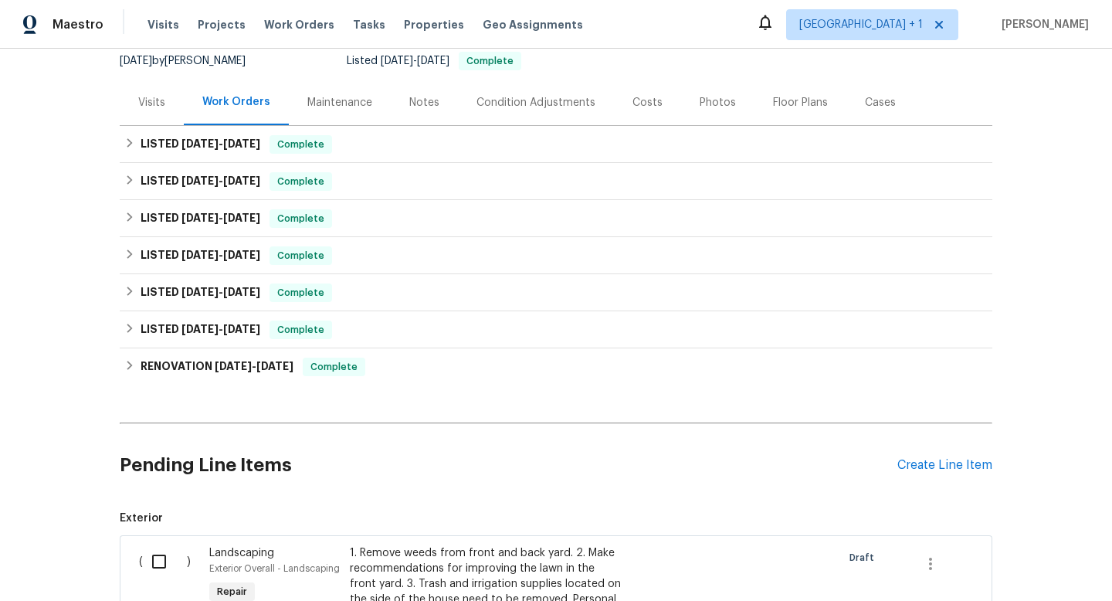
click at [80, 100] on div "Back to all projects [STREET_ADDRESS] 4 Beds | 2 1/2 Baths | Total: 2314 ft² | …" at bounding box center [556, 325] width 1112 height 552
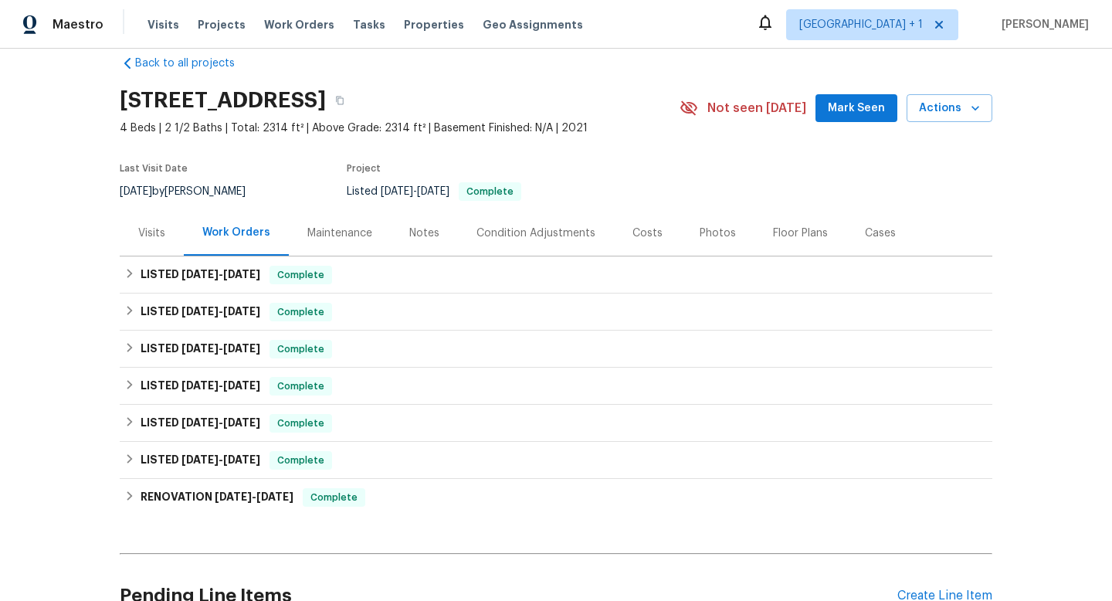
scroll to position [0, 0]
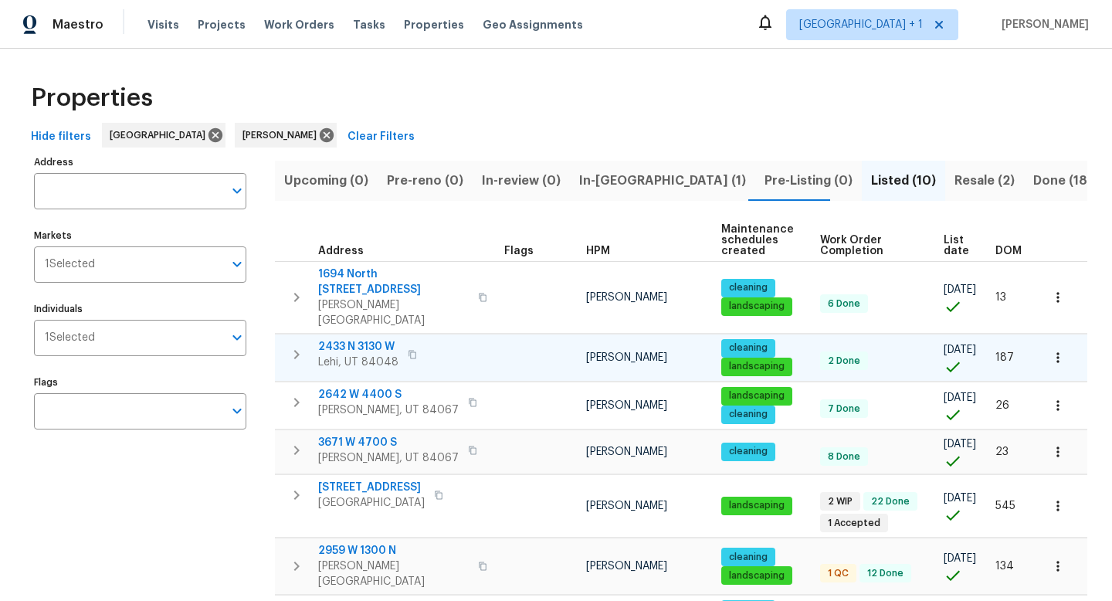
click at [338, 339] on span "2433 N 3130 W" at bounding box center [358, 346] width 80 height 15
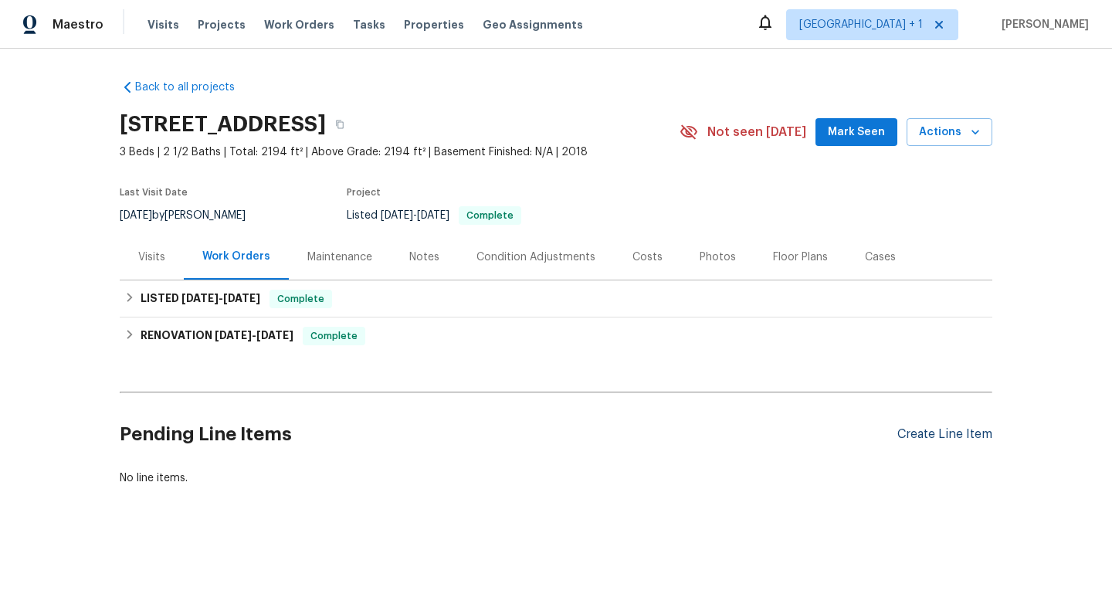
click at [912, 434] on div "Create Line Item" at bounding box center [945, 434] width 95 height 15
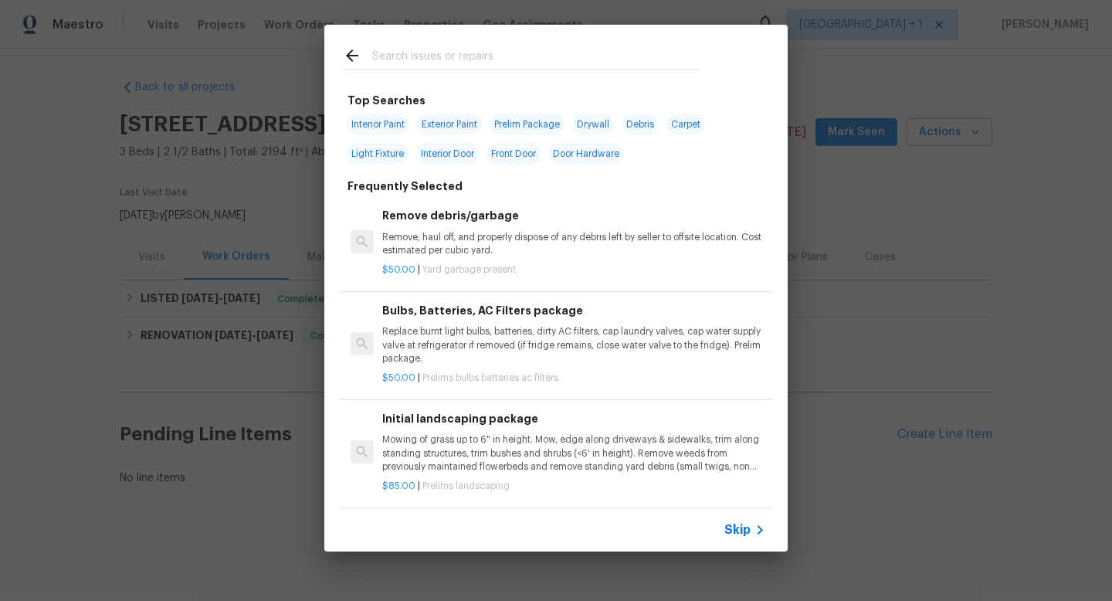
click at [498, 55] on input "text" at bounding box center [536, 57] width 328 height 23
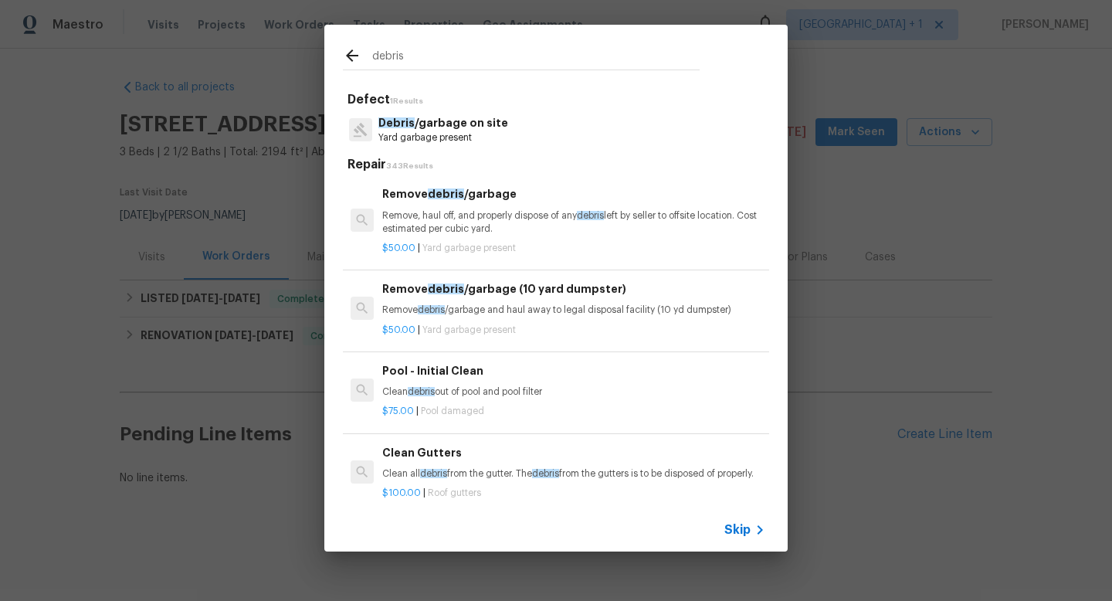
type input "debris"
click at [463, 210] on p "Remove, haul off, and properly dispose of any debris left by seller to offsite …" at bounding box center [573, 222] width 383 height 26
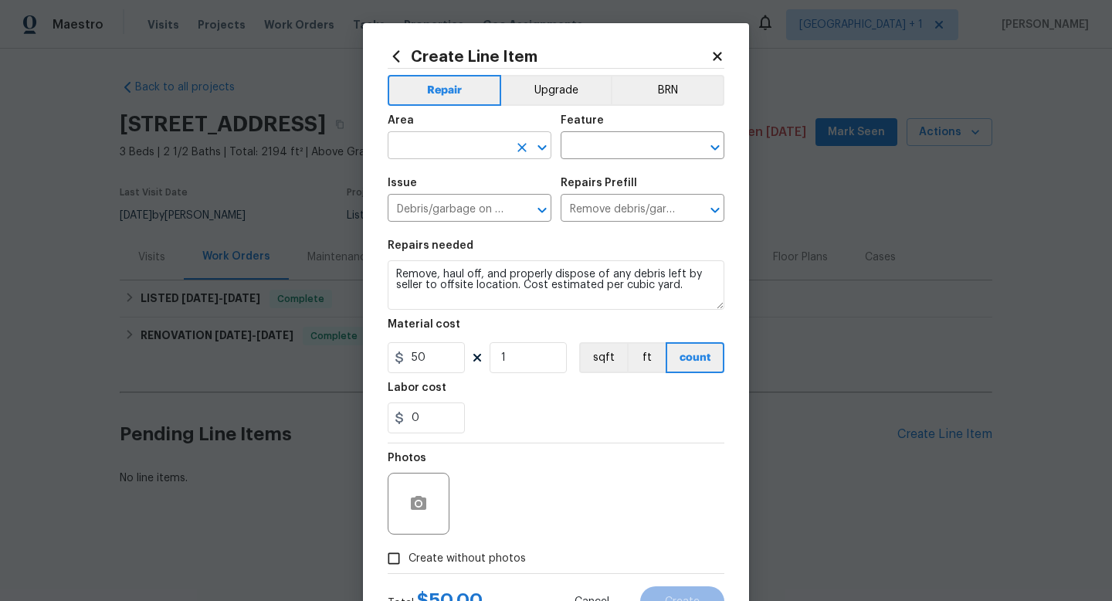
click at [467, 144] on input "text" at bounding box center [448, 147] width 121 height 24
click at [470, 207] on li "Exterior Overall" at bounding box center [470, 207] width 164 height 25
type input "Exterior Overall"
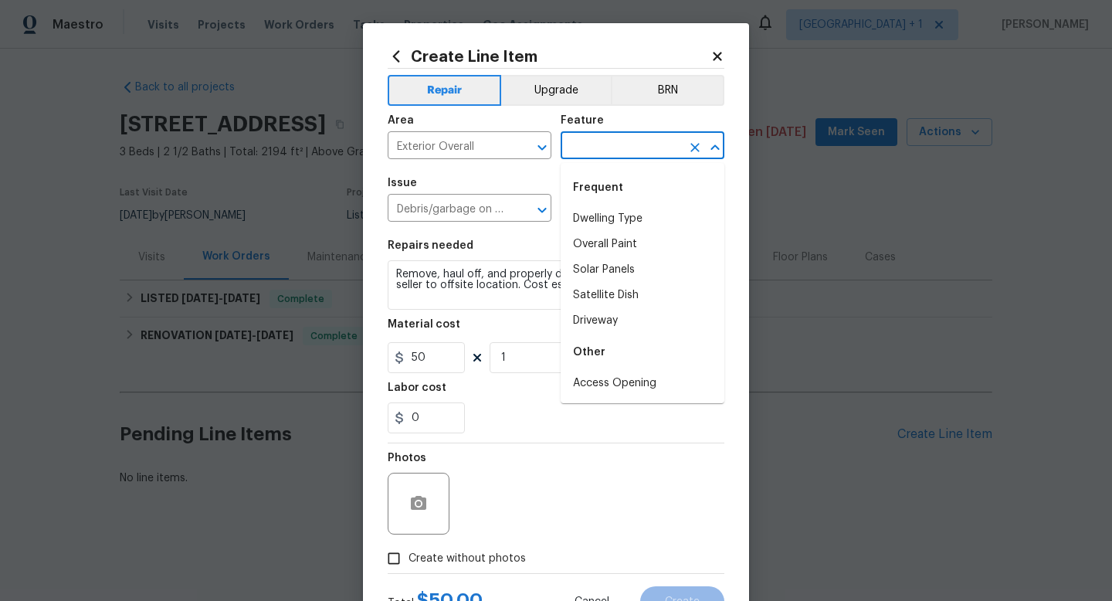
click at [587, 148] on input "text" at bounding box center [621, 147] width 121 height 24
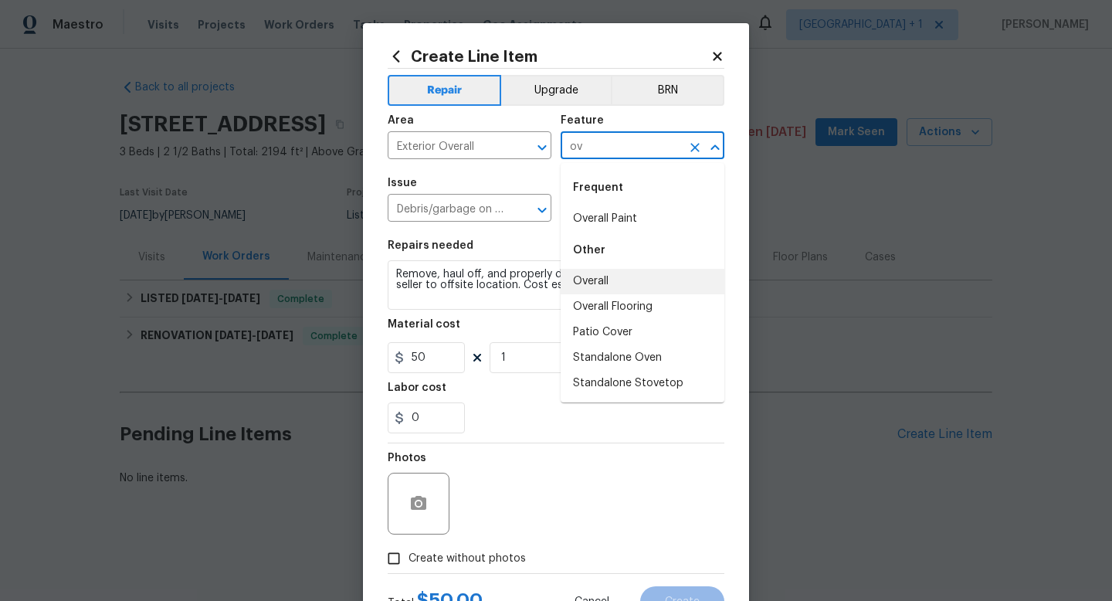
click at [606, 278] on li "Overall" at bounding box center [643, 281] width 164 height 25
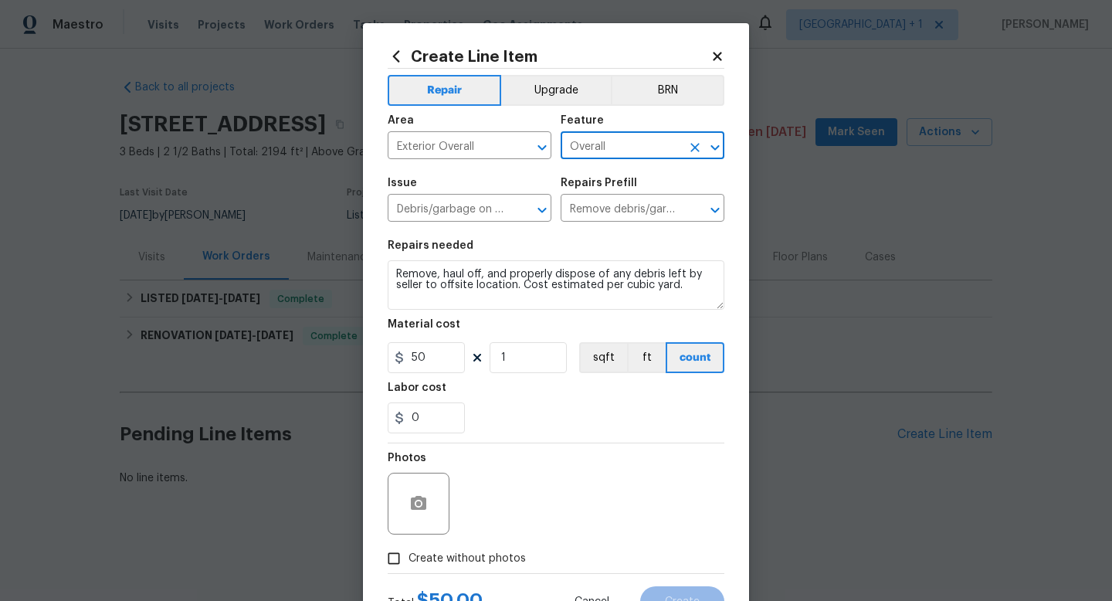
type input "Overall"
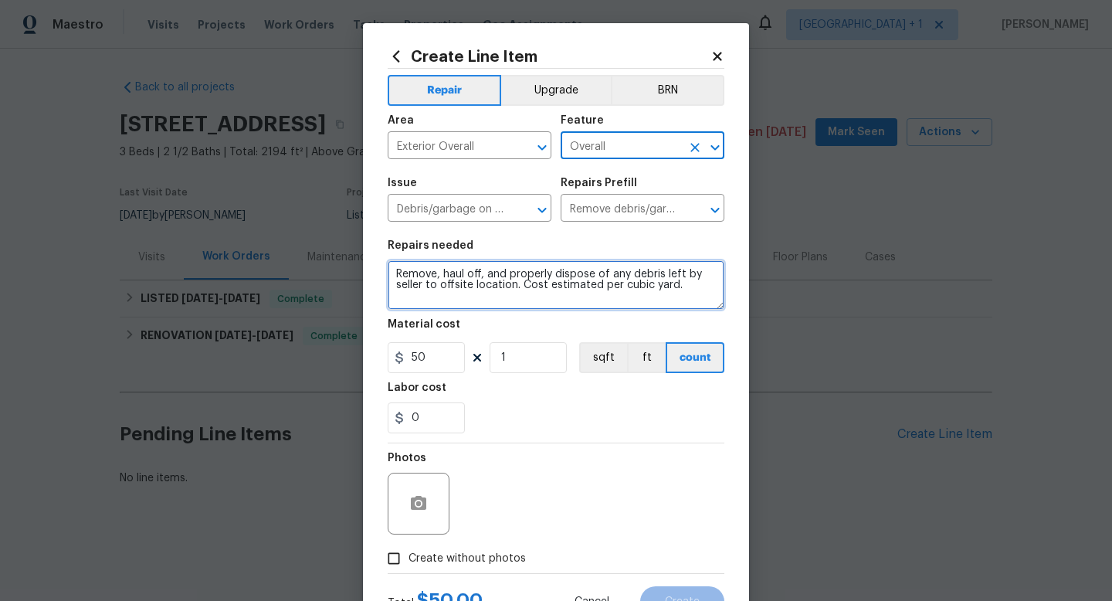
click at [442, 281] on textarea "Remove, haul off, and properly dispose of any debris left by seller to offsite …" at bounding box center [556, 284] width 337 height 49
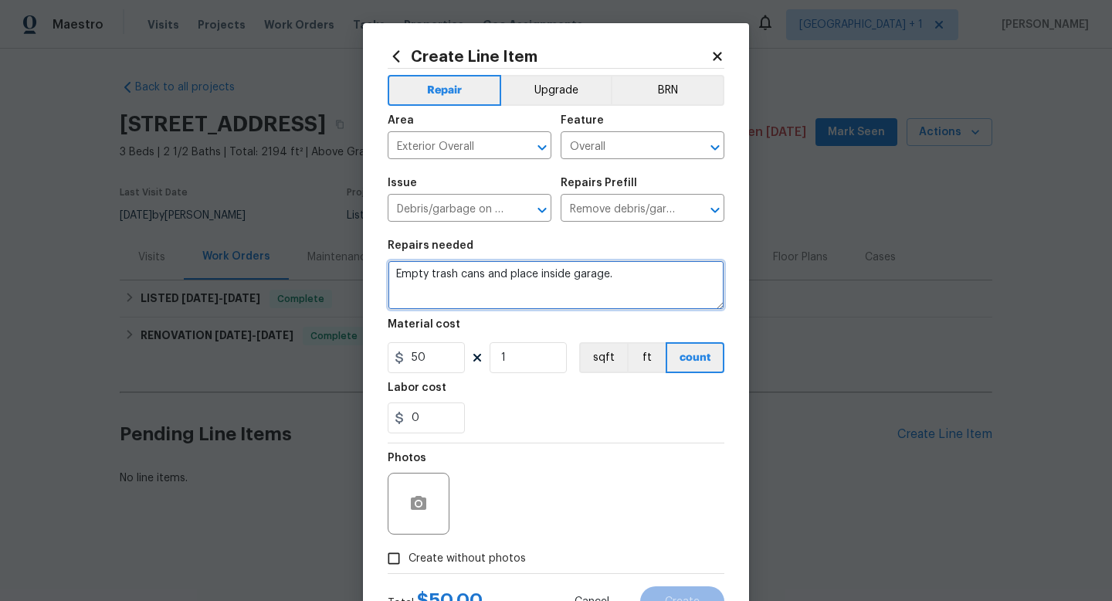
click at [399, 273] on textarea "Empty trash cans and place inside garage." at bounding box center [556, 284] width 337 height 49
type textarea "1. Empty trash cans and place inside garage."
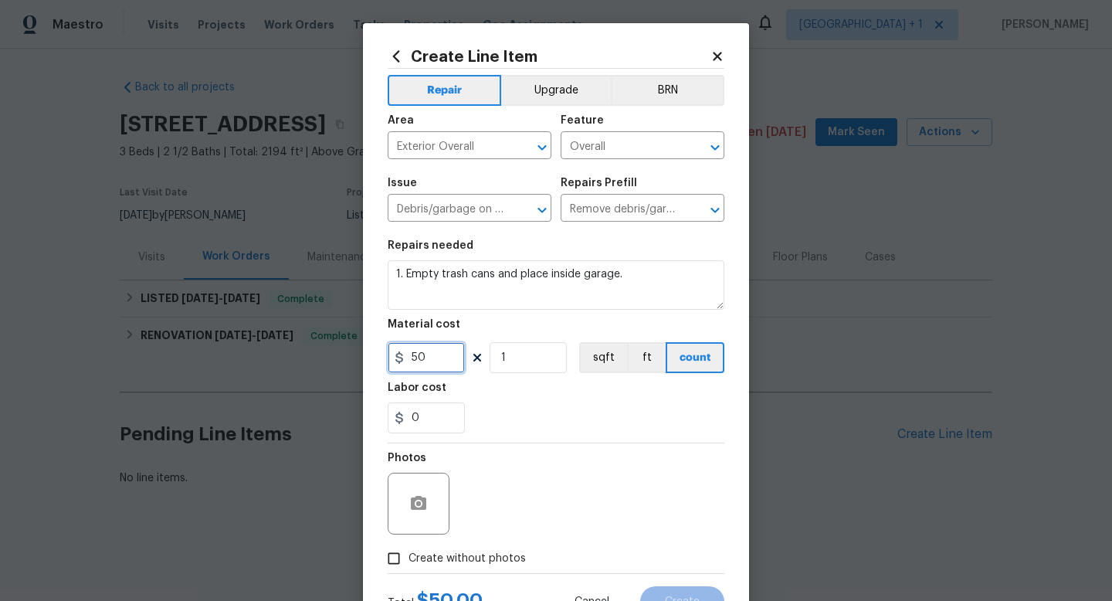
click at [441, 361] on input "50" at bounding box center [426, 357] width 77 height 31
click at [538, 433] on div "0" at bounding box center [556, 417] width 337 height 31
click at [396, 560] on input "Create without photos" at bounding box center [393, 558] width 29 height 29
checkbox input "true"
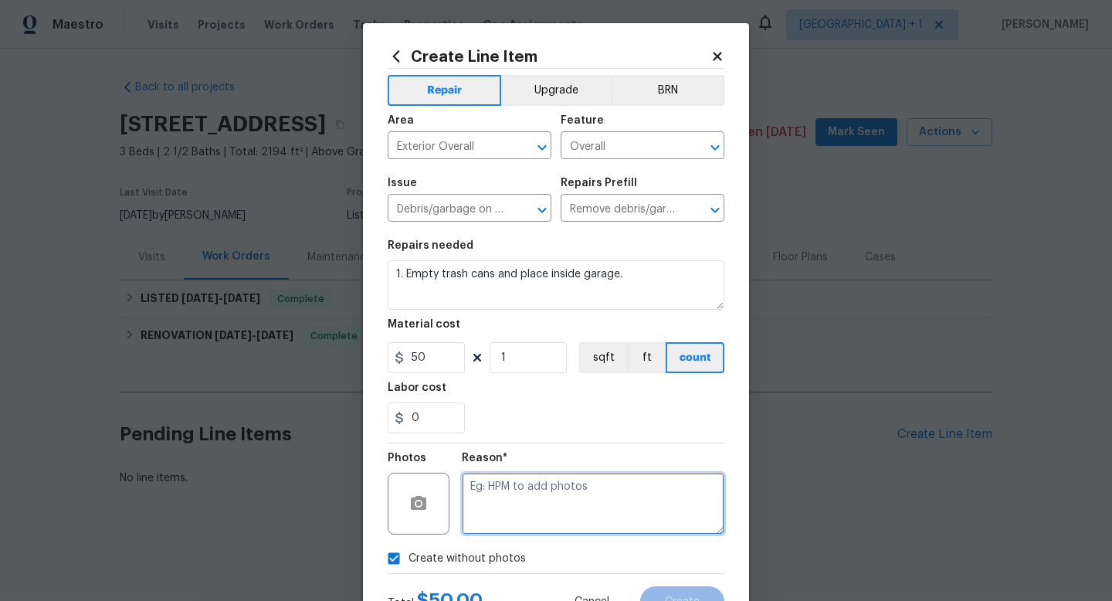
click at [511, 518] on textarea at bounding box center [593, 504] width 263 height 62
type textarea "to add"
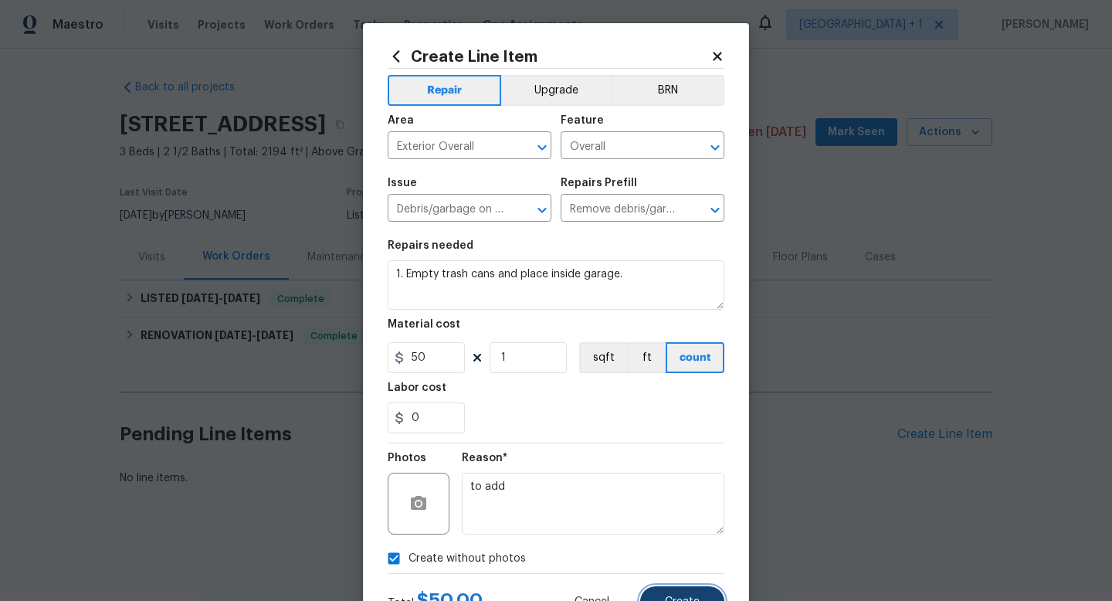
click at [667, 591] on button "Create" at bounding box center [682, 601] width 84 height 31
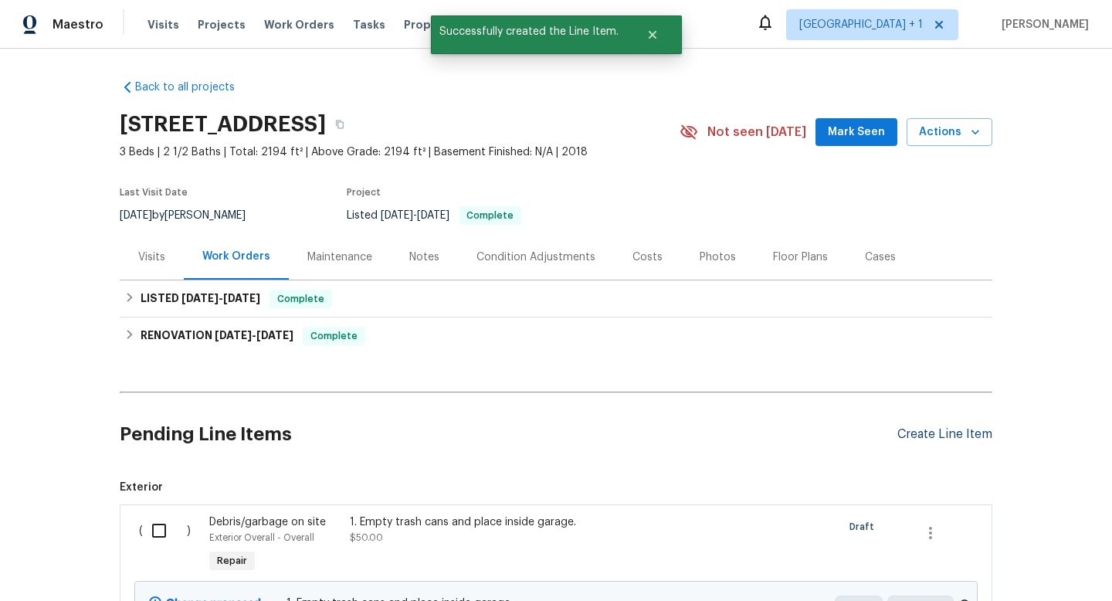
click at [920, 433] on div "Create Line Item" at bounding box center [945, 434] width 95 height 15
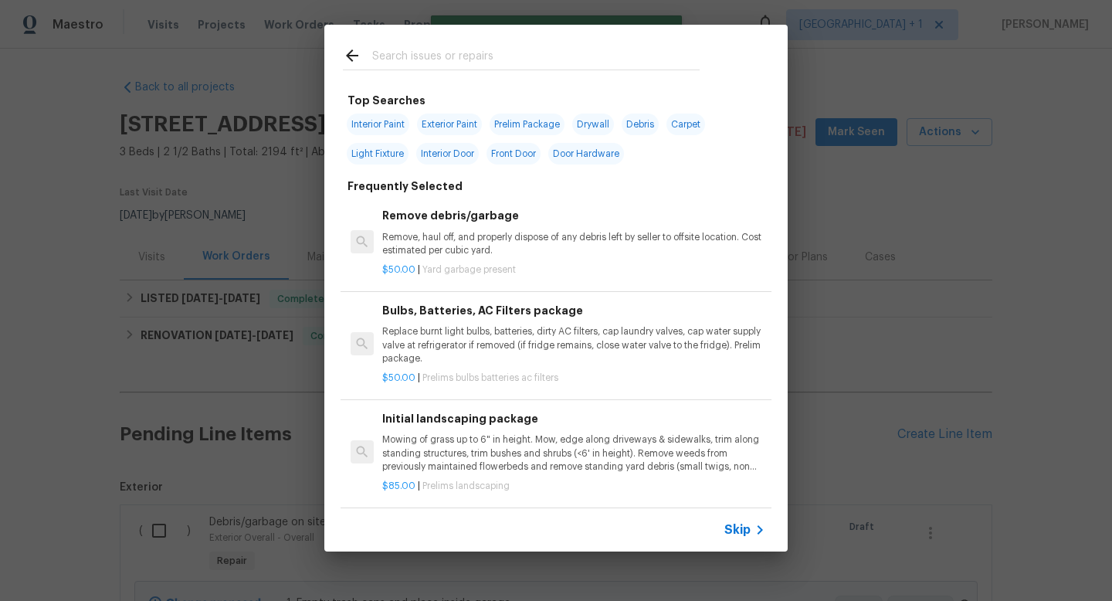
click at [487, 55] on input "text" at bounding box center [536, 57] width 328 height 23
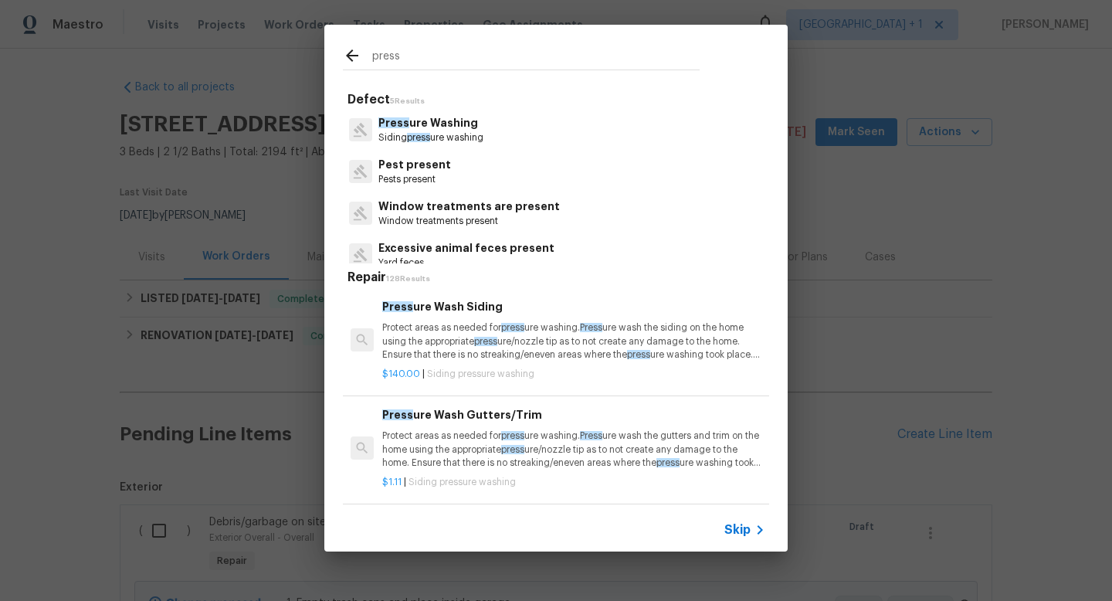
type input "press"
click at [455, 126] on p "Press ure Washing" at bounding box center [431, 123] width 105 height 16
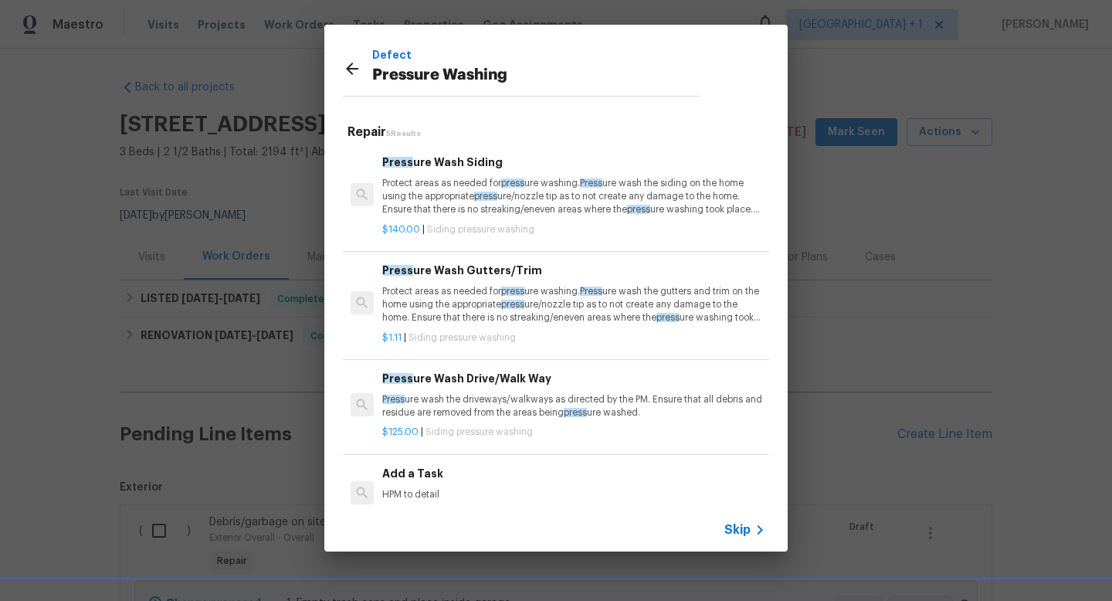
click at [472, 406] on p "Press ure wash the driveways/walkways as directed by the PM. Ensure that all de…" at bounding box center [573, 406] width 383 height 26
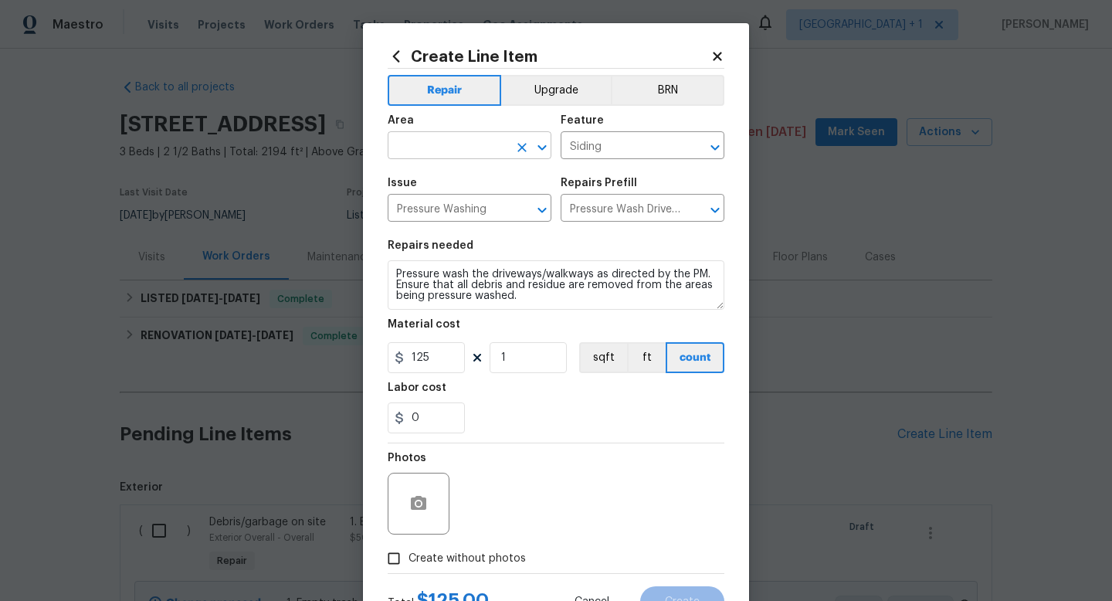
click at [448, 135] on input "text" at bounding box center [448, 147] width 121 height 24
click at [447, 182] on li "Front" at bounding box center [470, 181] width 164 height 25
type input "Front"
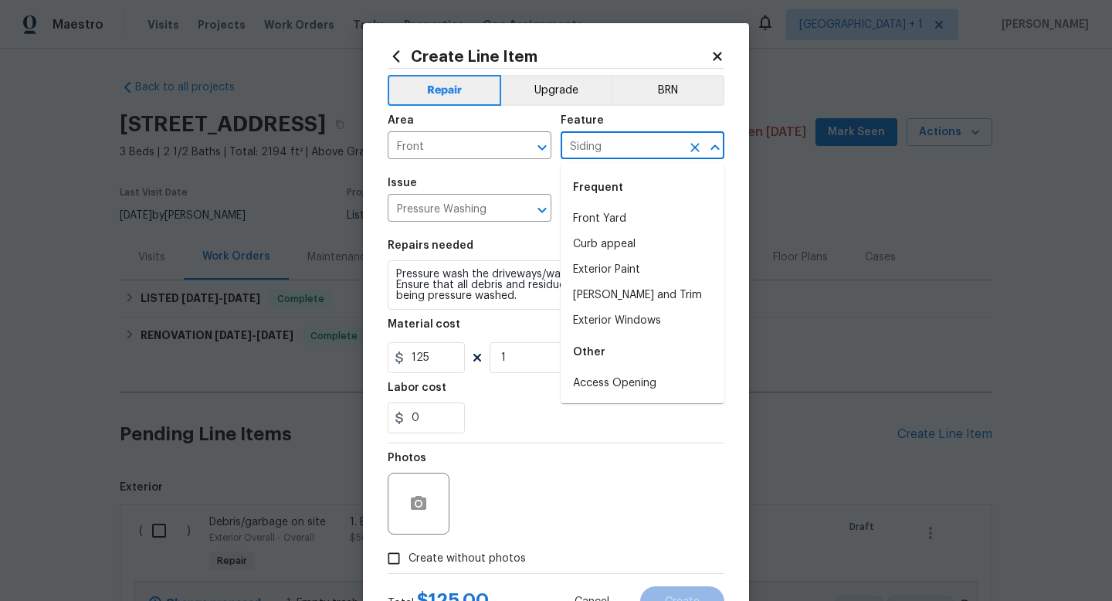
click at [596, 151] on input "Siding" at bounding box center [621, 147] width 121 height 24
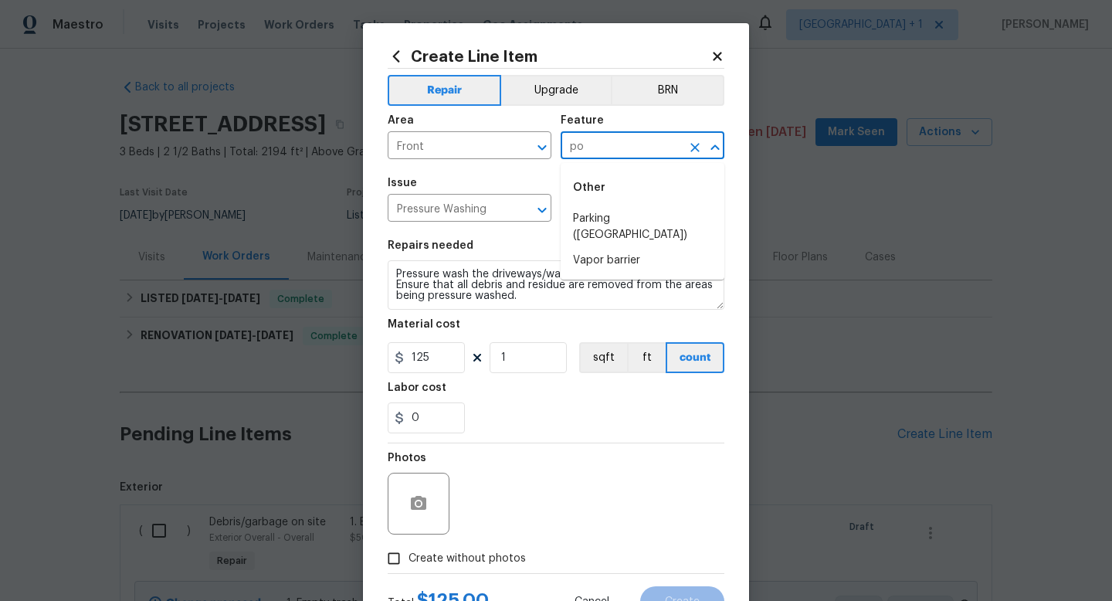
type input "p"
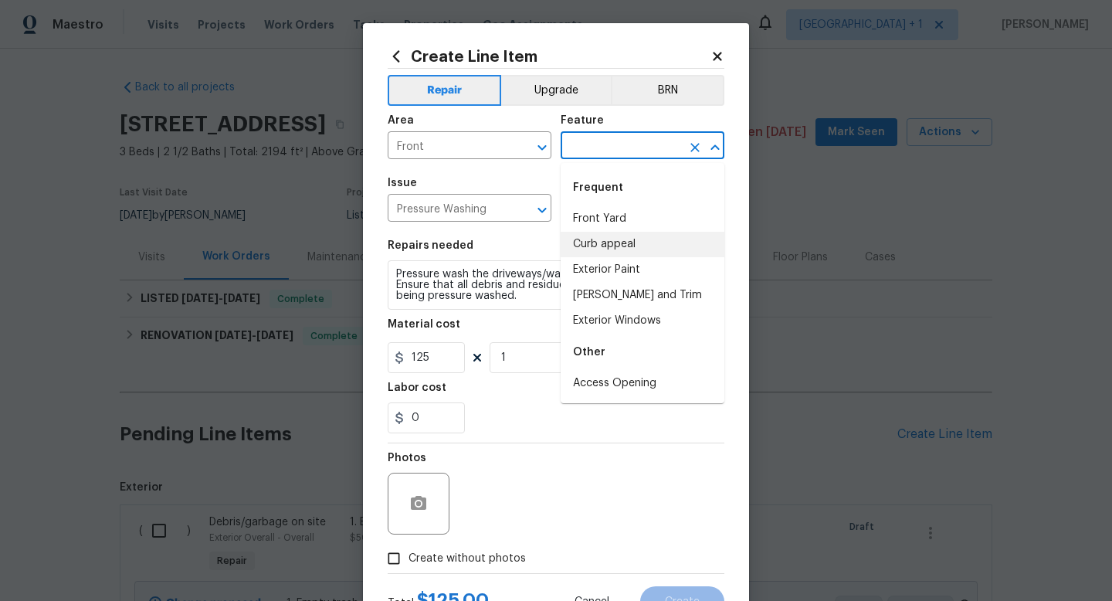
click at [619, 243] on li "Curb appeal" at bounding box center [643, 244] width 164 height 25
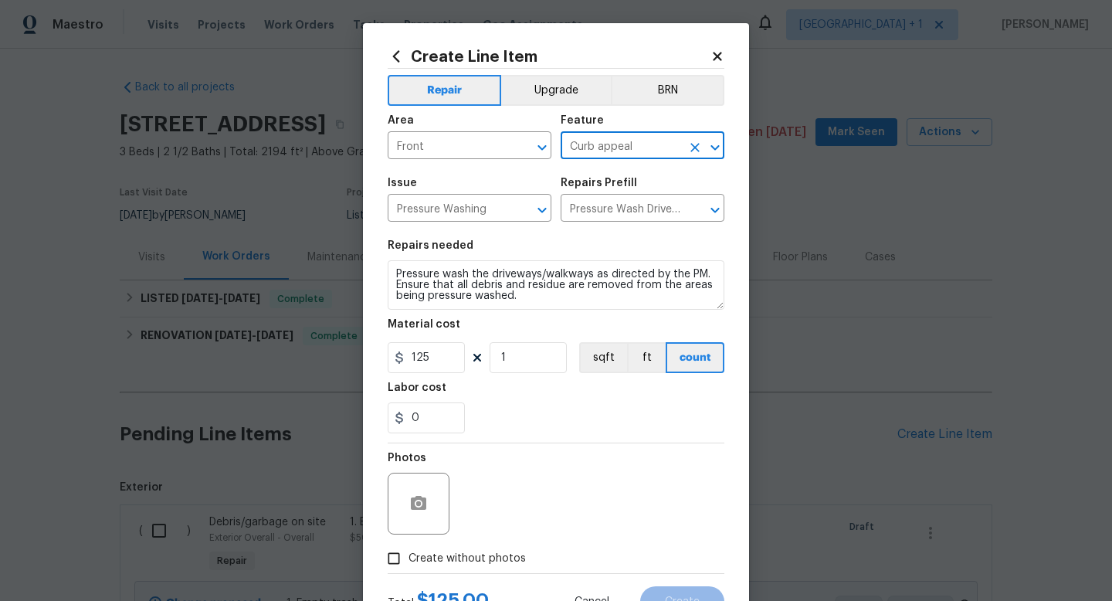
type input "Curb appeal"
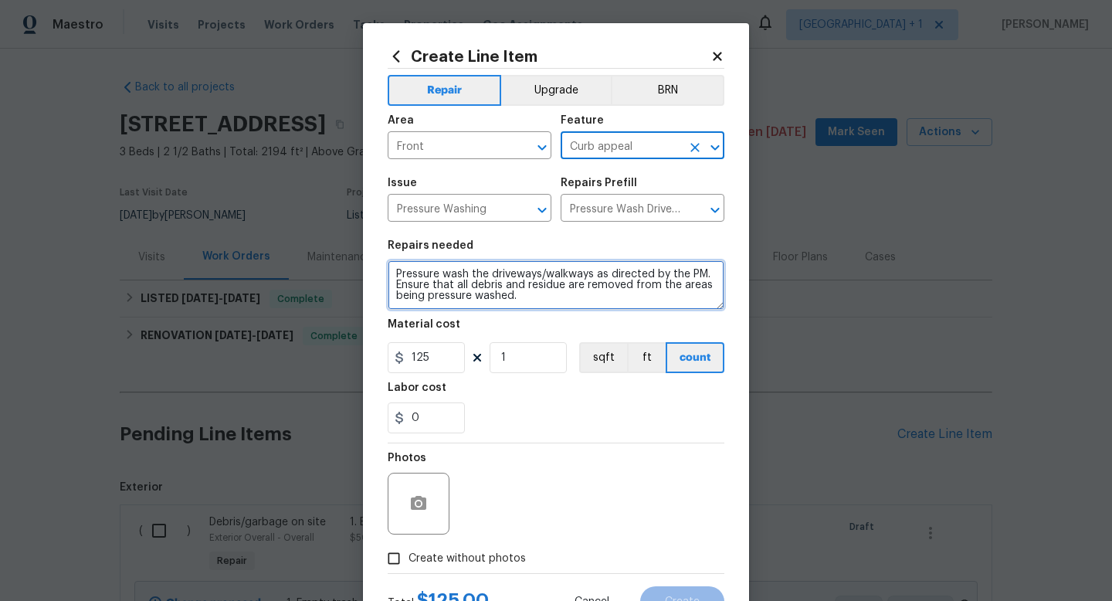
click at [468, 289] on textarea "Pressure wash the driveways/walkways as directed by the PM. Ensure that all deb…" at bounding box center [556, 284] width 337 height 49
click at [538, 299] on textarea "Pressure wash the driveways/walkways as directed by the PM. Ensure that all deb…" at bounding box center [556, 284] width 337 height 49
drag, startPoint x: 538, startPoint y: 299, endPoint x: 570, endPoint y: 294, distance: 32.8
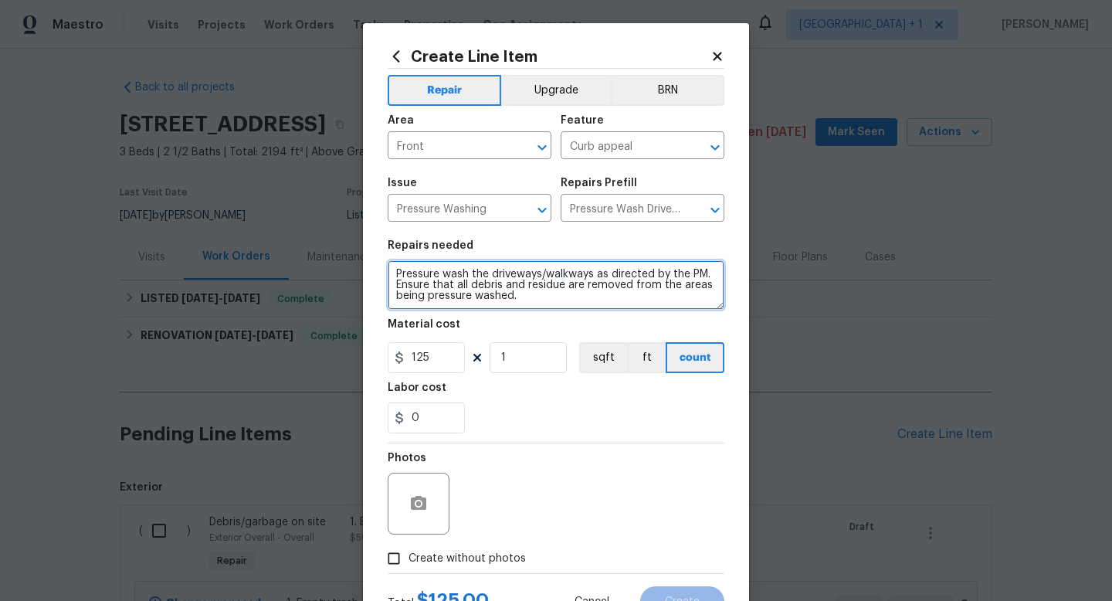
click at [570, 294] on textarea "Pressure wash the driveways/walkways as directed by the PM. Ensure that all deb…" at bounding box center [556, 284] width 337 height 49
drag, startPoint x: 703, startPoint y: 276, endPoint x: 491, endPoint y: 273, distance: 211.7
click at [491, 273] on textarea "Pressure wash the driveways/walkways as directed by the PM. Ensure that all deb…" at bounding box center [556, 284] width 337 height 49
type textarea "Pressure wash the front door/entire front porch area. Ensure that all debris an…"
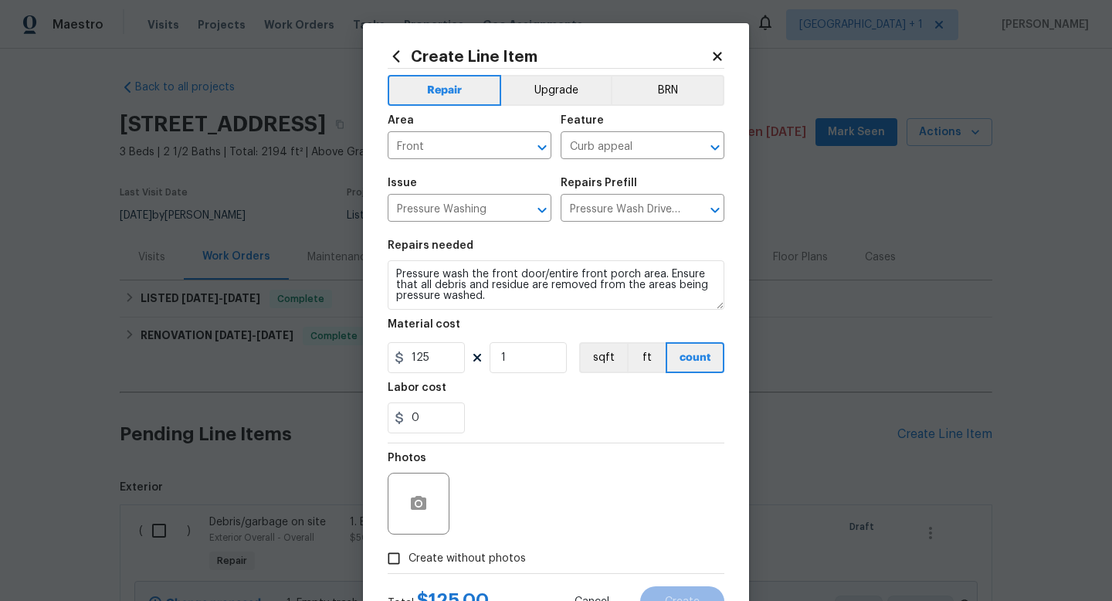
click at [398, 557] on input "Create without photos" at bounding box center [393, 558] width 29 height 29
checkbox input "true"
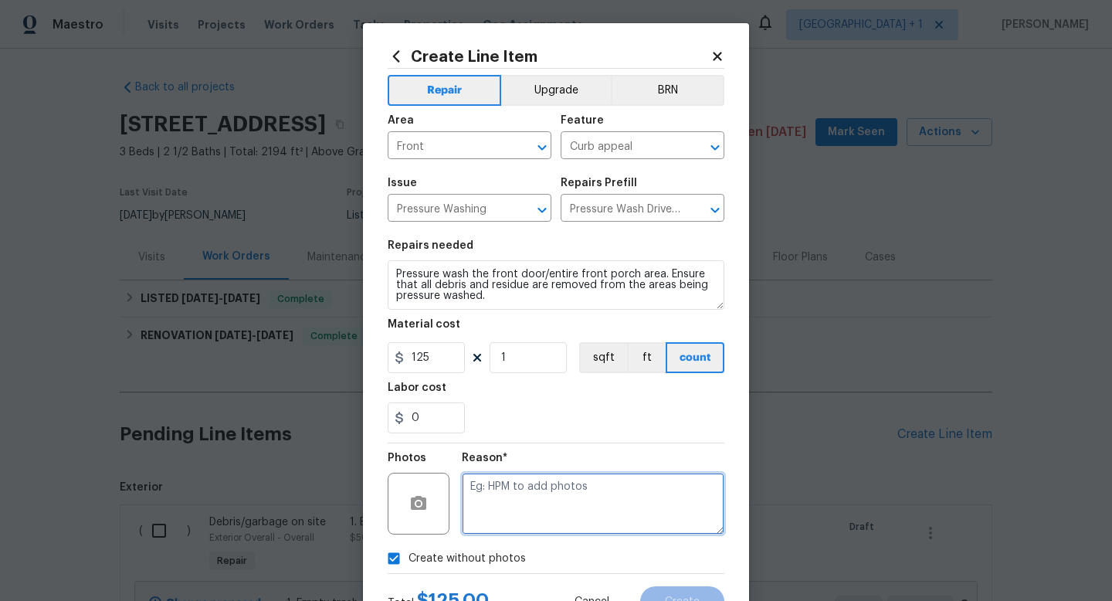
click at [498, 503] on textarea at bounding box center [593, 504] width 263 height 62
type textarea "to add"
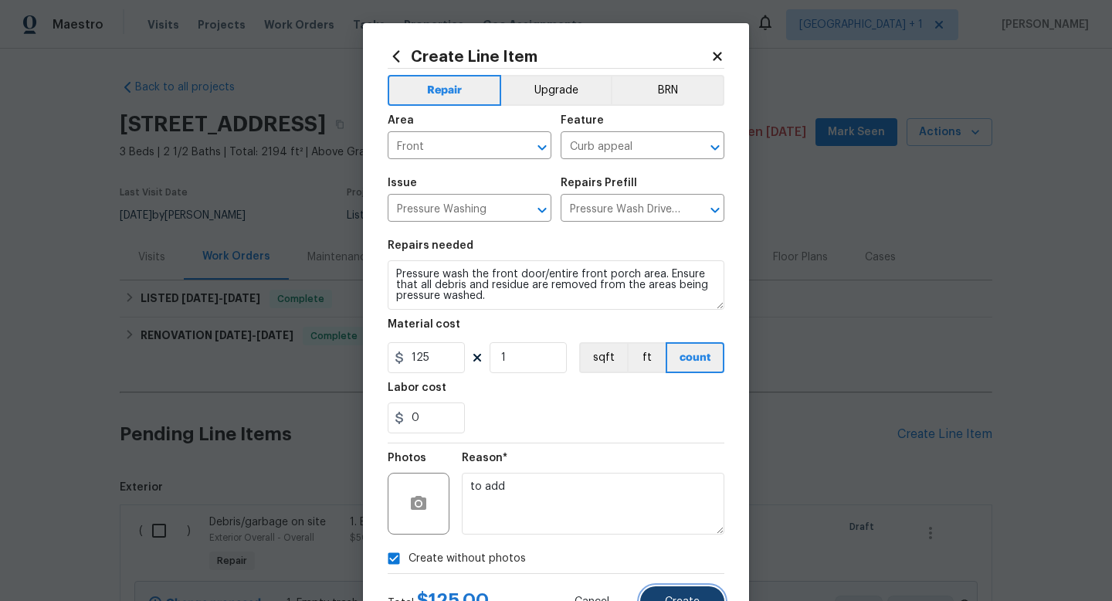
click at [670, 596] on button "Create" at bounding box center [682, 601] width 84 height 31
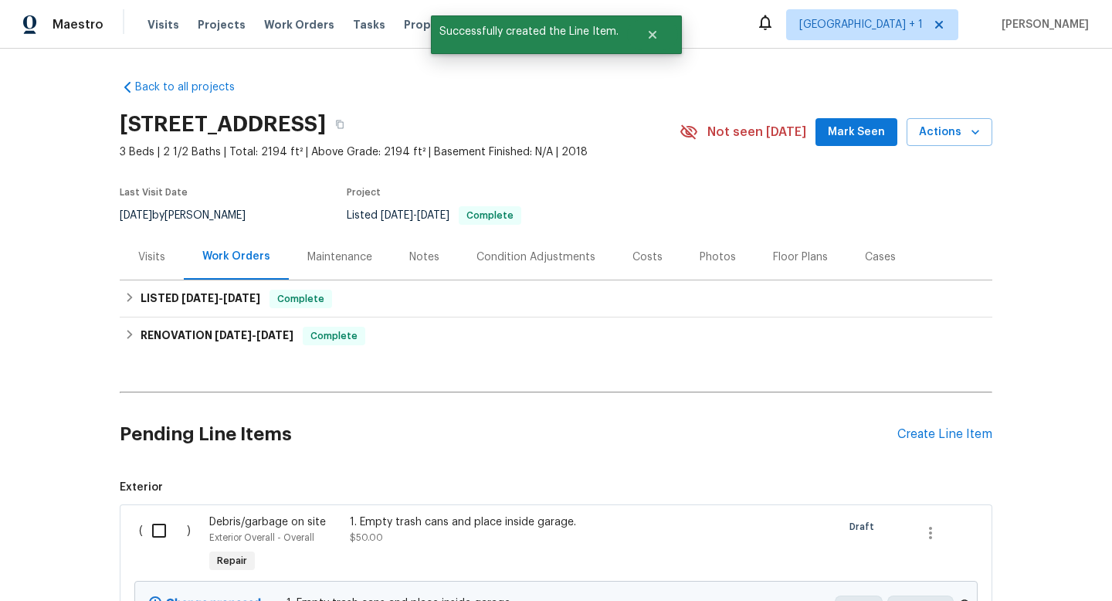
click at [1093, 234] on div "Back to all projects 2433 N 3130 W, Lehi, UT 84048 3 Beds | 2 1/2 Baths | Total…" at bounding box center [556, 325] width 1112 height 552
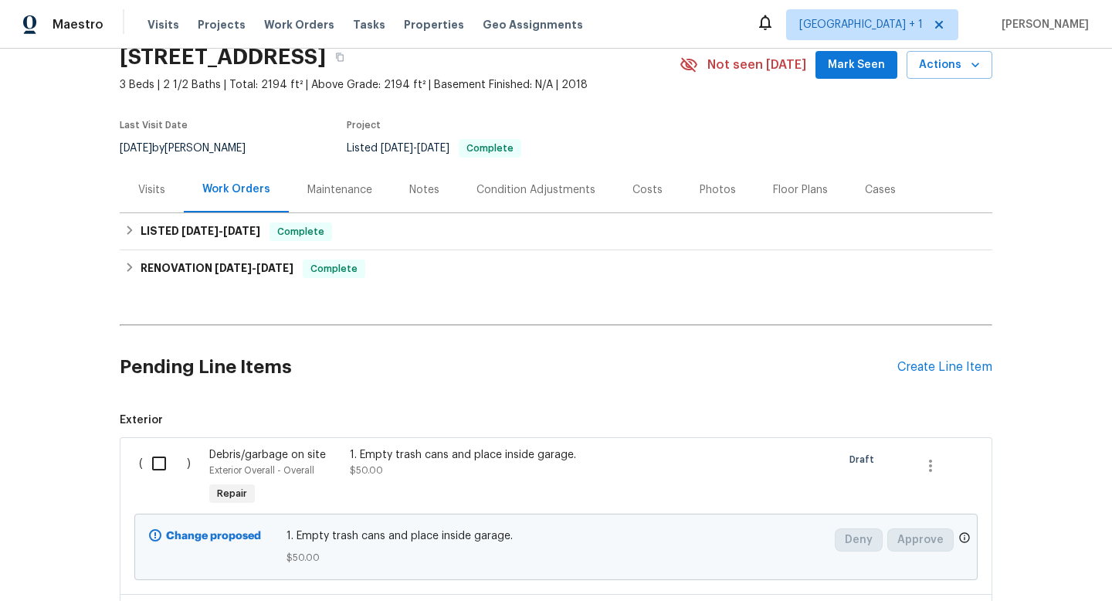
scroll to position [62, 0]
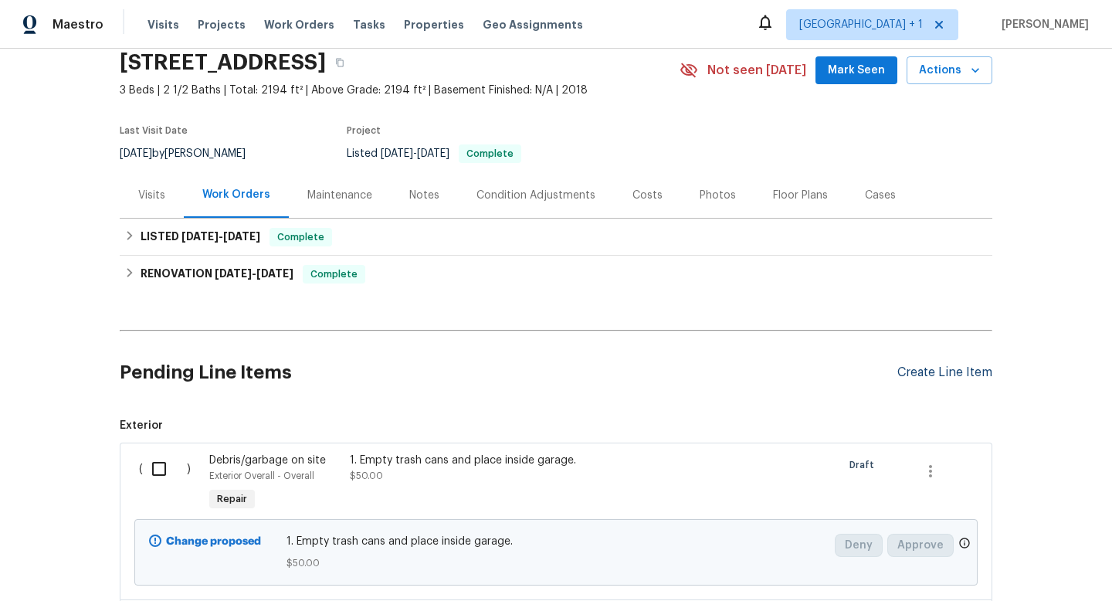
click at [933, 366] on div "Create Line Item" at bounding box center [945, 372] width 95 height 15
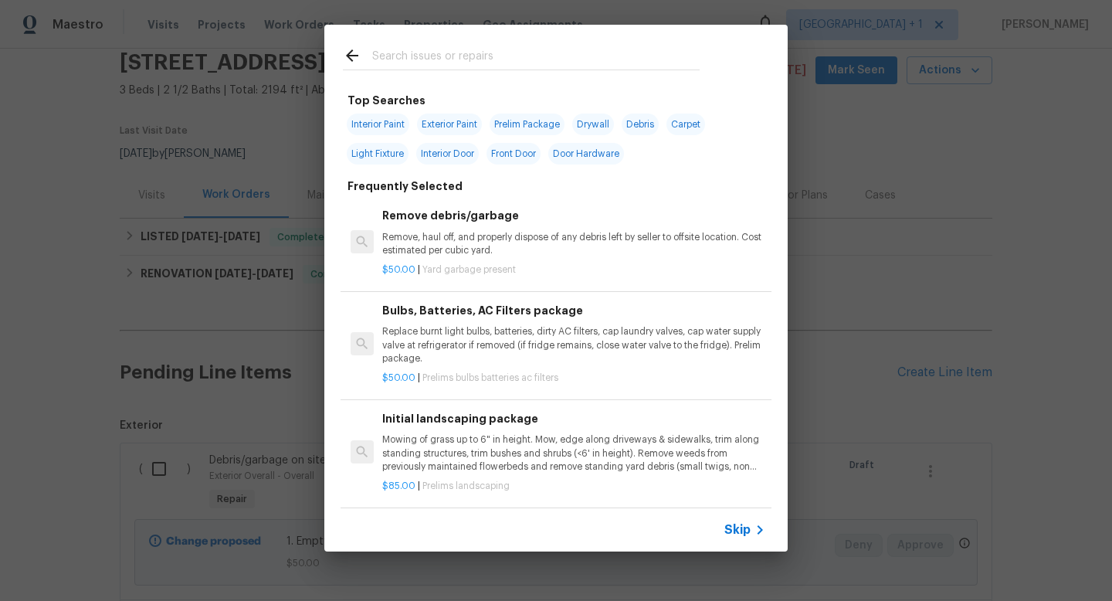
click at [535, 61] on input "text" at bounding box center [536, 57] width 328 height 23
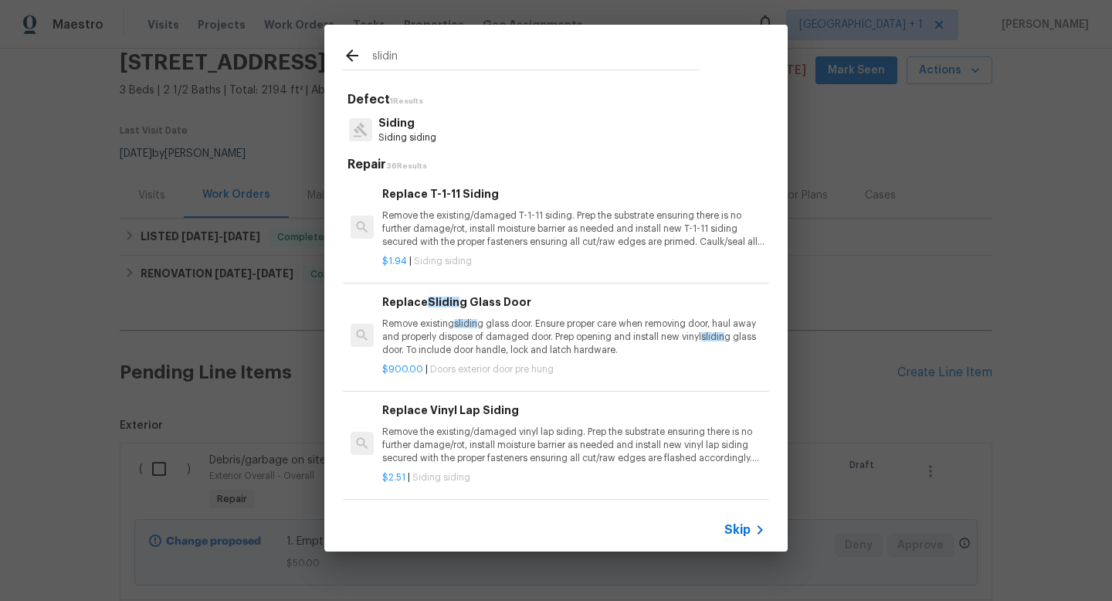
type input "slidin"
click at [535, 334] on p "Remove existing slidin g glass door. Ensure proper care when removing door, hau…" at bounding box center [573, 337] width 383 height 39
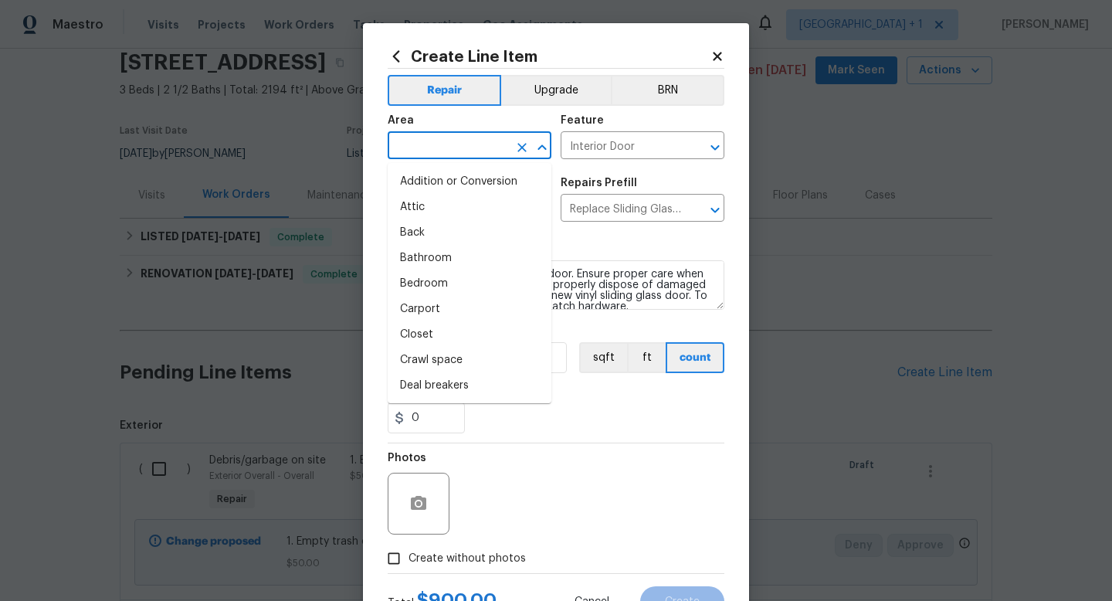
click at [478, 150] on input "text" at bounding box center [448, 147] width 121 height 24
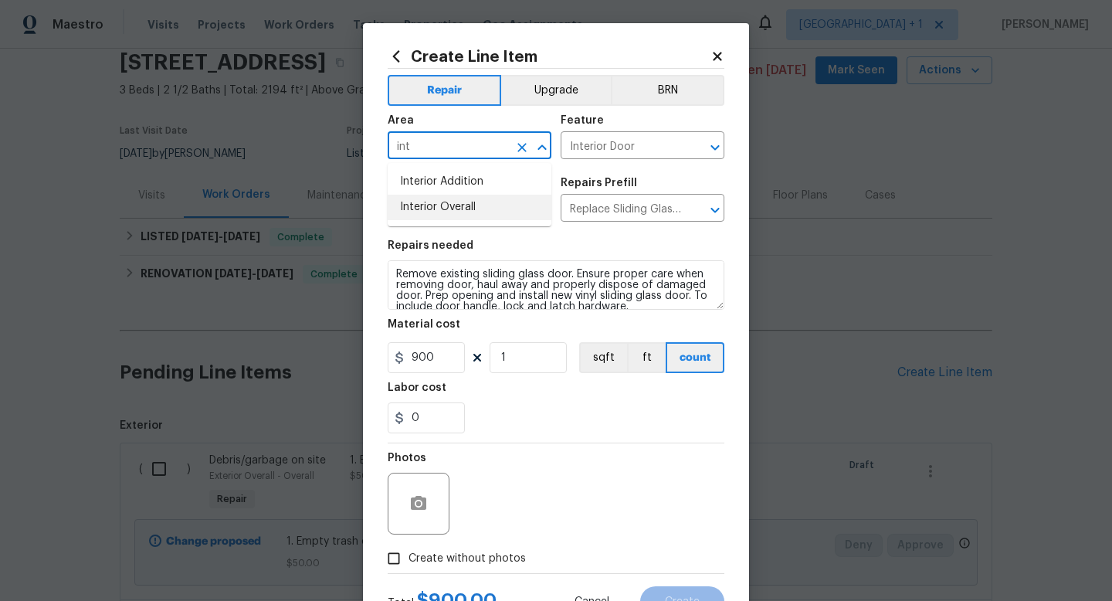
click at [491, 210] on li "Interior Overall" at bounding box center [470, 207] width 164 height 25
type input "Interior Overall"
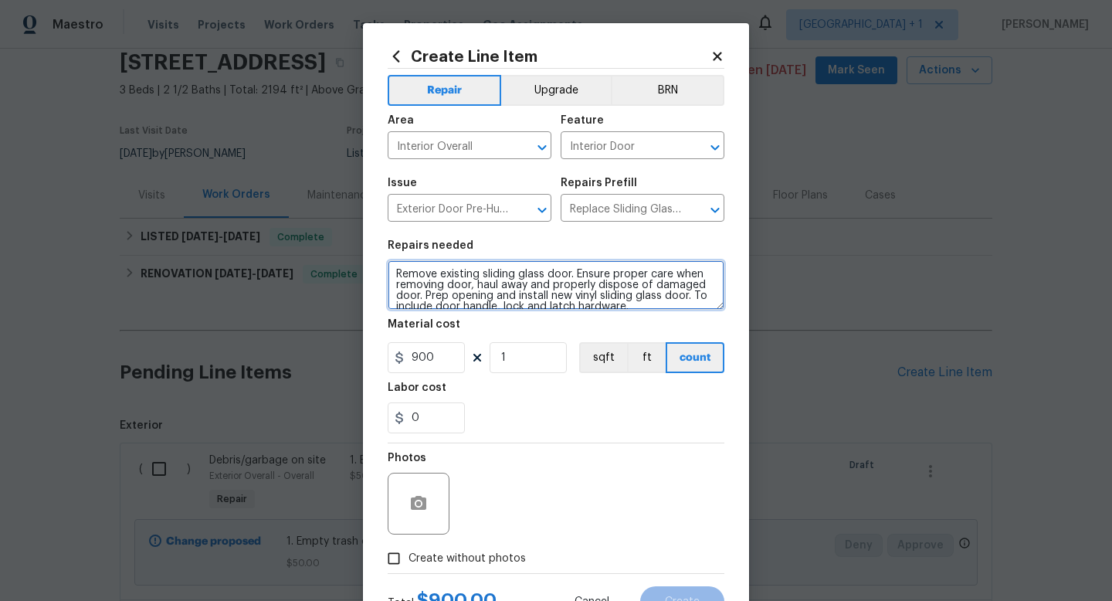
click at [500, 286] on textarea "Remove existing sliding glass door. Ensure proper care when removing door, haul…" at bounding box center [556, 284] width 337 height 49
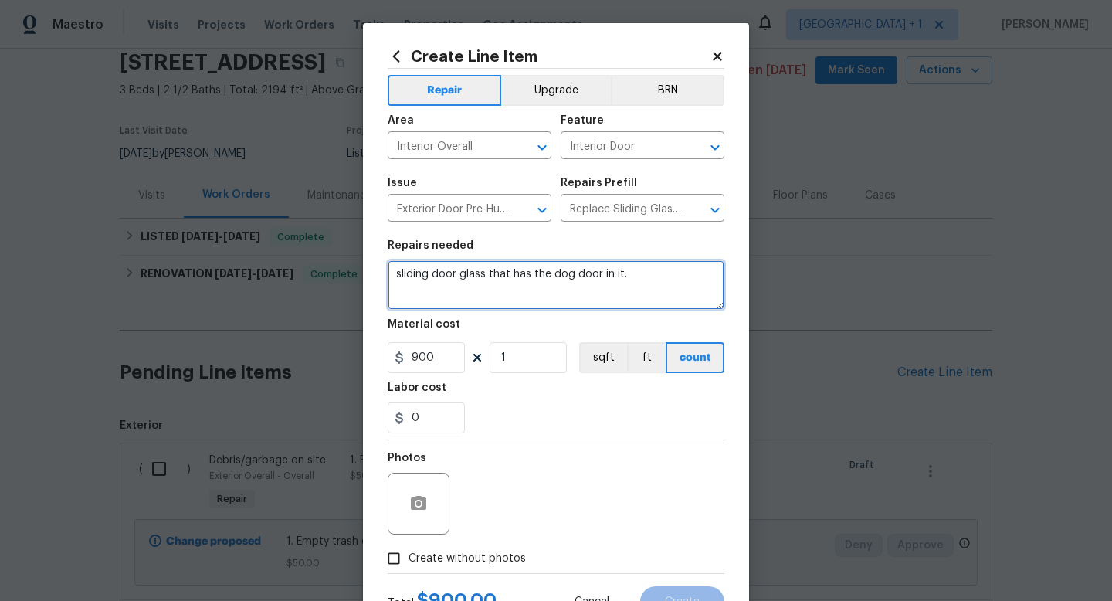
type textarea "sliding door glass that has the dog door in it."
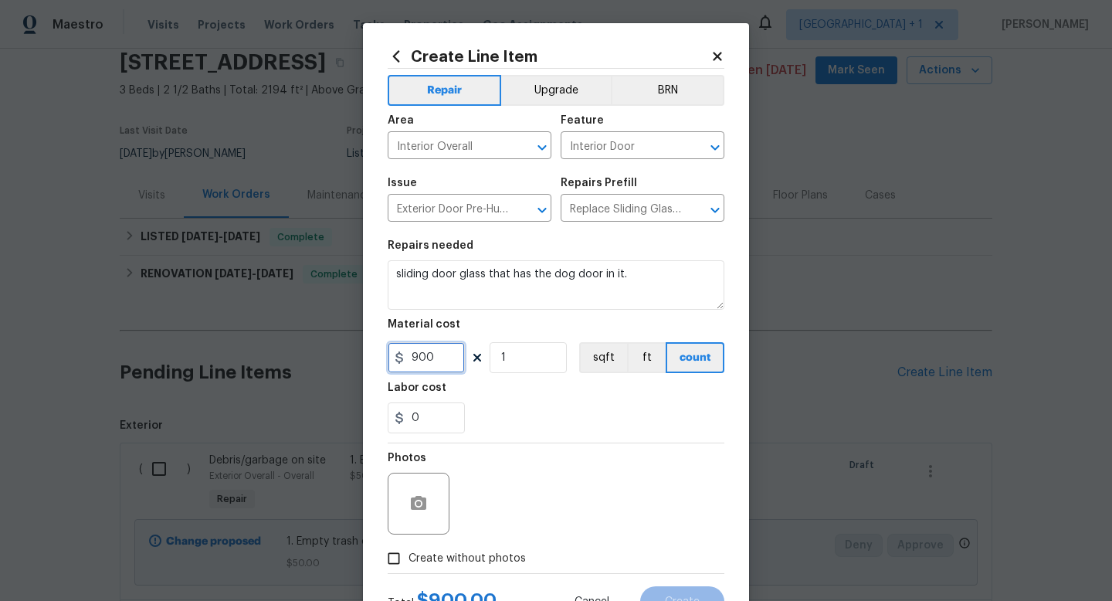
click at [441, 359] on input "900" at bounding box center [426, 357] width 77 height 31
type input "375"
click at [396, 559] on input "Create without photos" at bounding box center [393, 558] width 29 height 29
checkbox input "true"
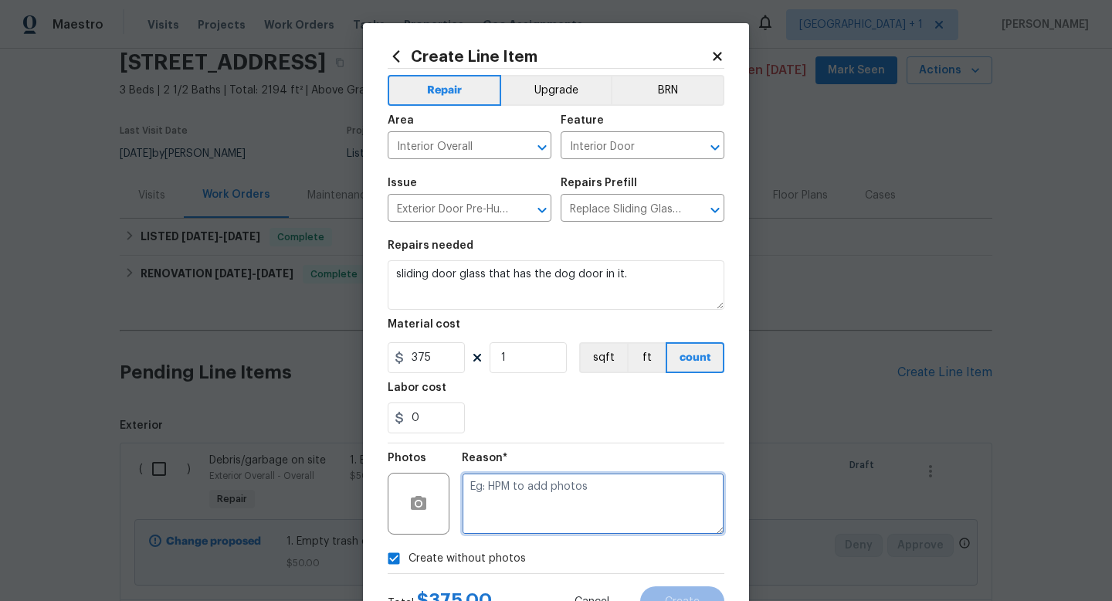
click at [504, 513] on textarea at bounding box center [593, 504] width 263 height 62
type textarea "to add"
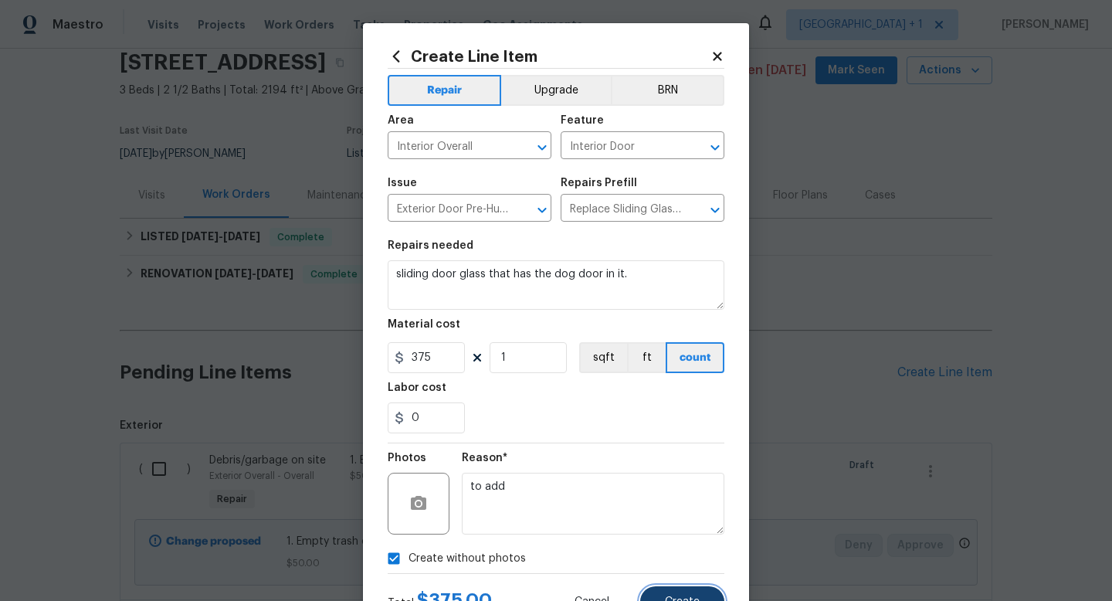
click at [666, 591] on button "Create" at bounding box center [682, 601] width 84 height 31
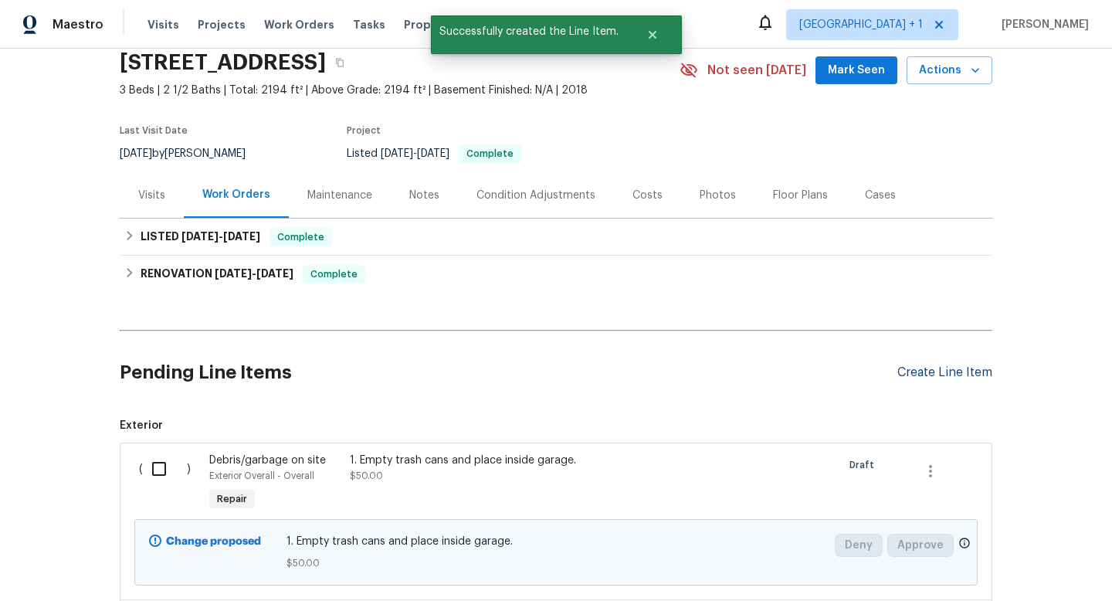
click at [908, 373] on div "Create Line Item" at bounding box center [945, 372] width 95 height 15
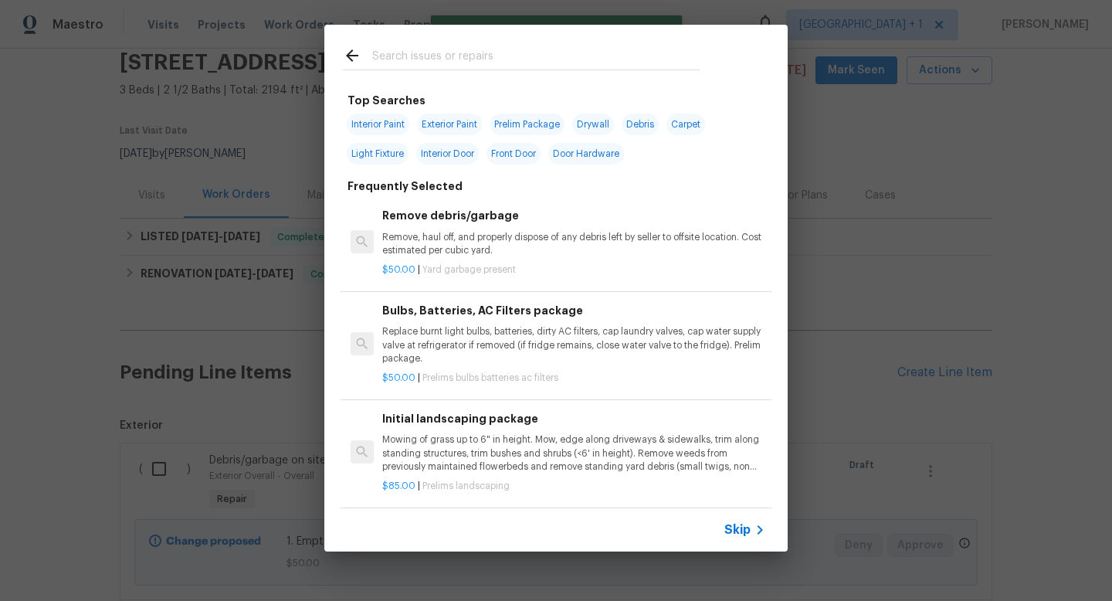
click at [491, 59] on input "text" at bounding box center [536, 57] width 328 height 23
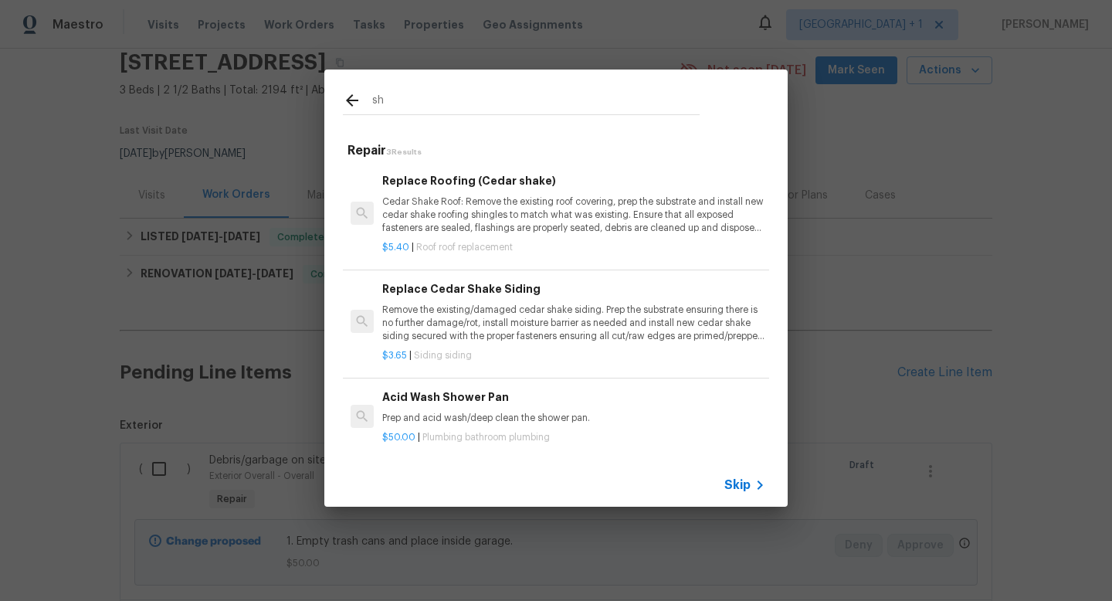
type input "s"
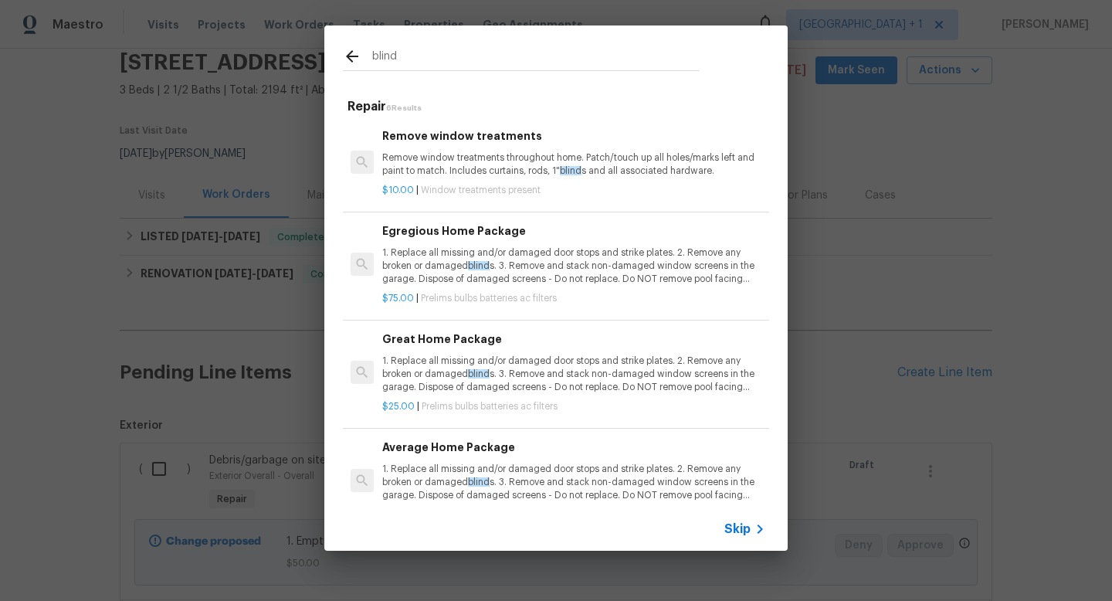
type input "blind"
click at [514, 167] on p "Remove window treatments throughout home. Patch/touch up all holes/marks left a…" at bounding box center [573, 164] width 383 height 26
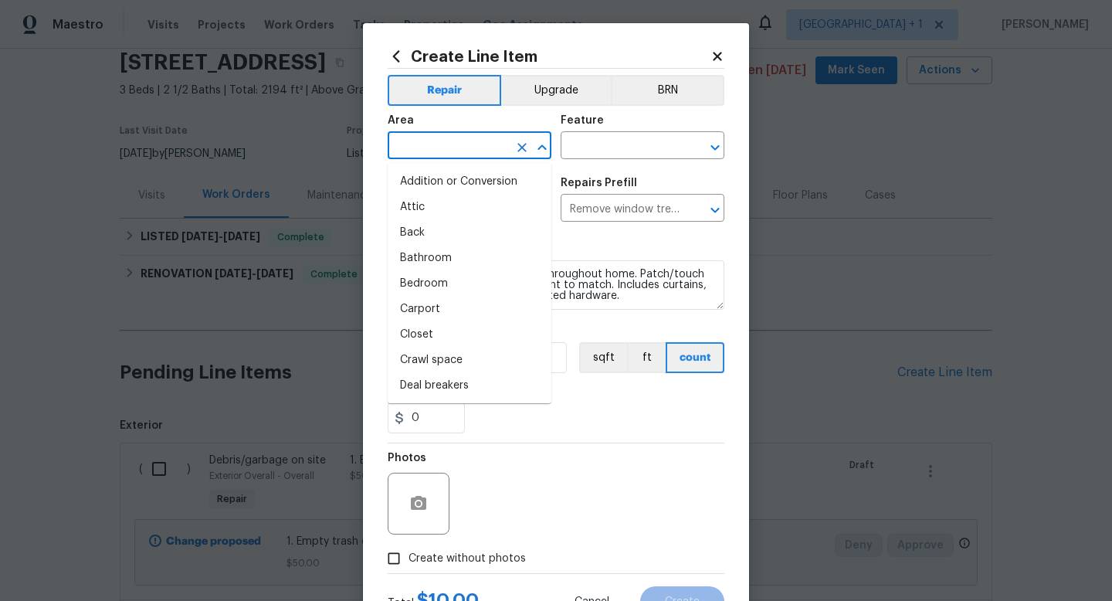
click at [484, 146] on input "text" at bounding box center [448, 147] width 121 height 24
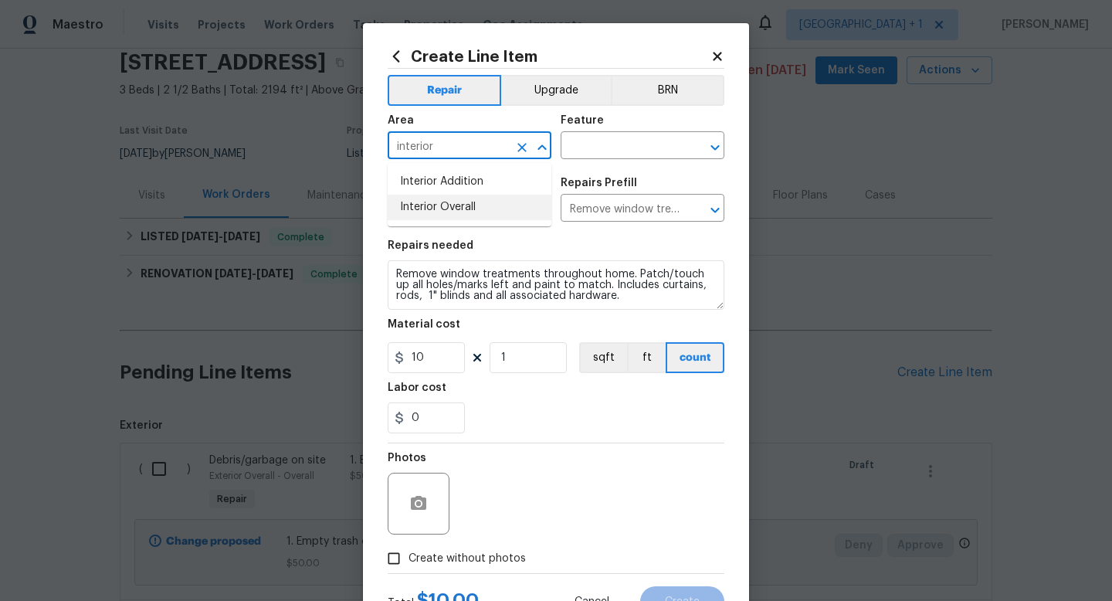
click at [467, 202] on li "Interior Overall" at bounding box center [470, 207] width 164 height 25
type input "Interior Overall"
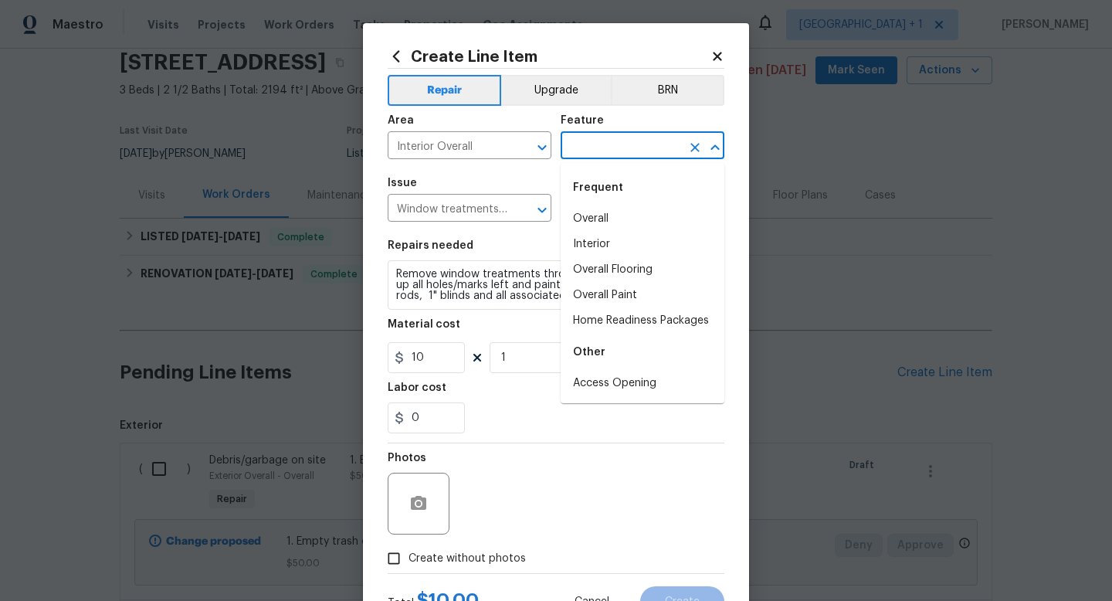
click at [577, 140] on input "text" at bounding box center [621, 147] width 121 height 24
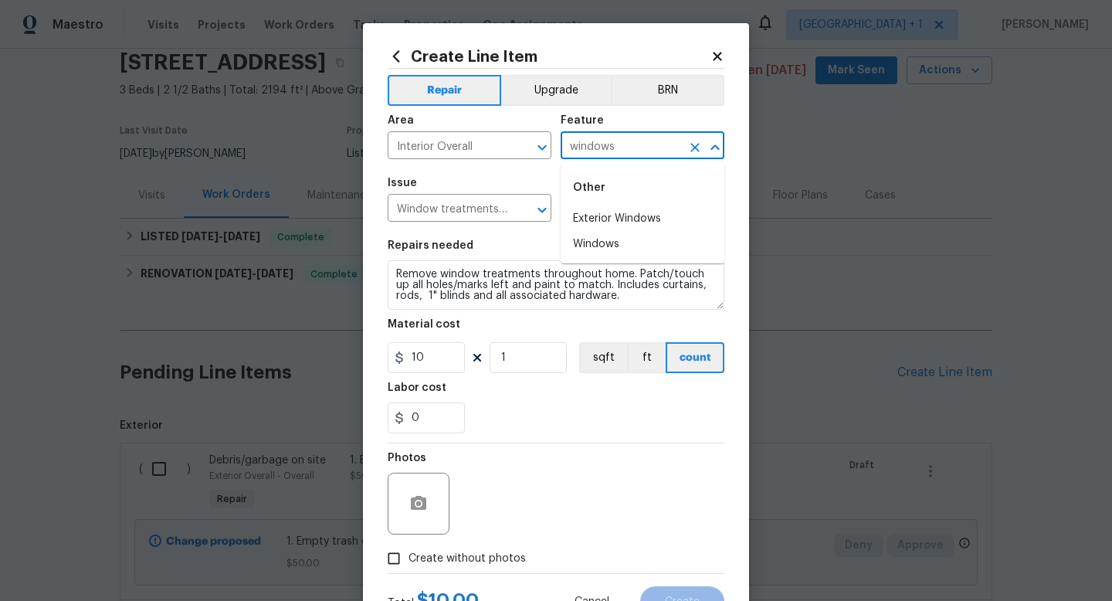
type input "windows"
click at [531, 233] on section "Repairs needed Remove window treatments throughout home. Patch/touch up all hol…" at bounding box center [556, 337] width 337 height 212
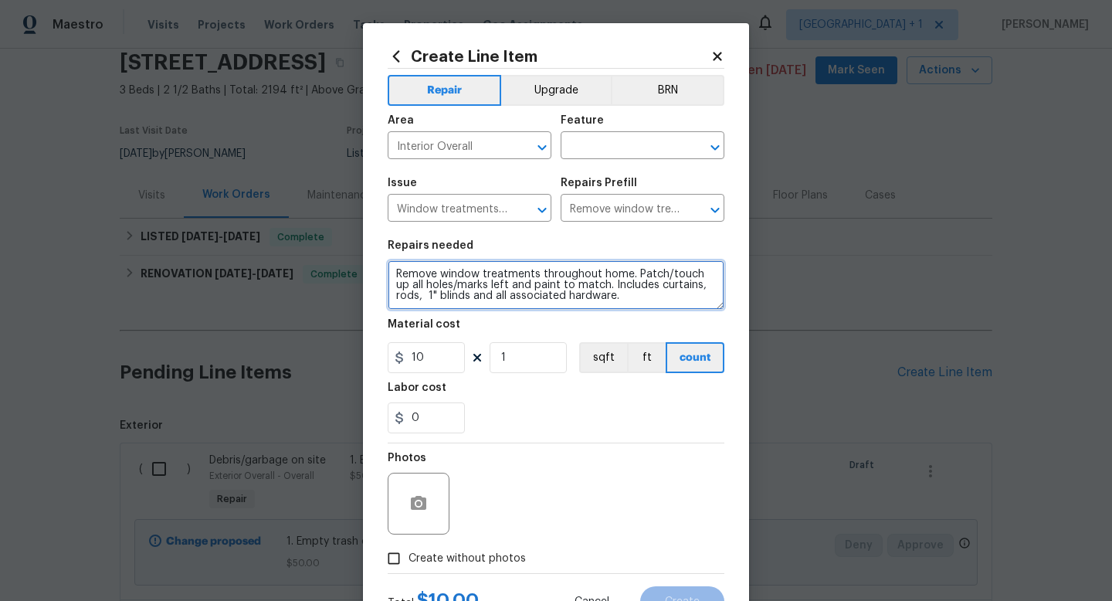
click at [497, 279] on textarea "Remove window treatments throughout home. Patch/touch up all holes/marks left a…" at bounding box center [556, 284] width 337 height 49
click at [599, 297] on textarea "Remove window treatments throughout home. Patch/touch up all holes/marks left a…" at bounding box center [556, 284] width 337 height 49
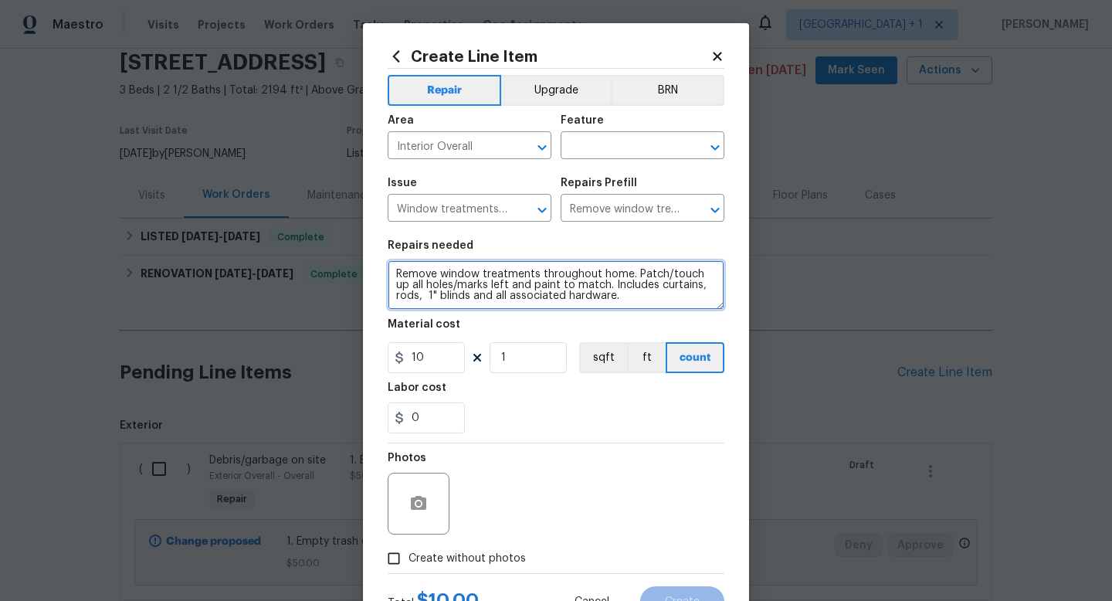
click at [538, 273] on textarea "Remove window treatments throughout home. Patch/touch up all holes/marks left a…" at bounding box center [556, 284] width 337 height 49
type textarea "Remove window shades throughout home. Patch/touch up all holes/marks left and p…"
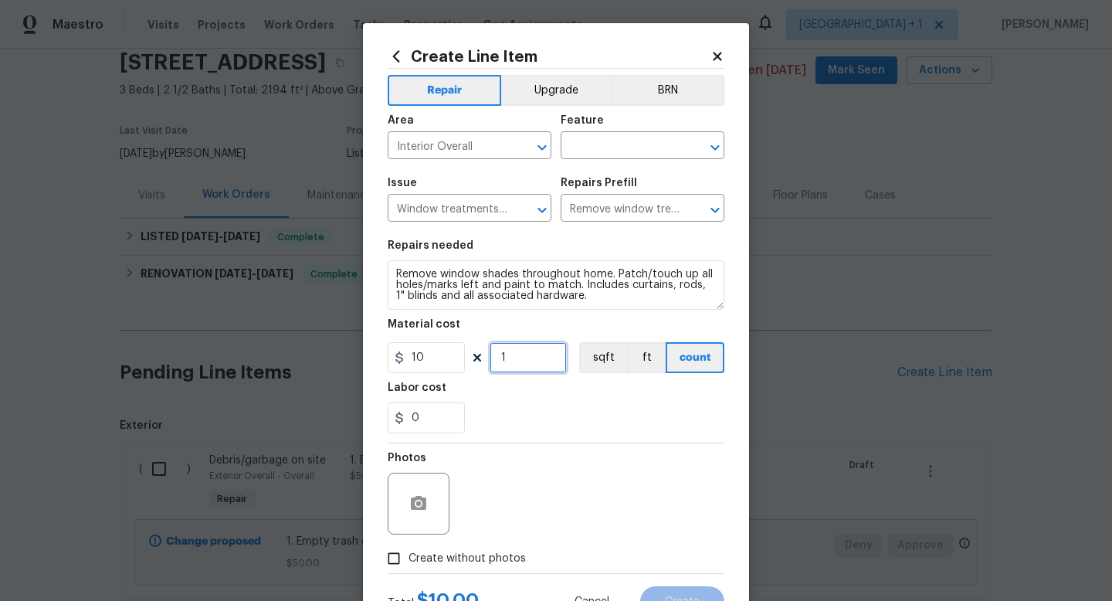
click at [530, 358] on input "1" at bounding box center [528, 357] width 77 height 31
type input "10"
click at [593, 460] on div "Photos" at bounding box center [556, 493] width 337 height 100
click at [397, 562] on input "Create without photos" at bounding box center [393, 558] width 29 height 29
checkbox input "true"
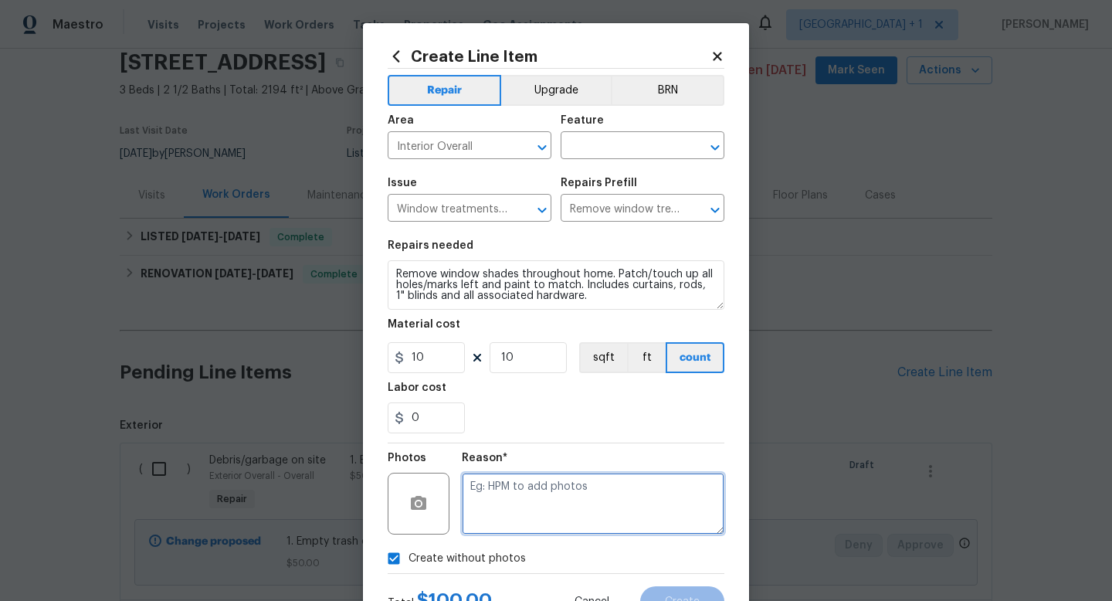
click at [525, 517] on textarea at bounding box center [593, 504] width 263 height 62
type textarea "to add"
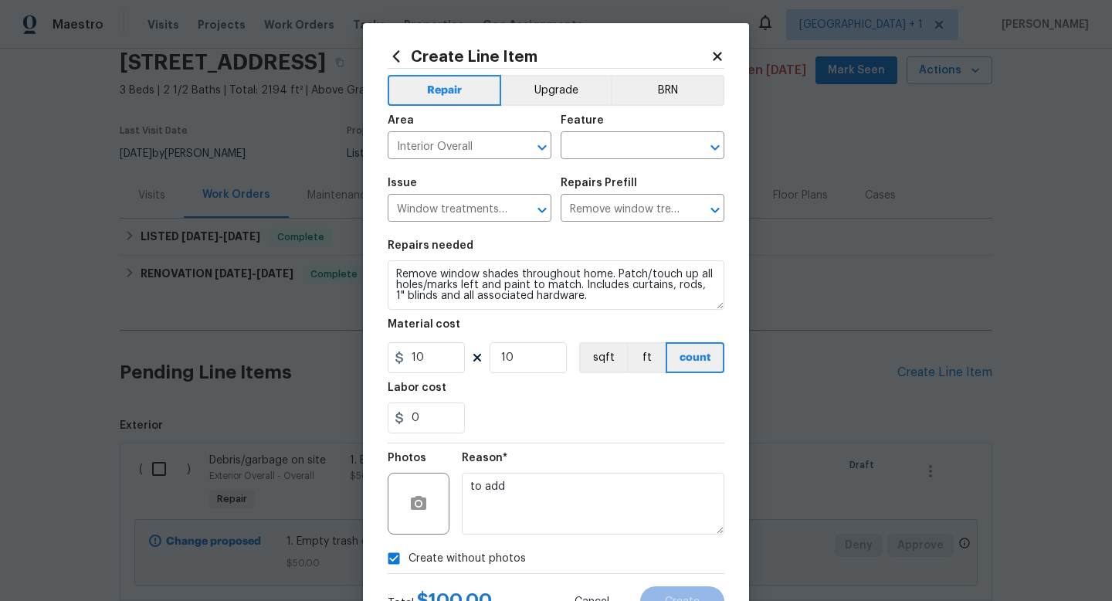
click at [643, 566] on div "Create without photos" at bounding box center [556, 558] width 337 height 29
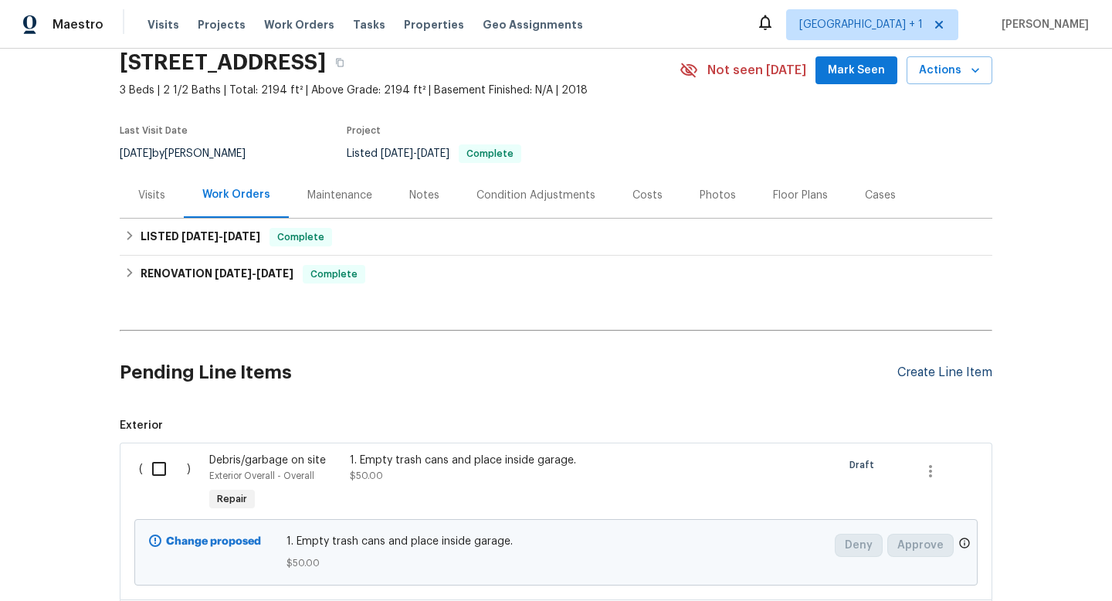
click at [928, 372] on div "Create Line Item" at bounding box center [945, 372] width 95 height 15
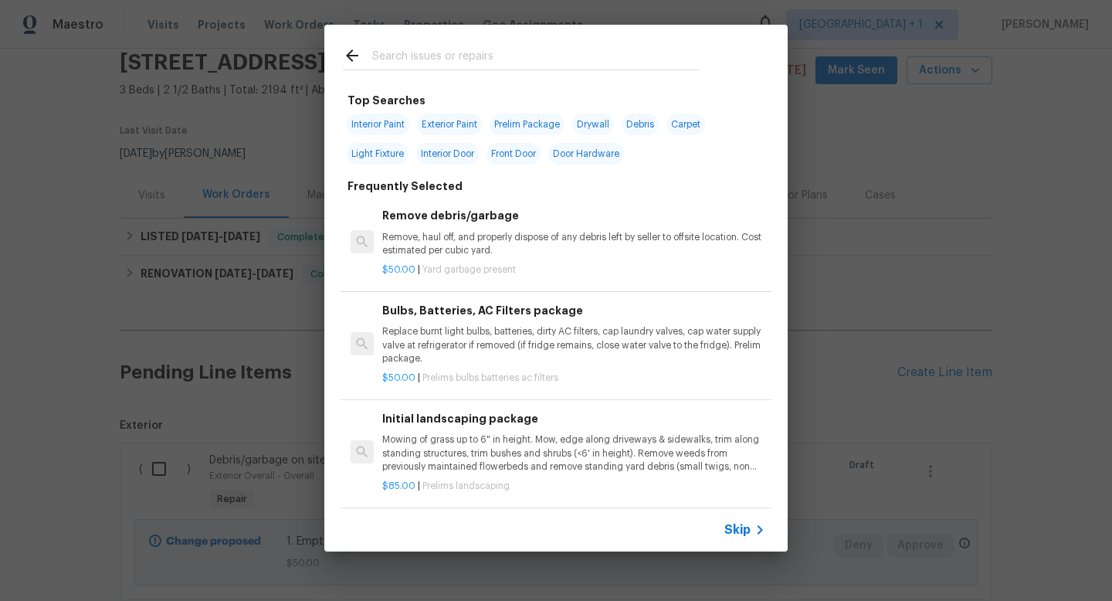
click at [1016, 229] on div "Top Searches Interior Paint Exterior Paint Prelim Package Drywall Debris Carpet…" at bounding box center [556, 288] width 1112 height 576
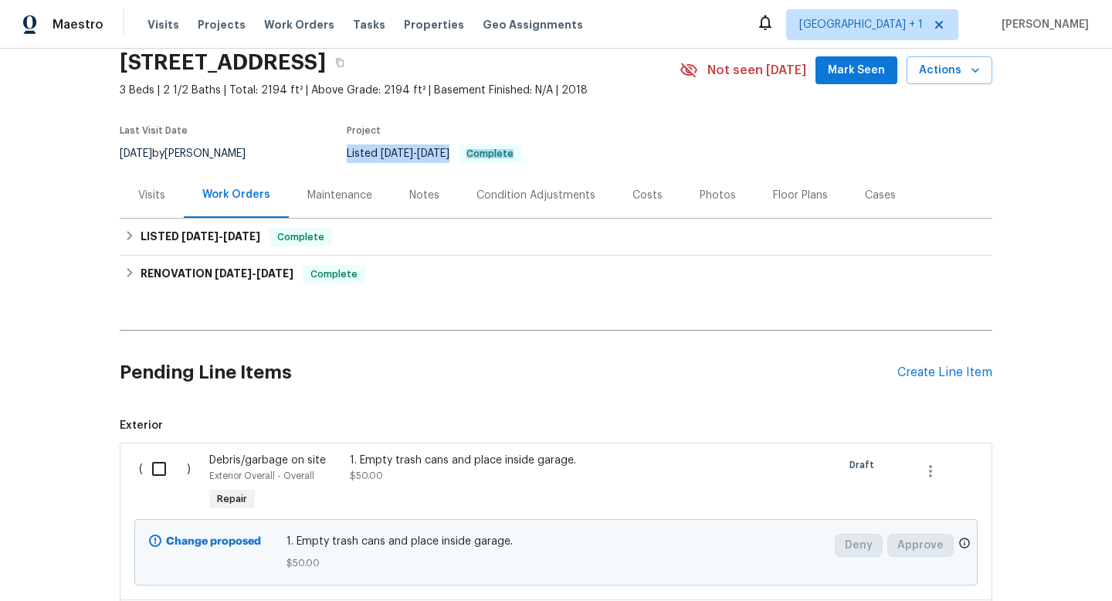
drag, startPoint x: 1112, startPoint y: 144, endPoint x: 1112, endPoint y: 155, distance: 11.6
click at [1112, 155] on div "Back to all projects 2433 N 3130 W, Lehi, UT 84048 3 Beds | 2 1/2 Baths | Total…" at bounding box center [556, 325] width 1112 height 552
click at [1062, 164] on div "Back to all projects 2433 N 3130 W, Lehi, UT 84048 3 Beds | 2 1/2 Baths | Total…" at bounding box center [556, 325] width 1112 height 552
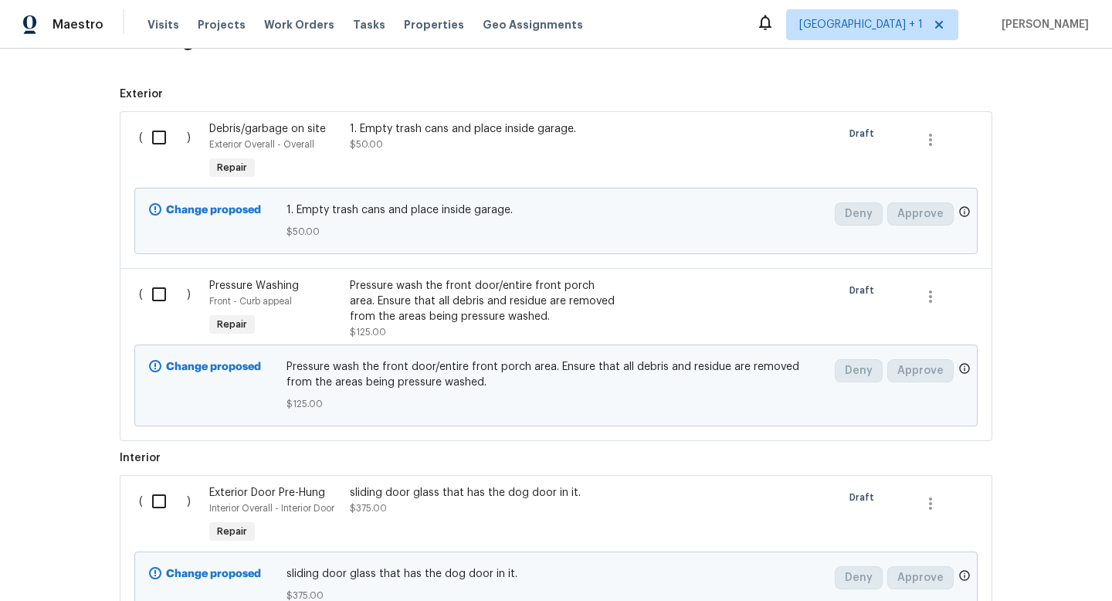
scroll to position [345, 0]
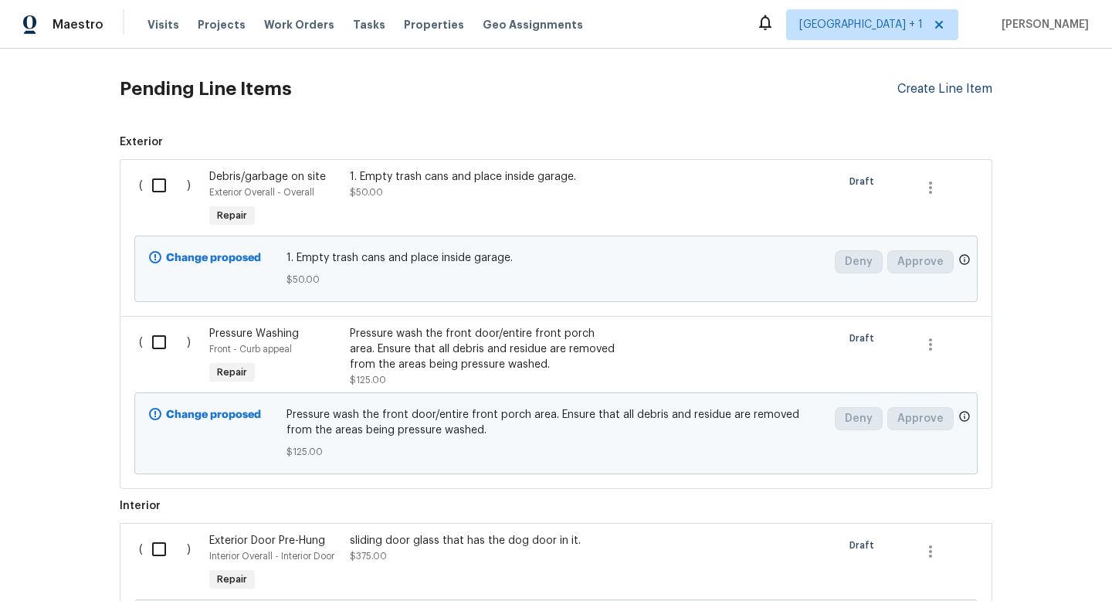
click at [960, 90] on div "Create Line Item" at bounding box center [945, 89] width 95 height 15
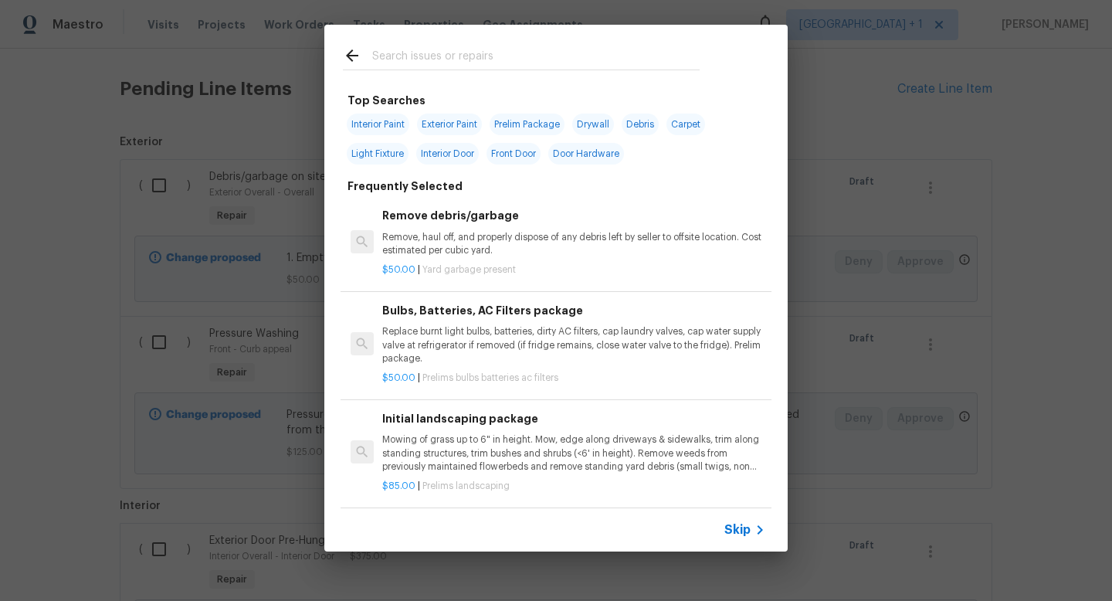
click at [640, 63] on input "text" at bounding box center [536, 57] width 328 height 23
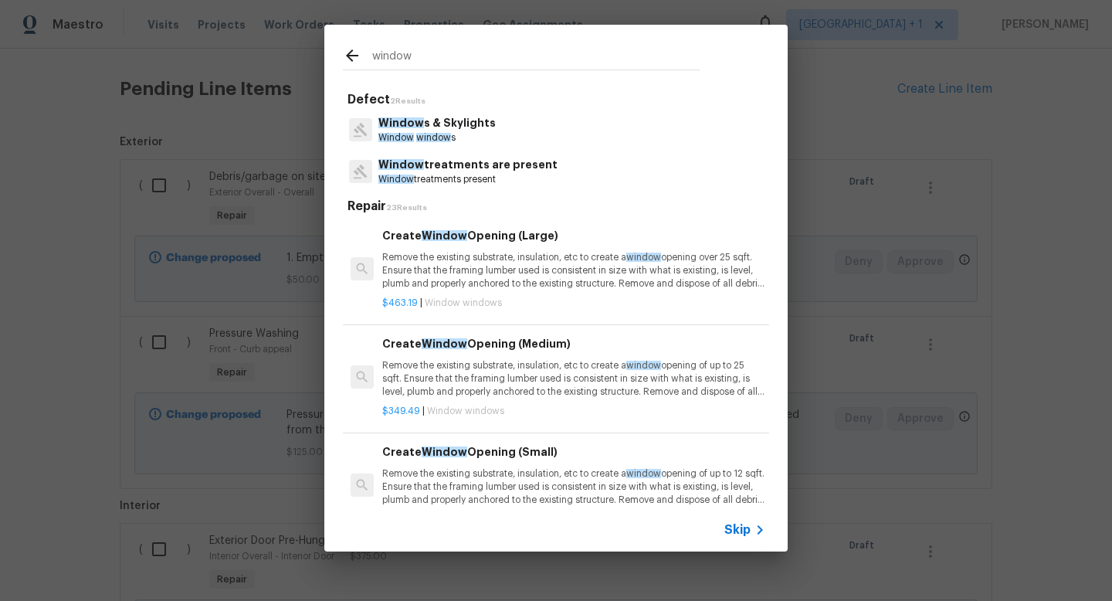
type input "window"
click at [471, 174] on p "Window treatments present" at bounding box center [468, 179] width 179 height 13
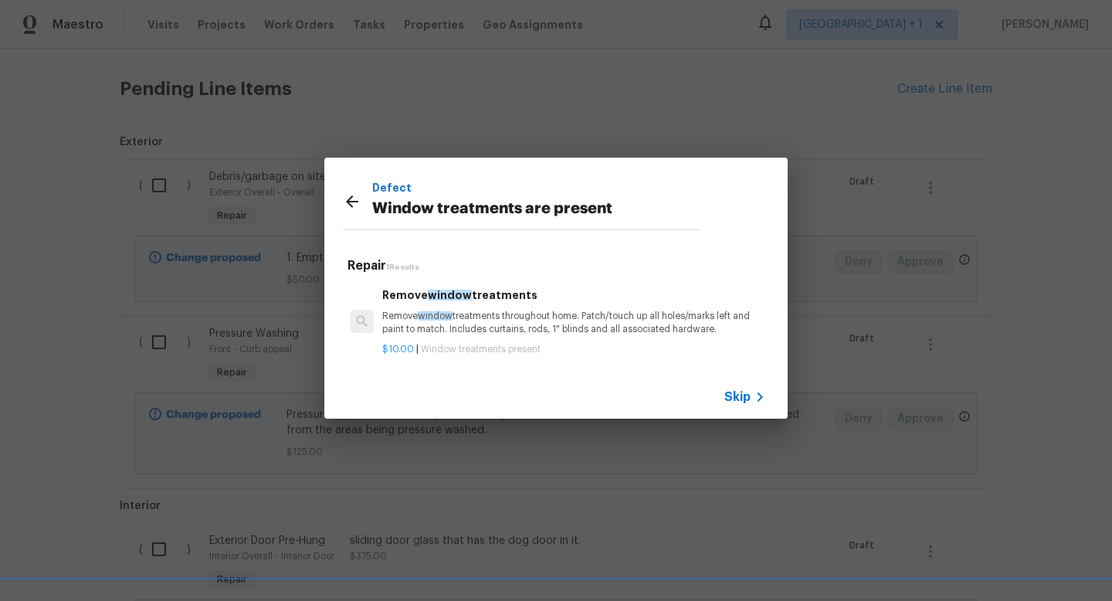
click at [504, 315] on p "Remove window treatments throughout home. Patch/touch up all holes/marks left a…" at bounding box center [573, 323] width 383 height 26
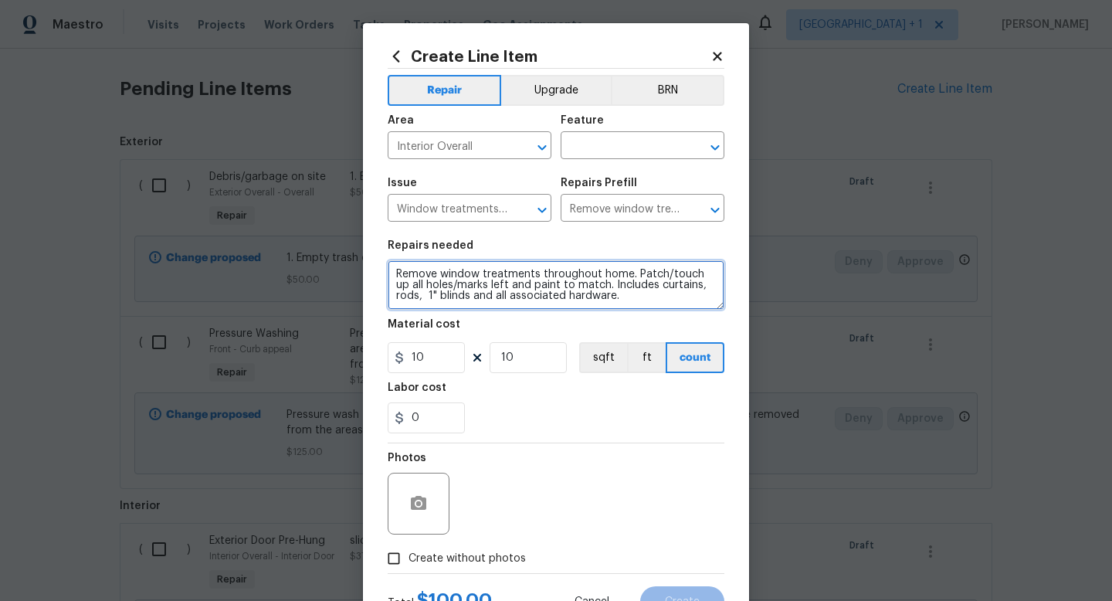
drag, startPoint x: 484, startPoint y: 273, endPoint x: 535, endPoint y: 277, distance: 51.9
click at [535, 277] on textarea "Remove window treatments throughout home. Patch/touch up all holes/marks left a…" at bounding box center [556, 284] width 337 height 49
type textarea "Remove window shades throughout home. Patch/touch up all holes/marks left and p…"
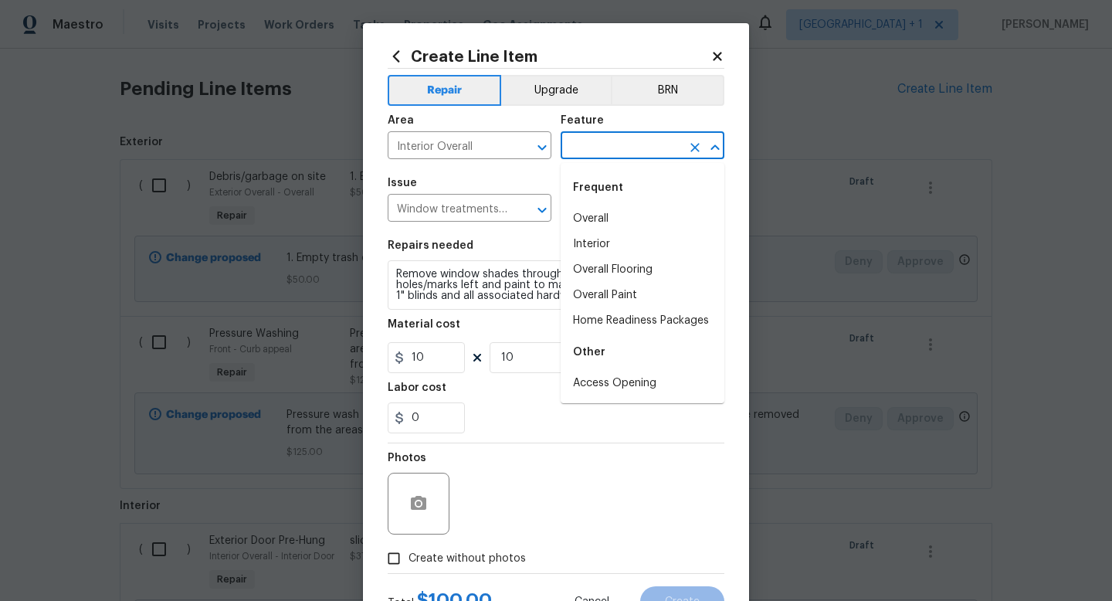
click at [608, 142] on input "text" at bounding box center [621, 147] width 121 height 24
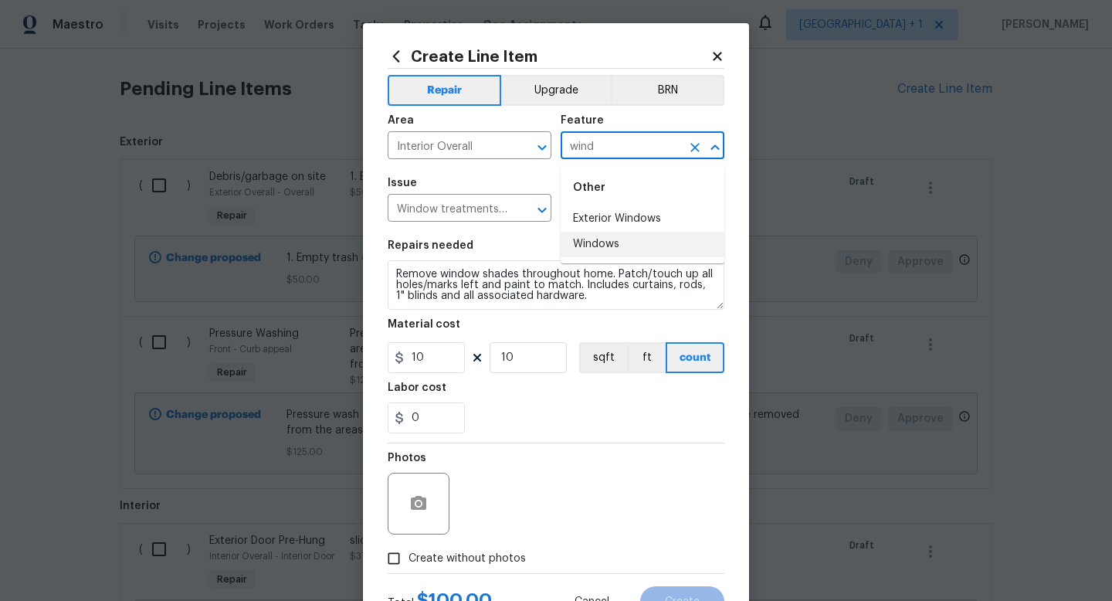
click at [623, 241] on li "Windows" at bounding box center [643, 244] width 164 height 25
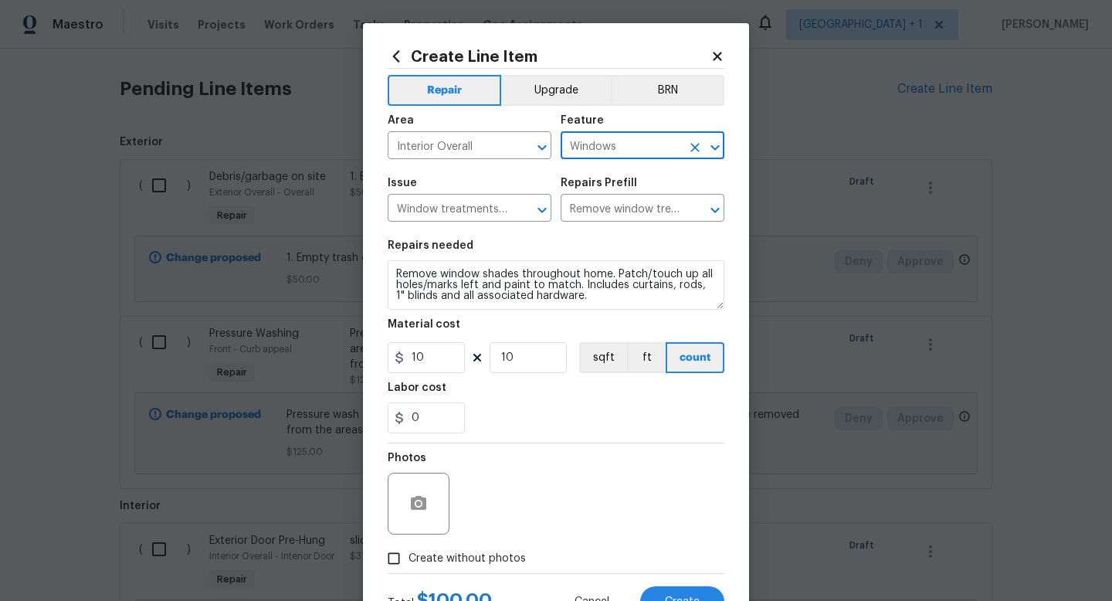
type input "Windows"
click at [398, 560] on input "Create without photos" at bounding box center [393, 558] width 29 height 29
checkbox input "true"
click at [595, 573] on div "Create without photos" at bounding box center [556, 558] width 337 height 29
click at [673, 595] on button "Create" at bounding box center [682, 601] width 84 height 31
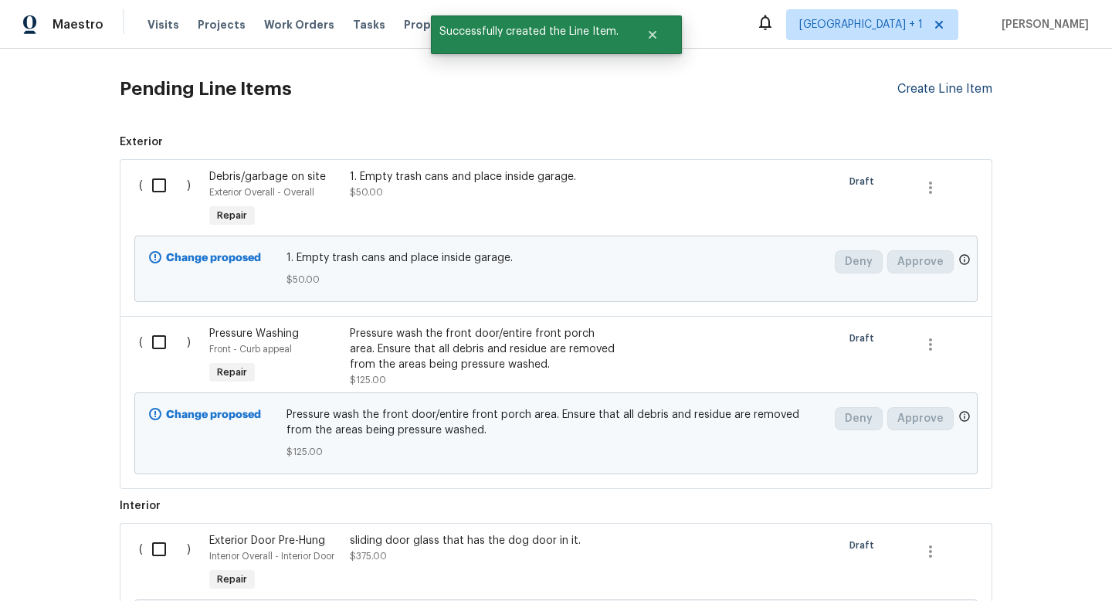
click at [953, 93] on div "Create Line Item" at bounding box center [945, 89] width 95 height 15
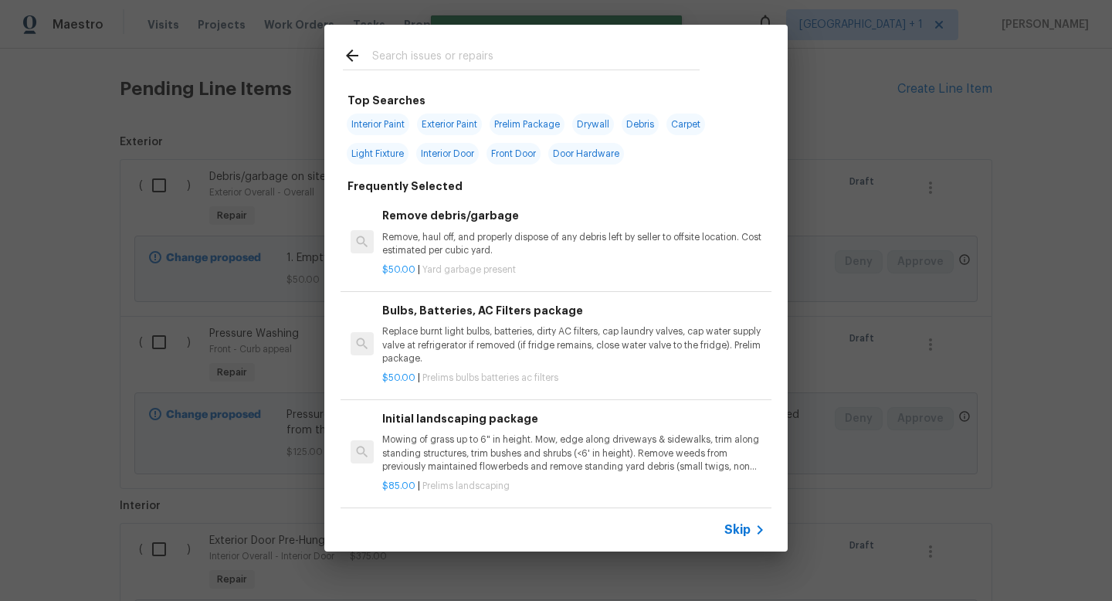
click at [583, 56] on input "text" at bounding box center [536, 57] width 328 height 23
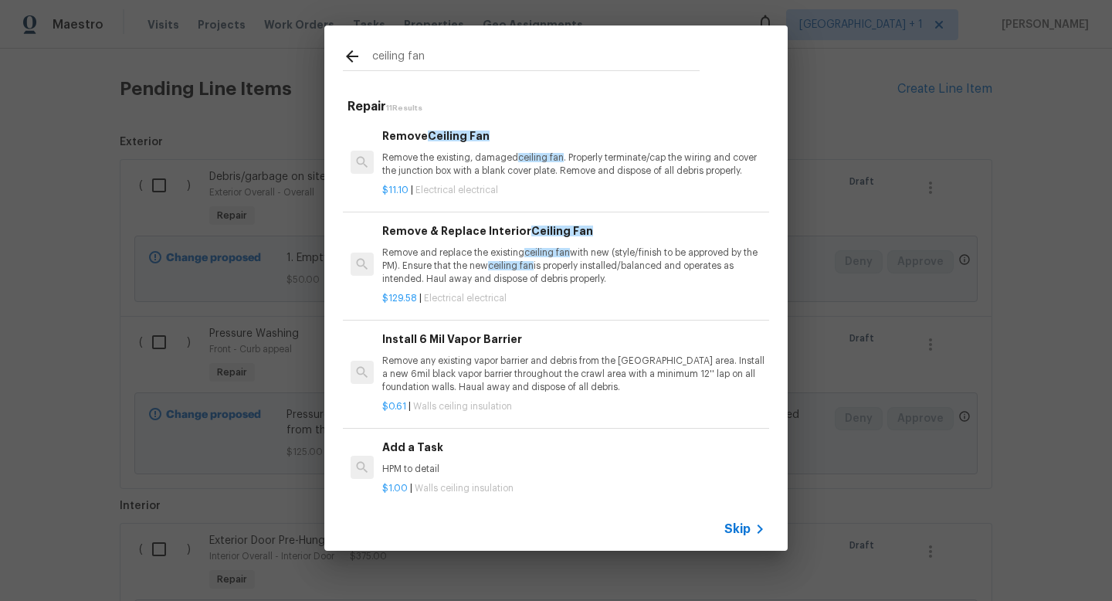
type input "ceiling fan"
click at [606, 259] on p "Remove and replace the existing ceiling fan with new (style/finish to be approv…" at bounding box center [573, 265] width 383 height 39
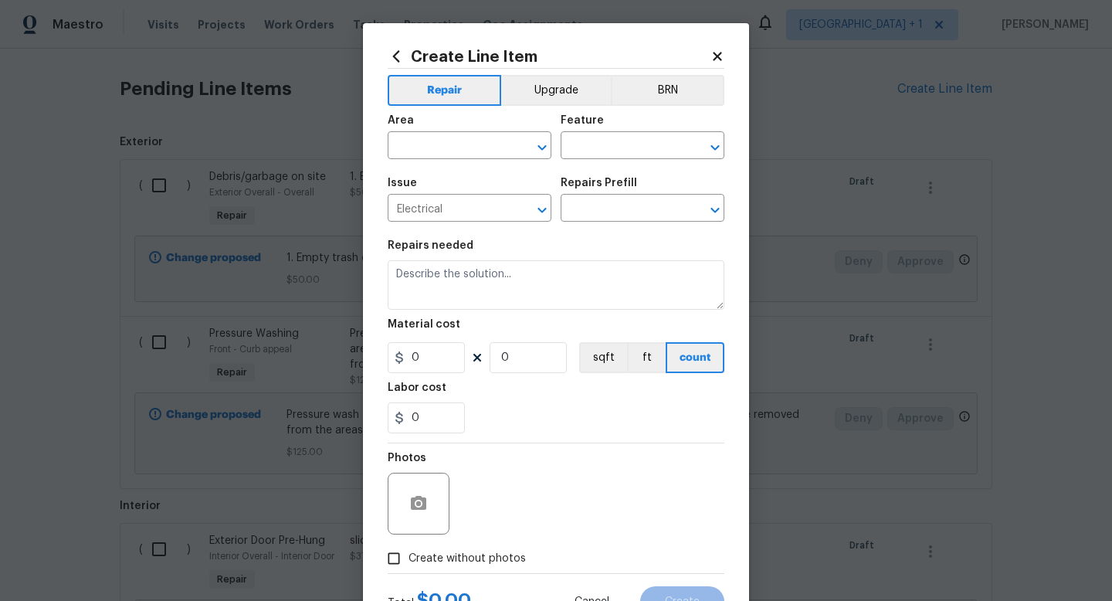
type input "Remove & Replace Interior Ceiling Fan $129.58"
type textarea "Remove and replace the existing ceiling fan with new (style/finish to be approv…"
type input "129.58"
type input "1"
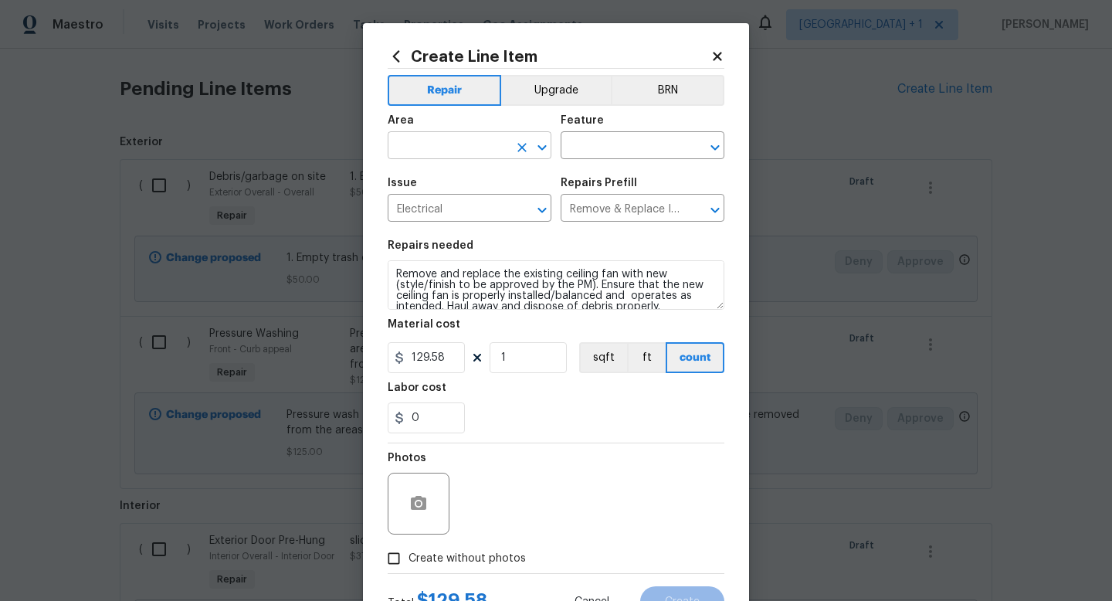
click at [475, 144] on input "text" at bounding box center [448, 147] width 121 height 24
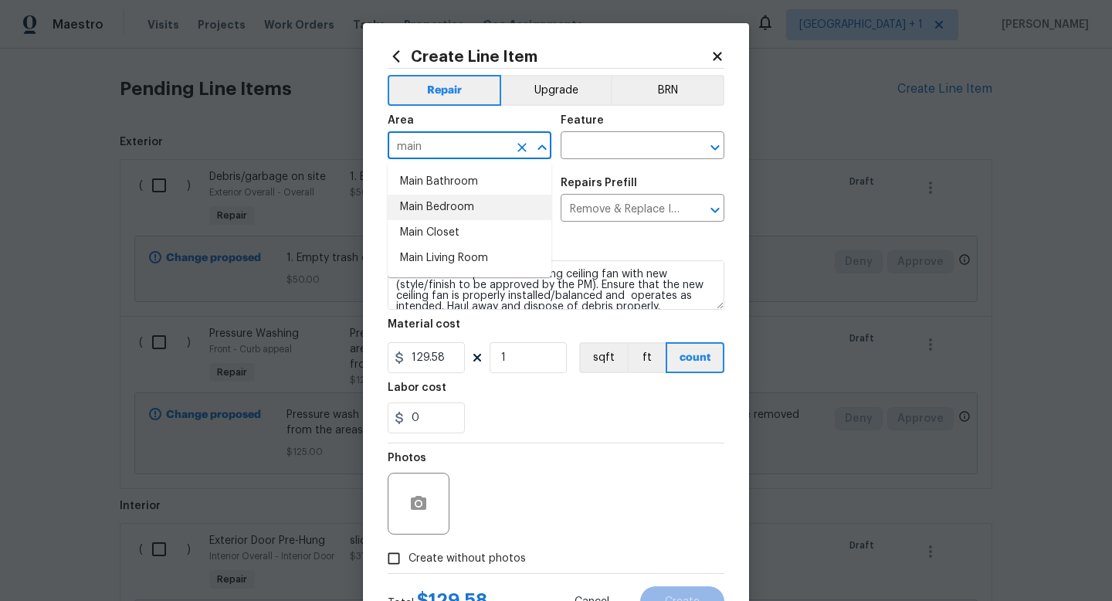
click at [457, 203] on li "Main Bedroom" at bounding box center [470, 207] width 164 height 25
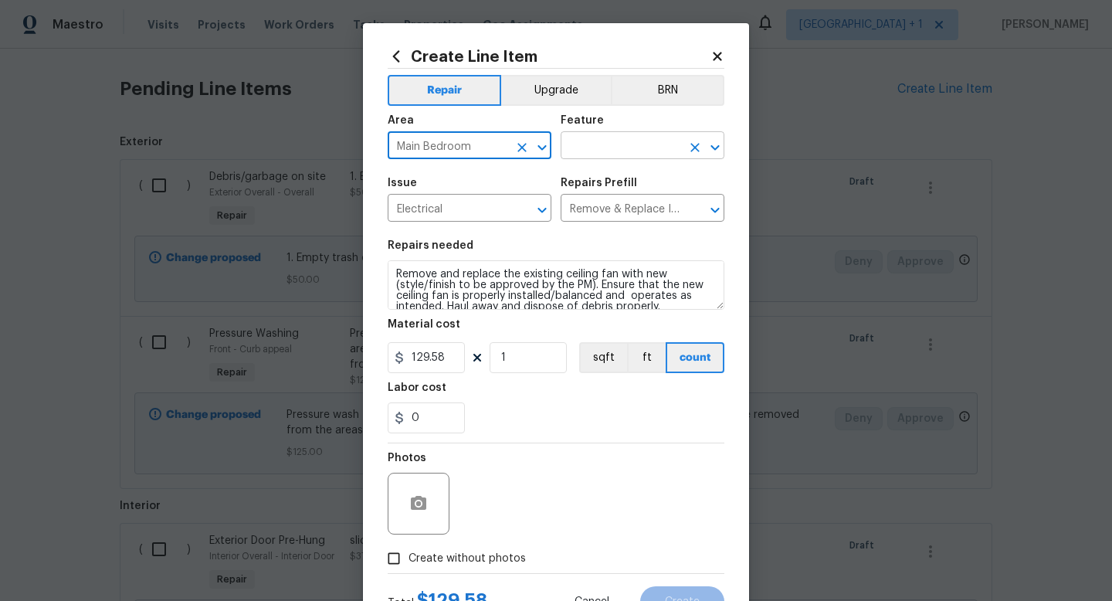
type input "Main Bedroom"
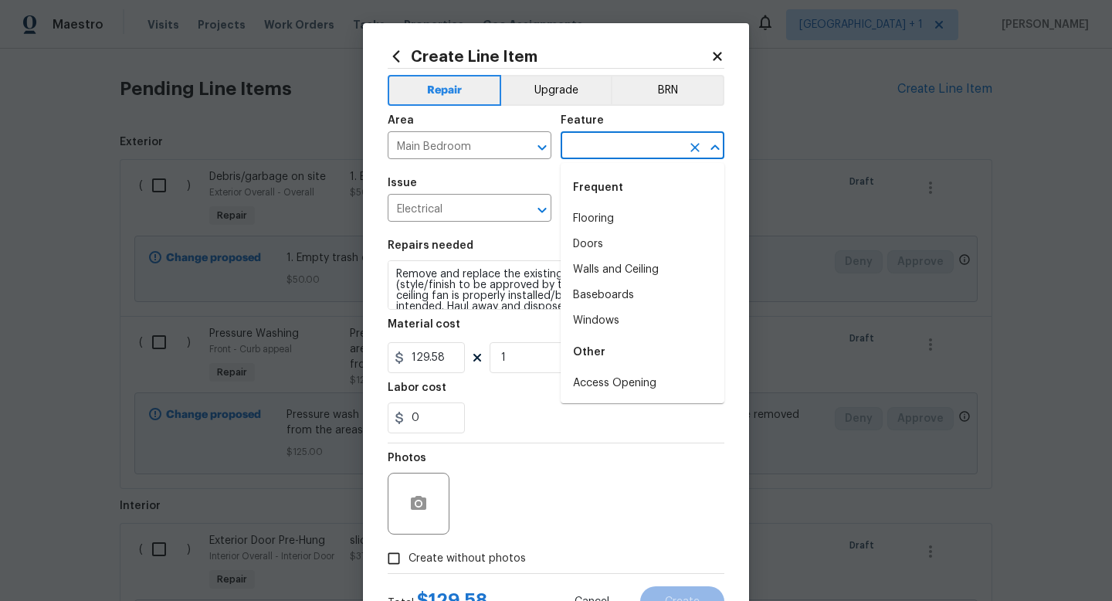
click at [595, 144] on input "text" at bounding box center [621, 147] width 121 height 24
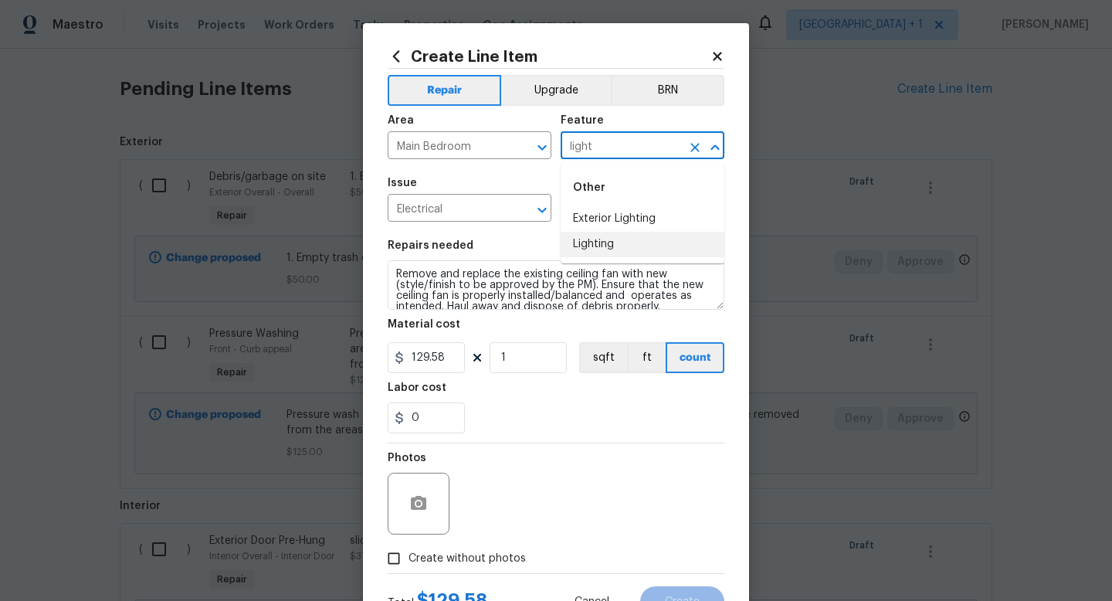
click at [604, 246] on li "Lighting" at bounding box center [643, 244] width 164 height 25
type input "Lighting"
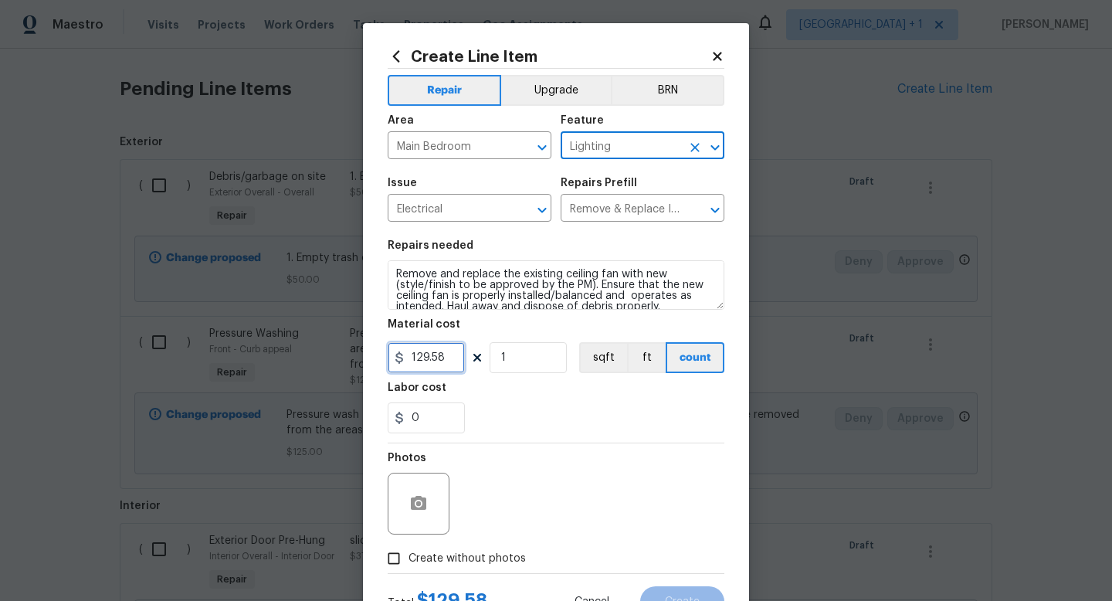
click at [450, 363] on input "129.58" at bounding box center [426, 357] width 77 height 31
type input "150"
click at [528, 453] on div "Photos" at bounding box center [556, 493] width 337 height 100
click at [399, 556] on input "Create without photos" at bounding box center [393, 558] width 29 height 29
checkbox input "true"
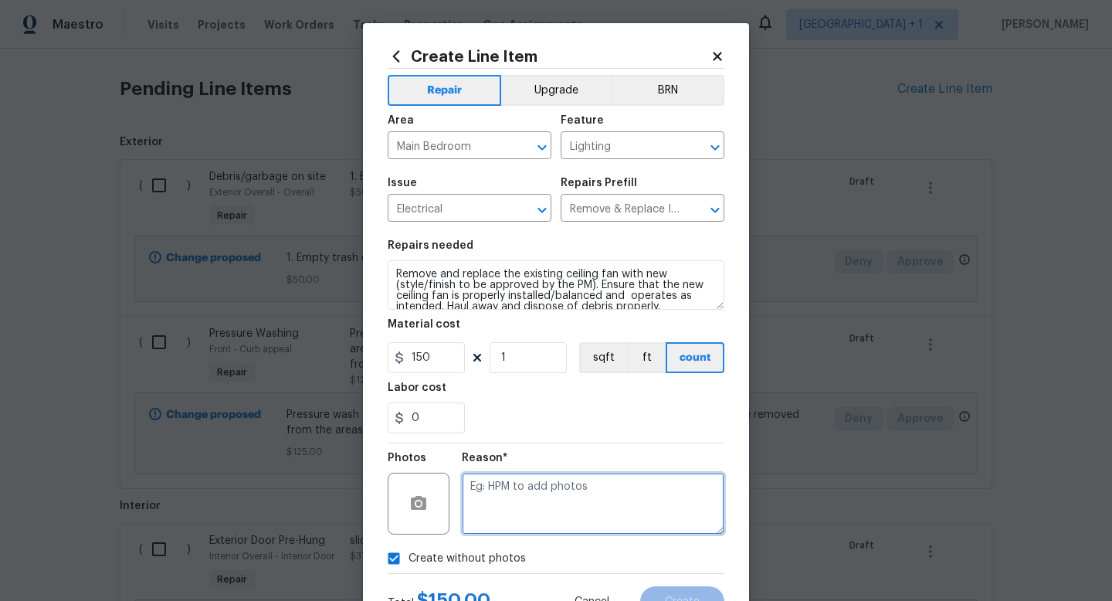
click at [515, 507] on textarea at bounding box center [593, 504] width 263 height 62
type textarea "to add"
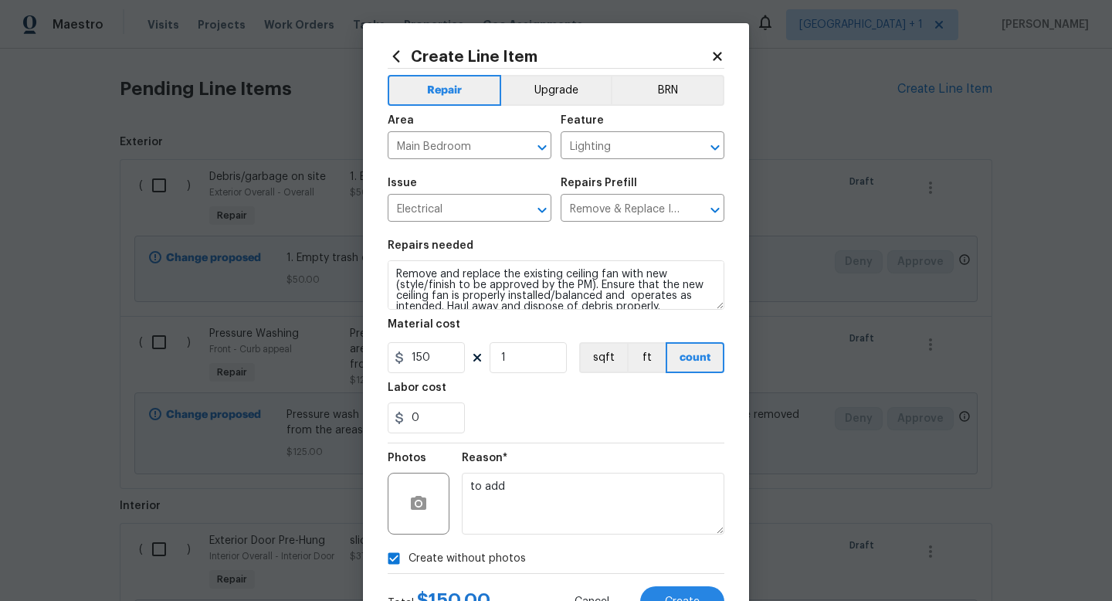
click at [644, 557] on div "Create without photos" at bounding box center [556, 558] width 337 height 29
click at [679, 591] on button "Create" at bounding box center [682, 601] width 84 height 31
